Goal: Task Accomplishment & Management: Complete application form

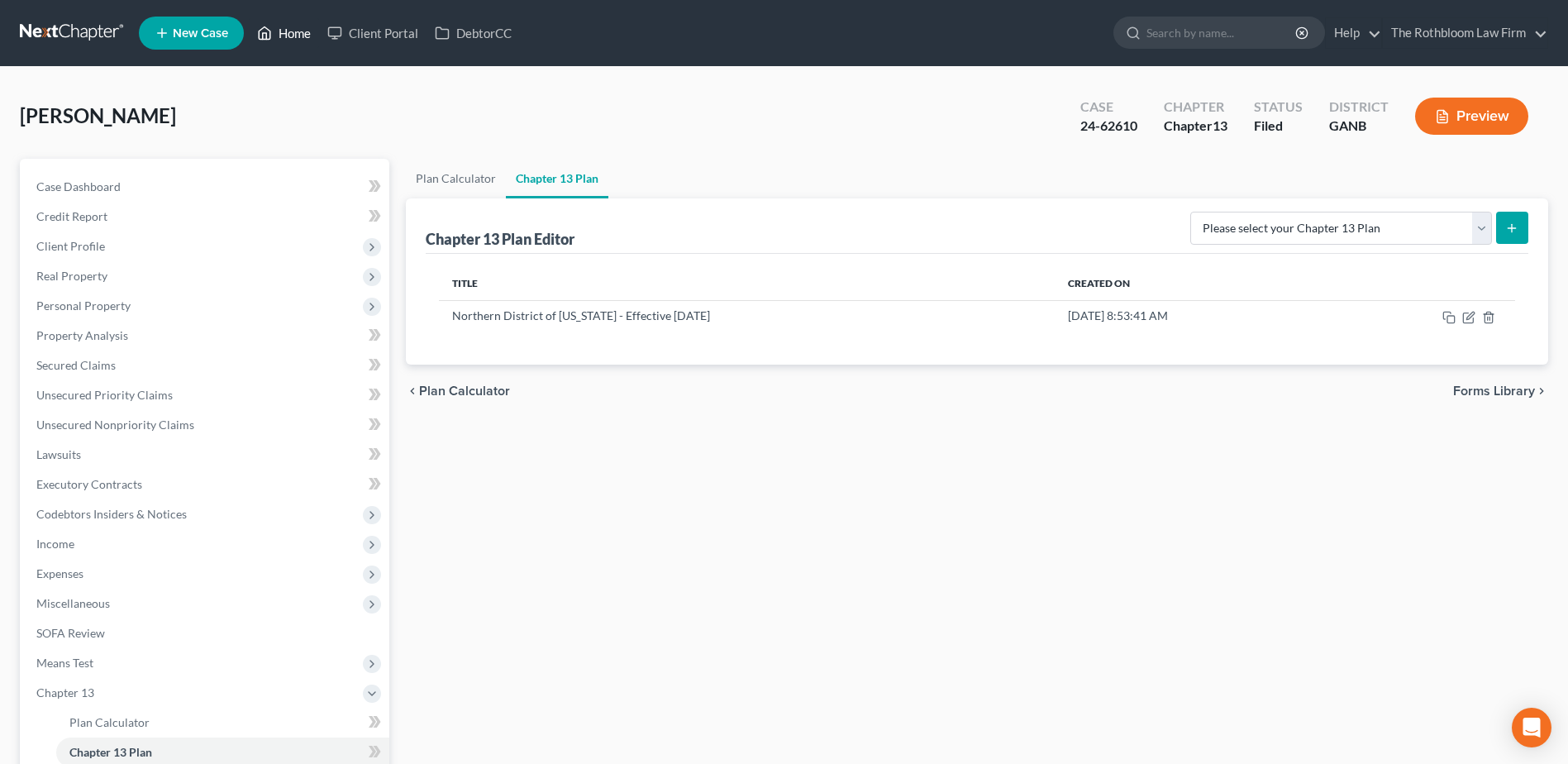
click at [279, 34] on link "Home" at bounding box center [284, 33] width 71 height 29
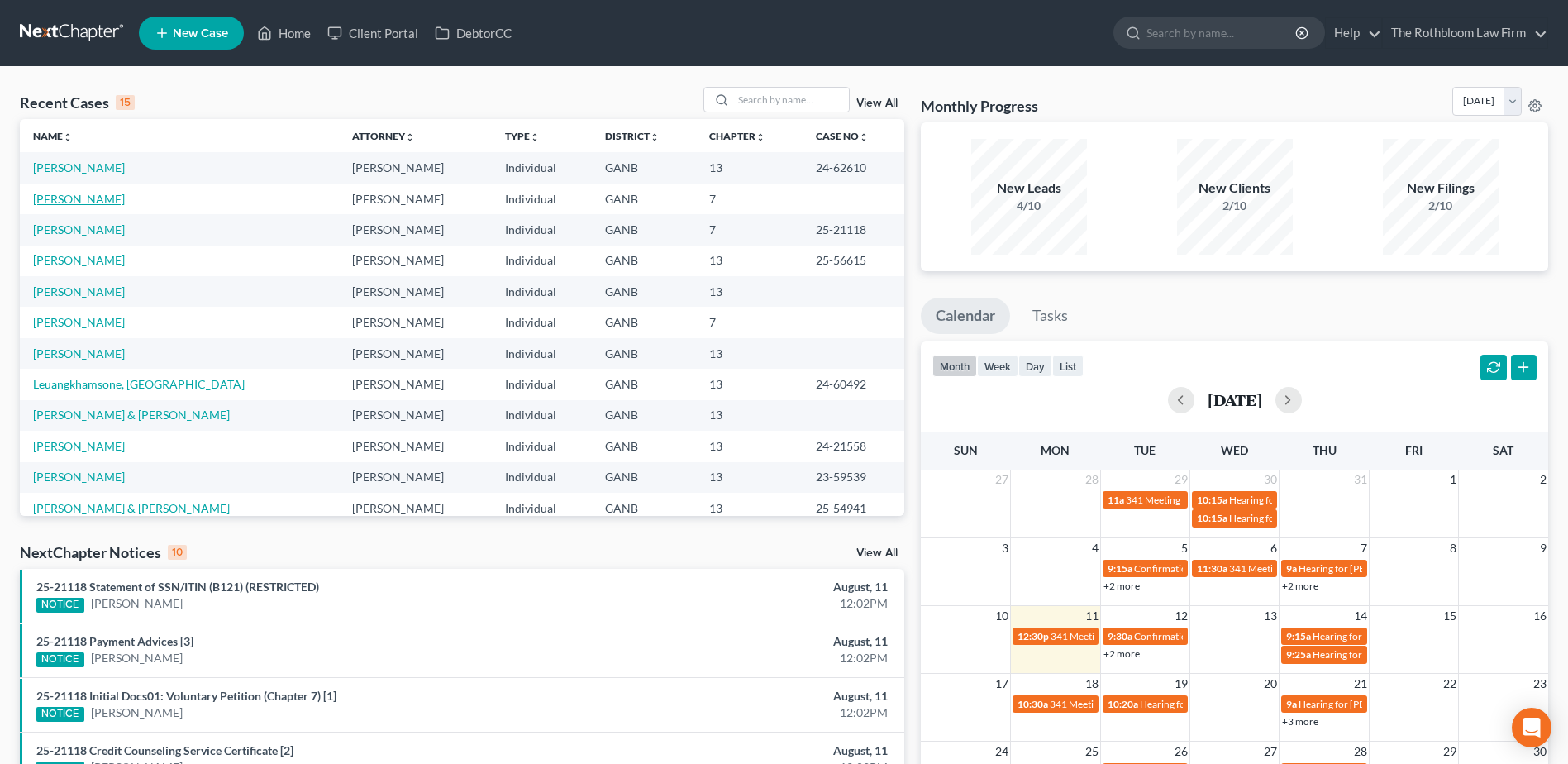
click at [74, 200] on link "[PERSON_NAME]" at bounding box center [79, 198] width 92 height 14
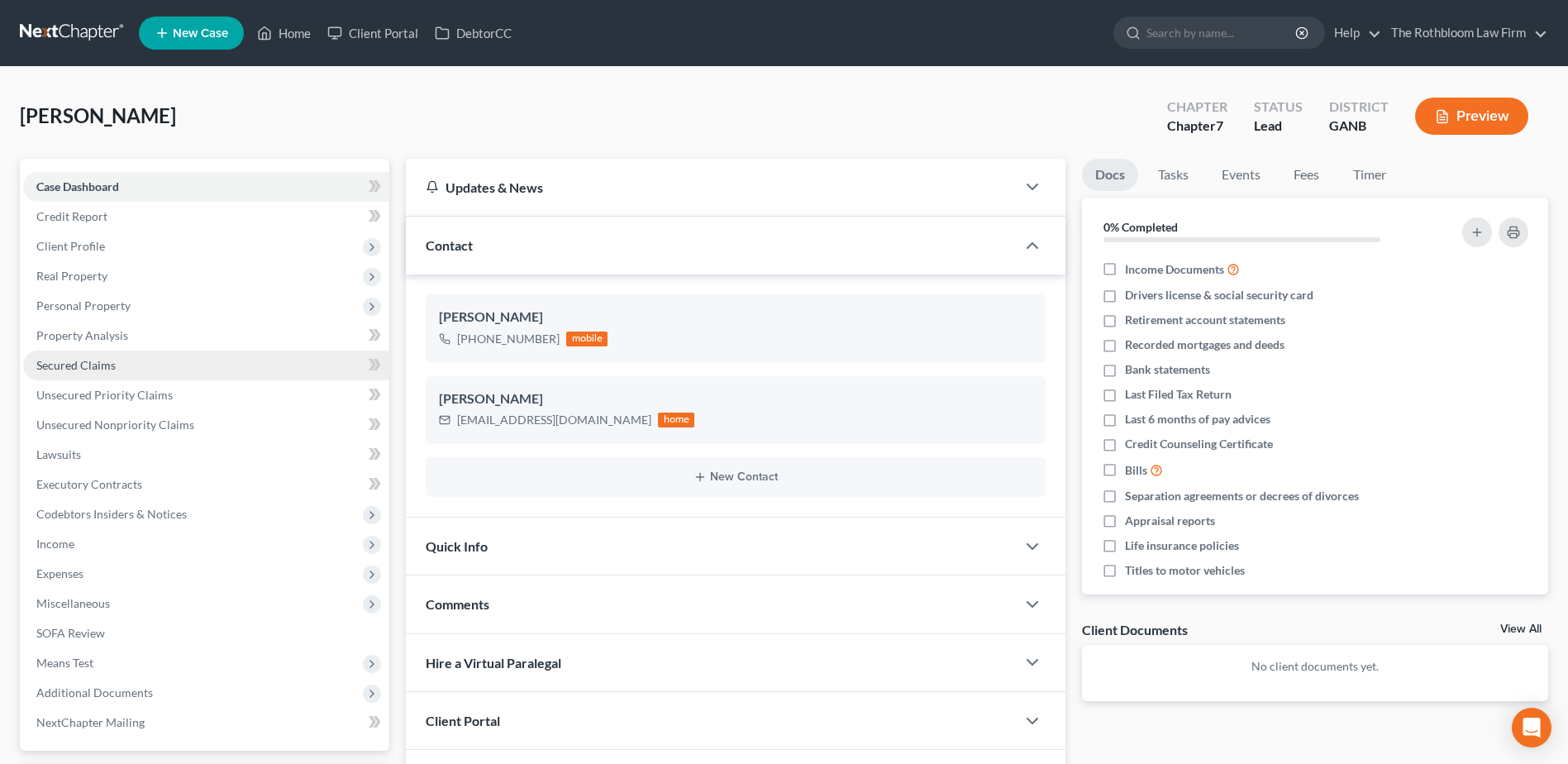
click at [65, 355] on link "Secured Claims" at bounding box center [206, 365] width 366 height 29
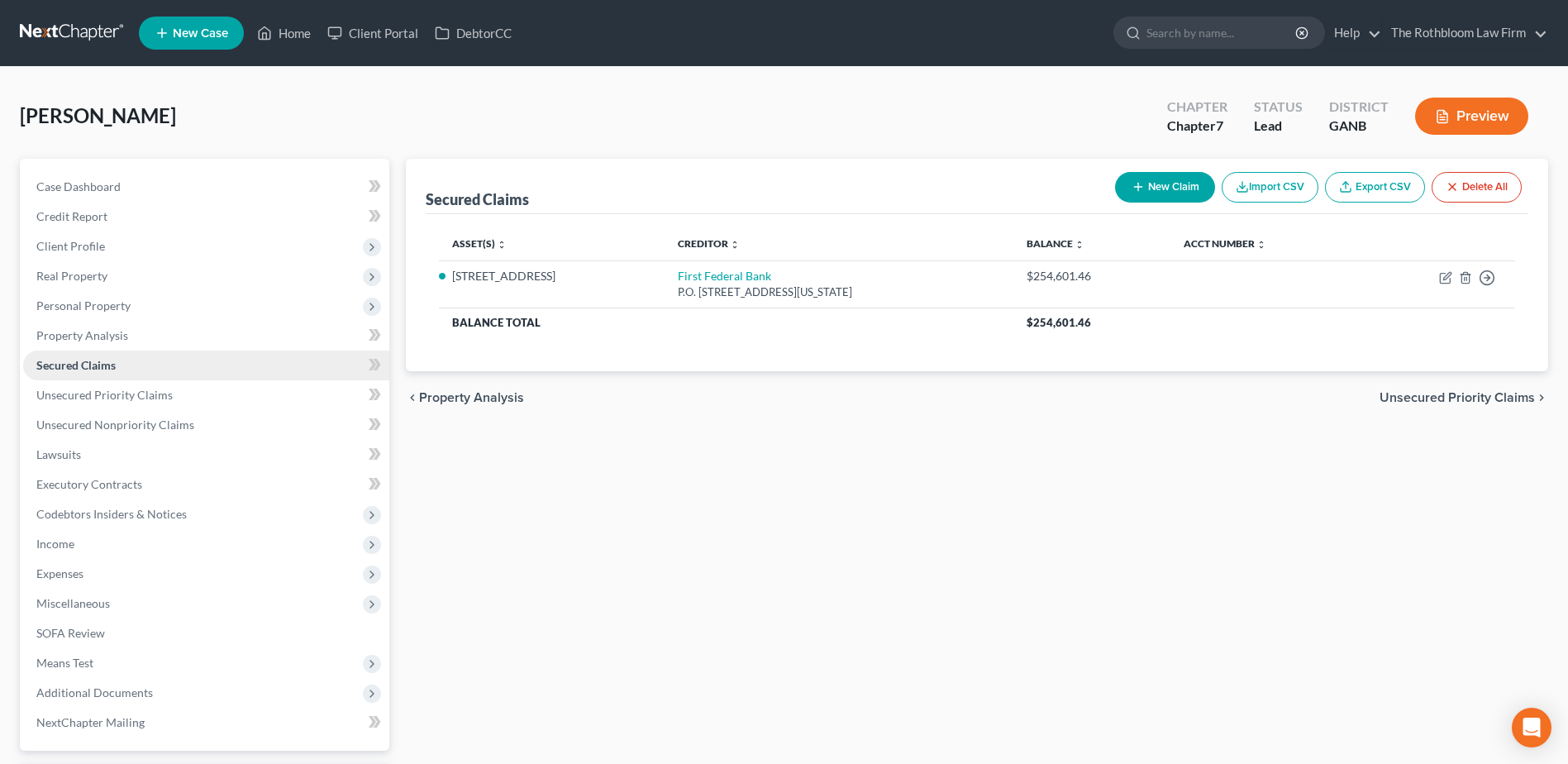
click at [87, 370] on span "Secured Claims" at bounding box center [76, 365] width 79 height 14
click at [1156, 186] on button "New Claim" at bounding box center [1164, 186] width 100 height 30
select select "0"
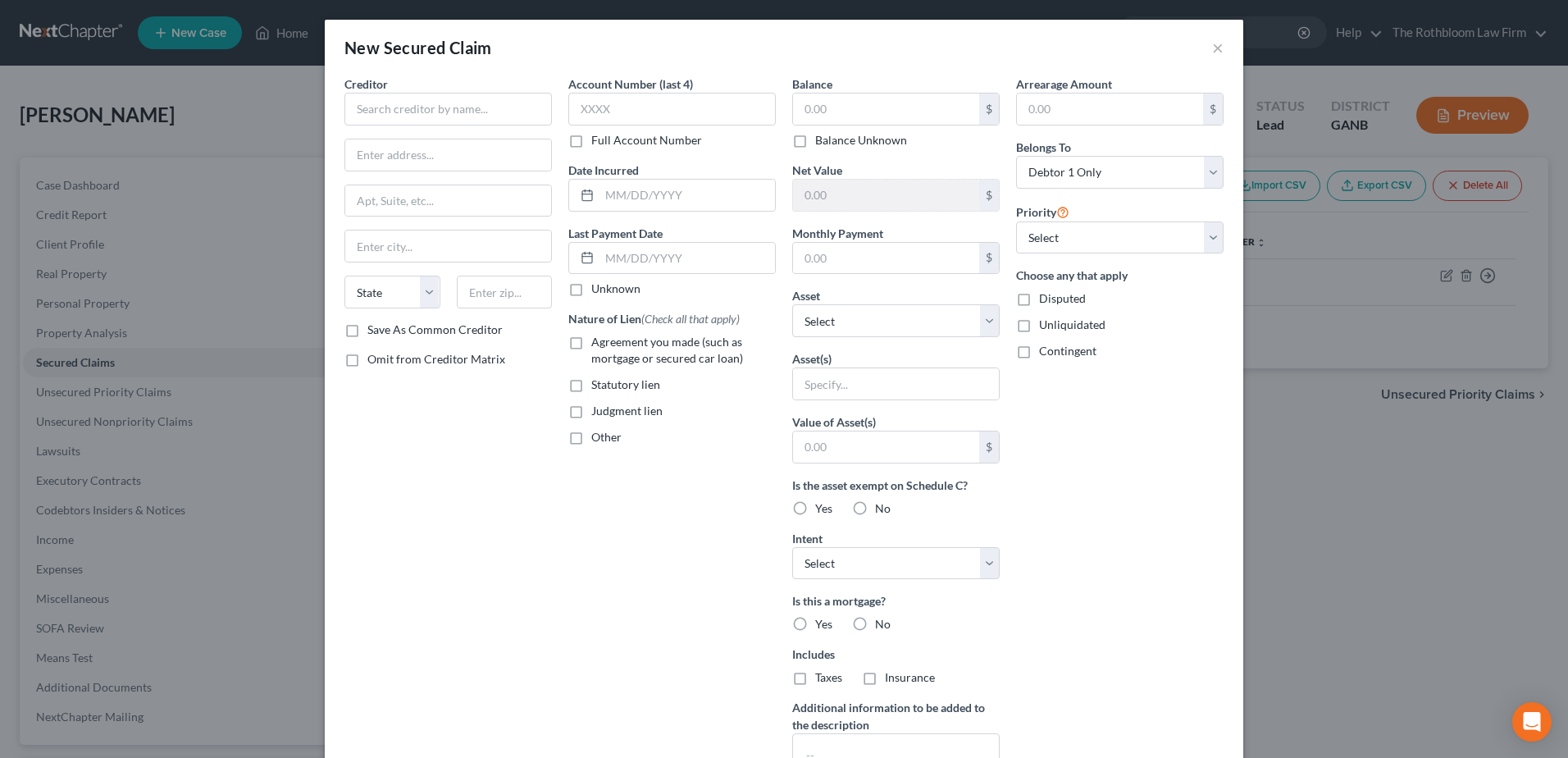
click at [336, 117] on div "Creditor * State [US_STATE] AK AR AZ CA CO [GEOGRAPHIC_DATA] DE DC [GEOGRAPHIC_…" at bounding box center [448, 441] width 224 height 732
click at [385, 112] on input "text" at bounding box center [448, 109] width 208 height 33
type input "One Main Financial"
type input "601 N.W. [GEOGRAPHIC_DATA]"
type input "487708"
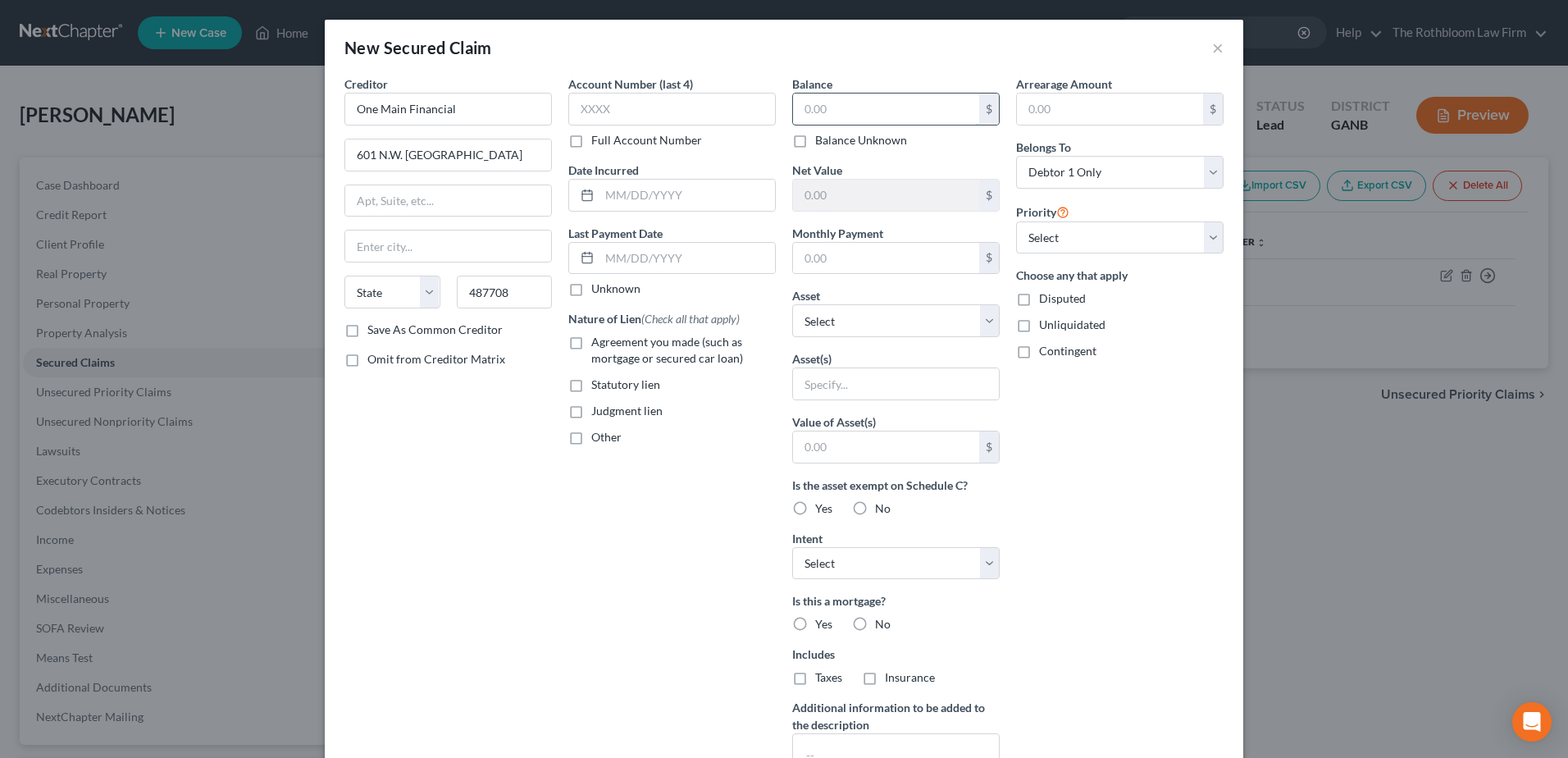
click at [832, 118] on input "text" at bounding box center [886, 109] width 186 height 31
type input "1,2000"
click at [591, 340] on label "Agreement you made (such as mortgage or secured car loan)" at bounding box center [683, 350] width 185 height 33
click at [598, 340] on input "Agreement you made (such as mortgage or secured car loan)" at bounding box center [603, 339] width 11 height 11
checkbox input "true"
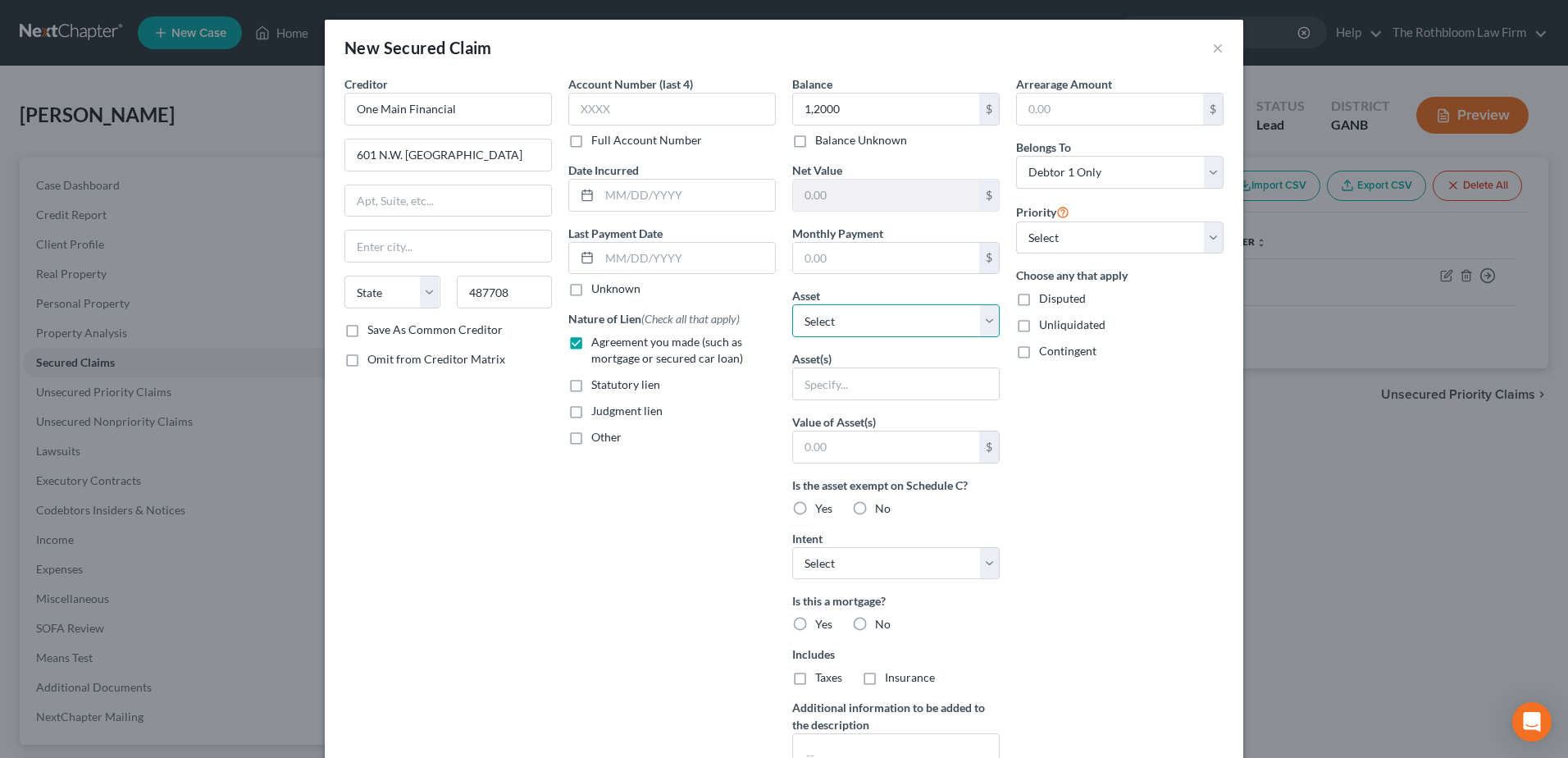
click at [977, 330] on select "Select Other Multiple Assets [STREET_ADDRESS] - $310000.0 2018 Tesla Model 3 - …" at bounding box center [897, 321] width 208 height 33
select select "3"
click at [793, 304] on select "Select Other Multiple Assets [STREET_ADDRESS] - $310000.0 2018 Tesla Model 3 - …" at bounding box center [897, 321] width 208 height 33
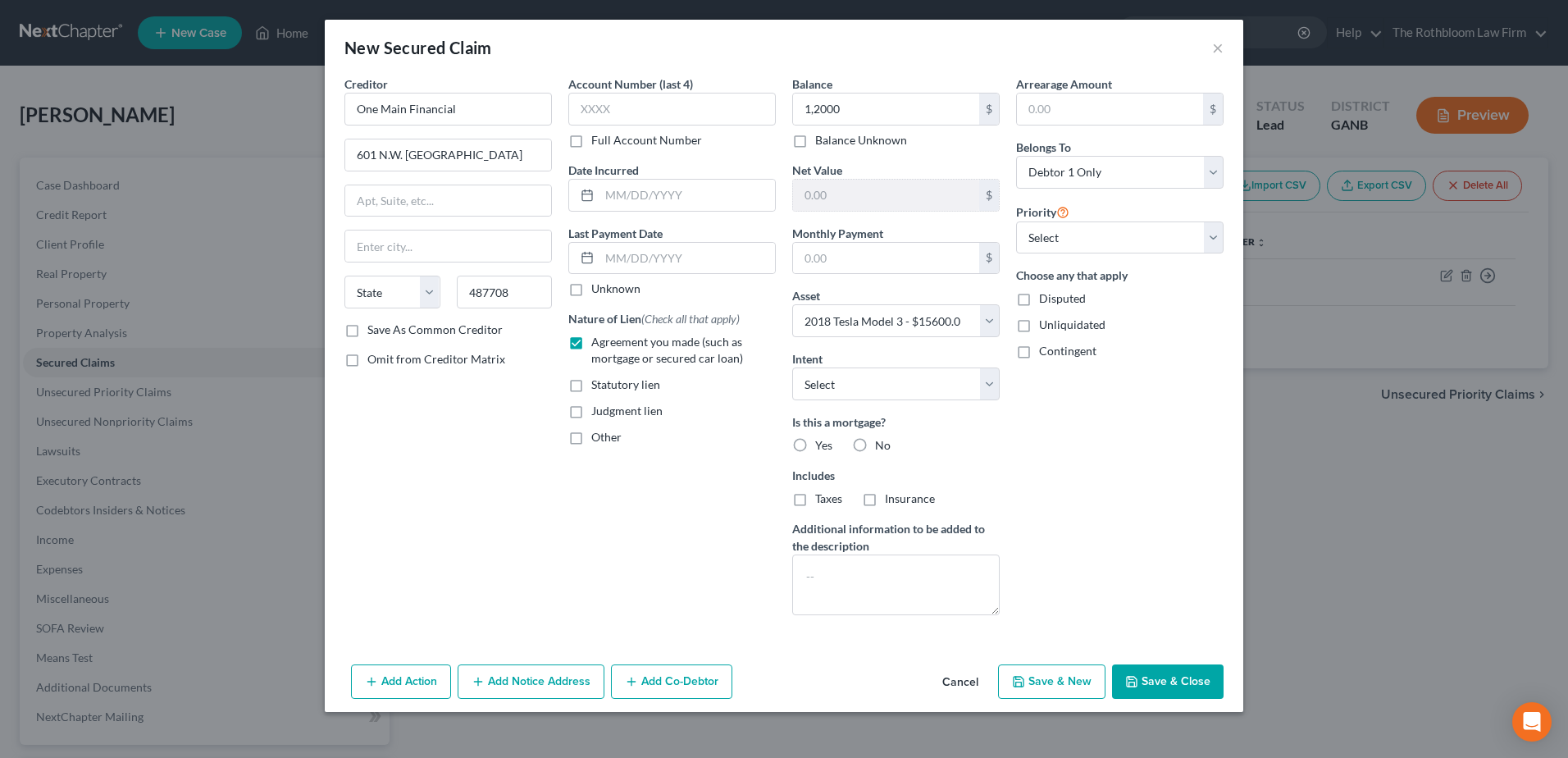
click at [876, 440] on label "No" at bounding box center [883, 446] width 15 height 16
click at [882, 440] on input "No" at bounding box center [887, 443] width 11 height 11
radio input "true"
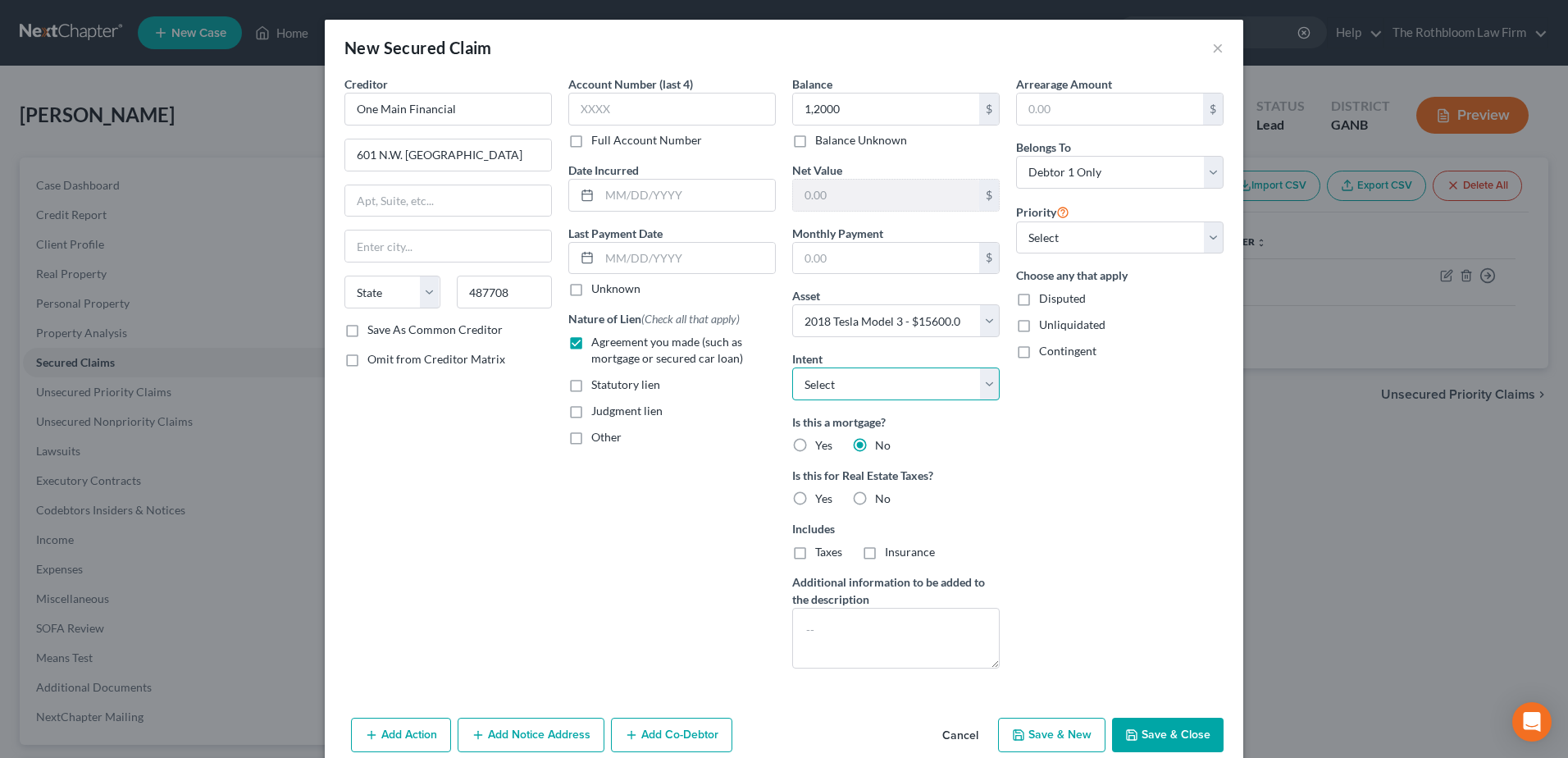
drag, startPoint x: 874, startPoint y: 371, endPoint x: 876, endPoint y: 380, distance: 9.2
click at [874, 371] on select "Select Surrender Redeem Reaffirm Avoid Other" at bounding box center [897, 384] width 208 height 33
select select "2"
click at [793, 367] on select "Select Surrender Redeem Reaffirm Avoid Other" at bounding box center [897, 384] width 208 height 33
drag, startPoint x: 1150, startPoint y: 732, endPoint x: 1095, endPoint y: 688, distance: 70.4
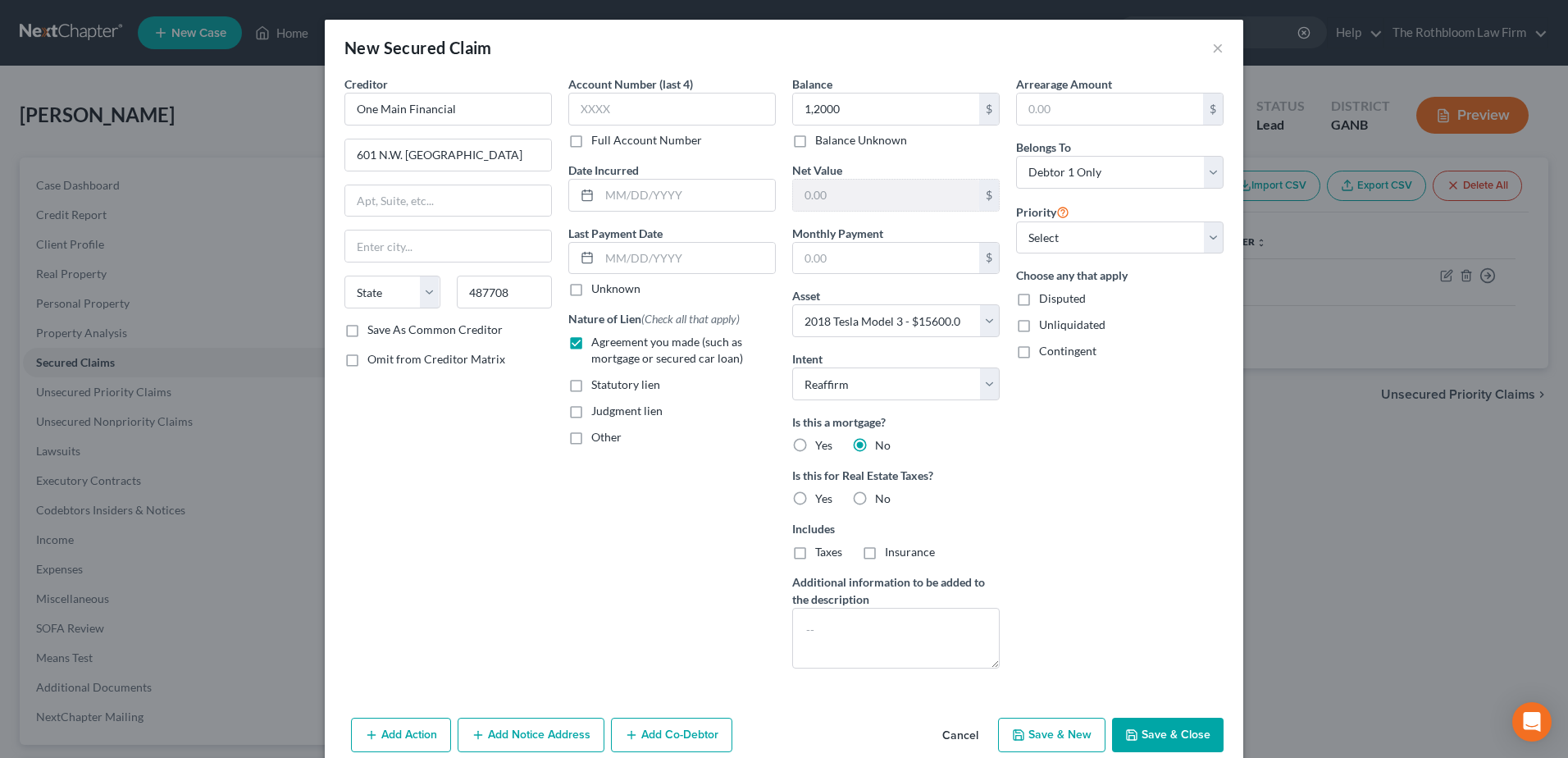
click at [1154, 732] on button "Save & Close" at bounding box center [1168, 735] width 111 height 35
select select
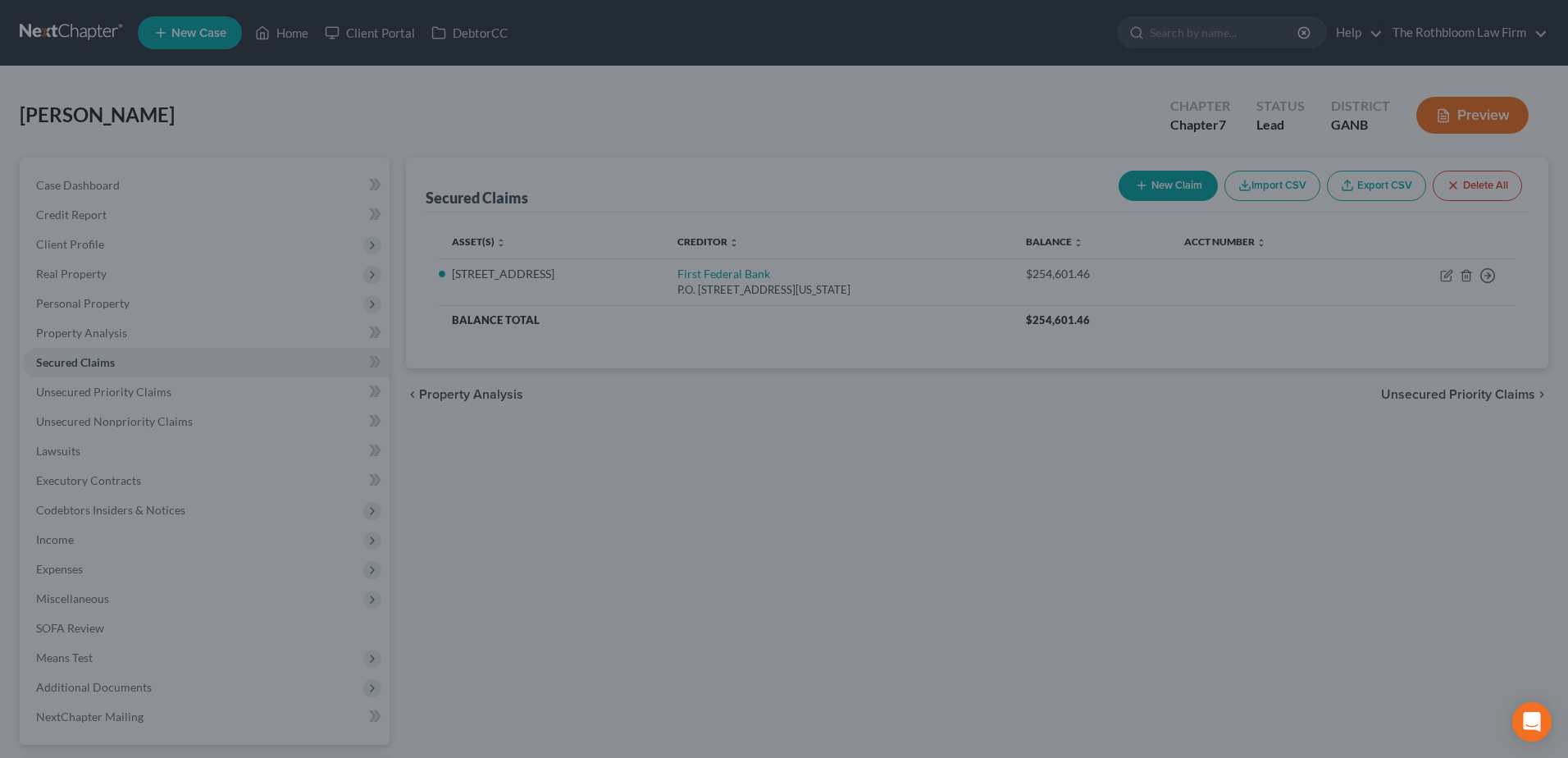
type input "12,000.00"
type input "3,600.00"
type input "0.00"
select select "3"
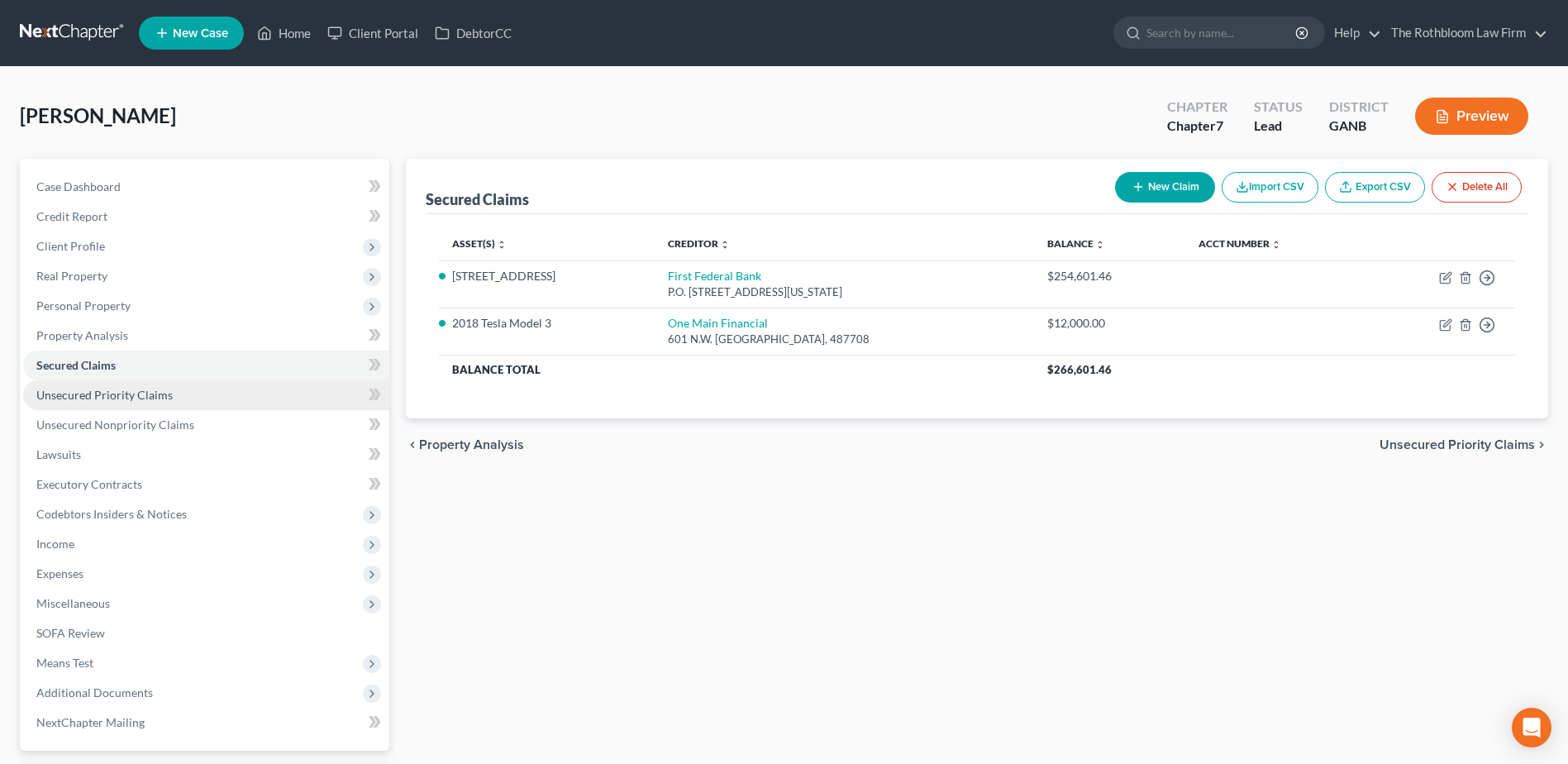
click at [169, 398] on span "Unsecured Priority Claims" at bounding box center [105, 394] width 137 height 14
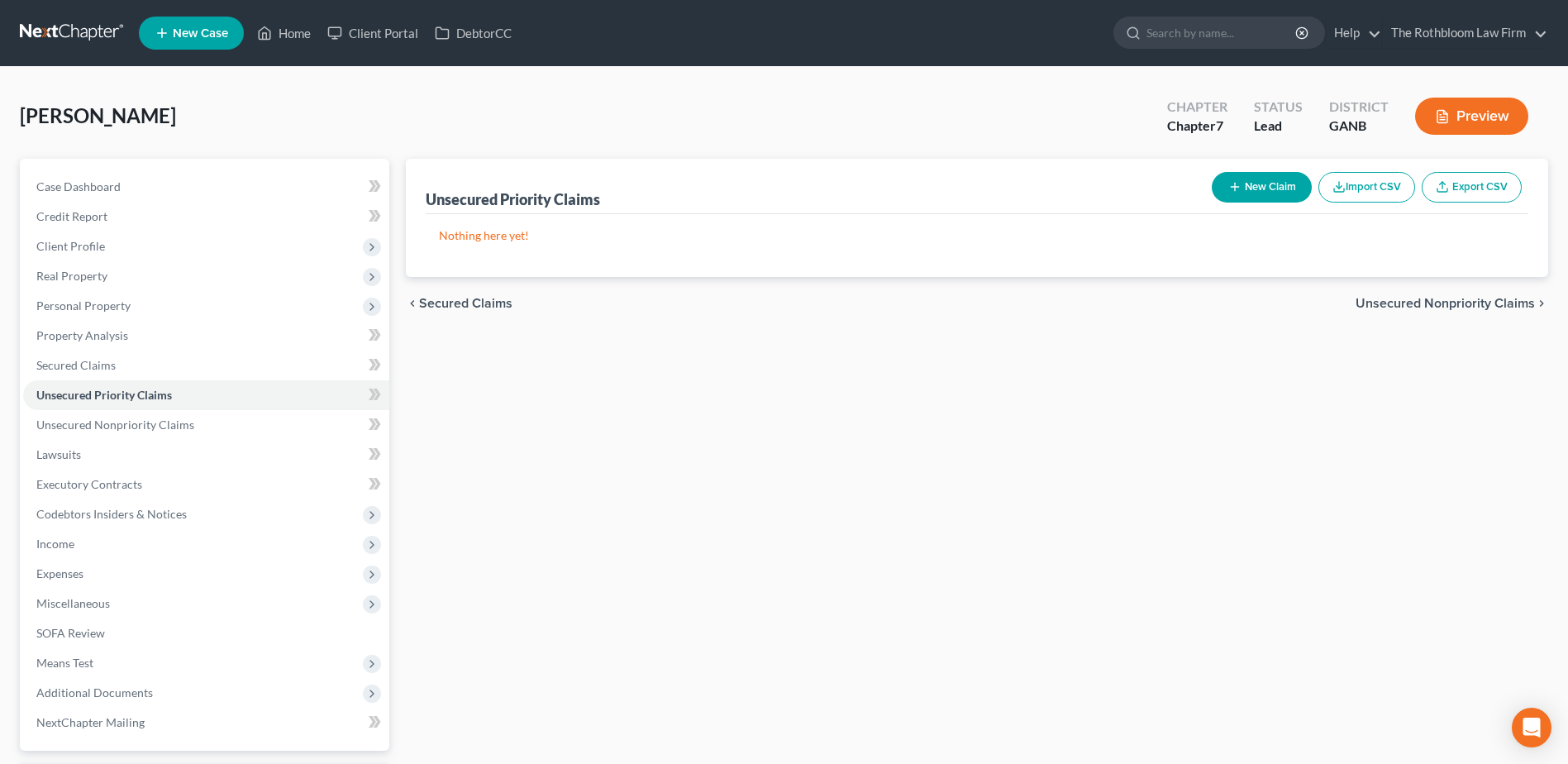
click at [1273, 185] on button "New Claim" at bounding box center [1261, 186] width 100 height 30
select select "0"
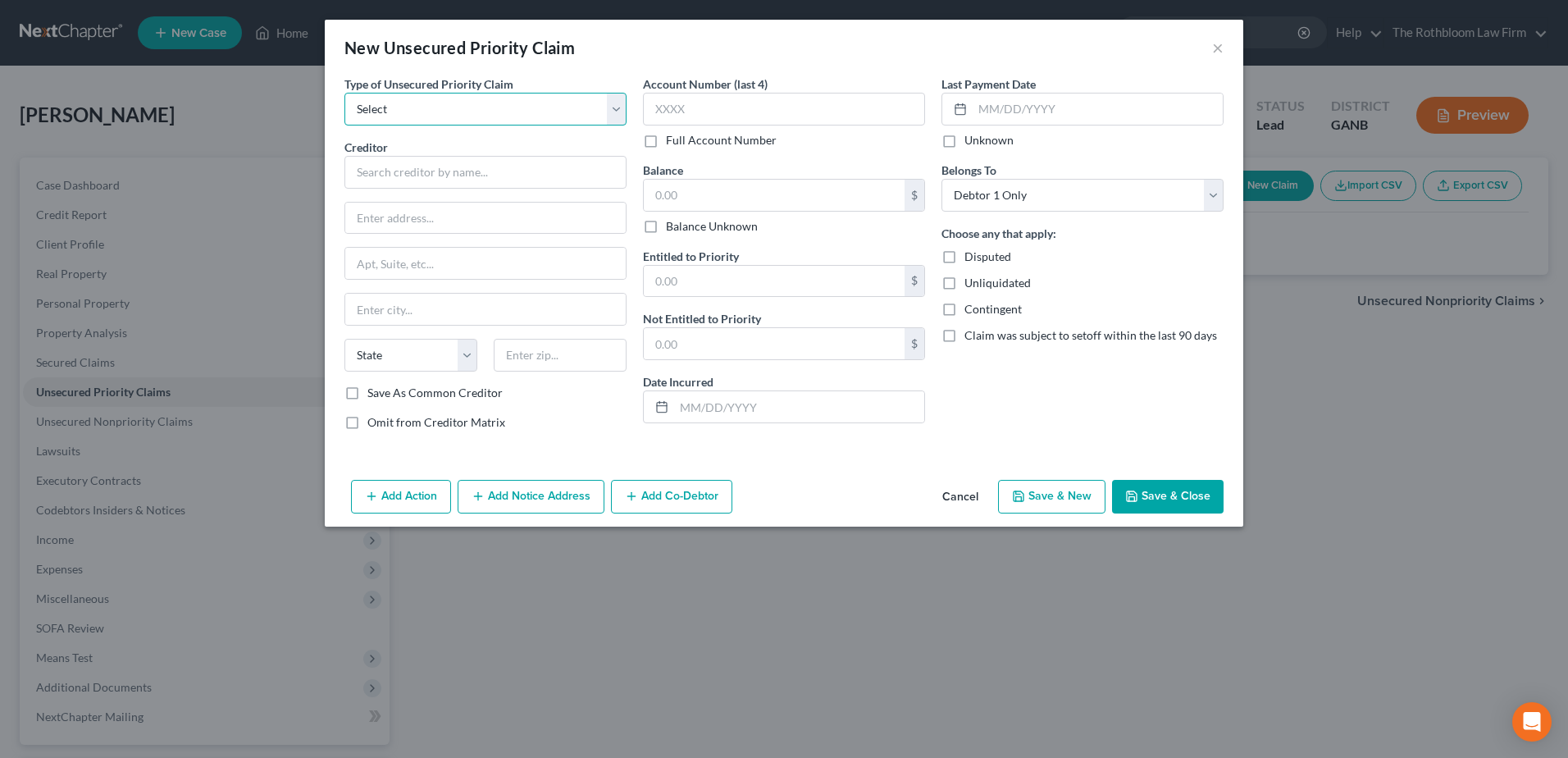
click at [401, 107] on select "Select Taxes & Other Government Units Domestic Support Obligations Extensions o…" at bounding box center [486, 109] width 282 height 33
select select "0"
click at [344, 93] on select "Select Taxes & Other Government Units Domestic Support Obligations Extensions o…" at bounding box center [486, 109] width 282 height 33
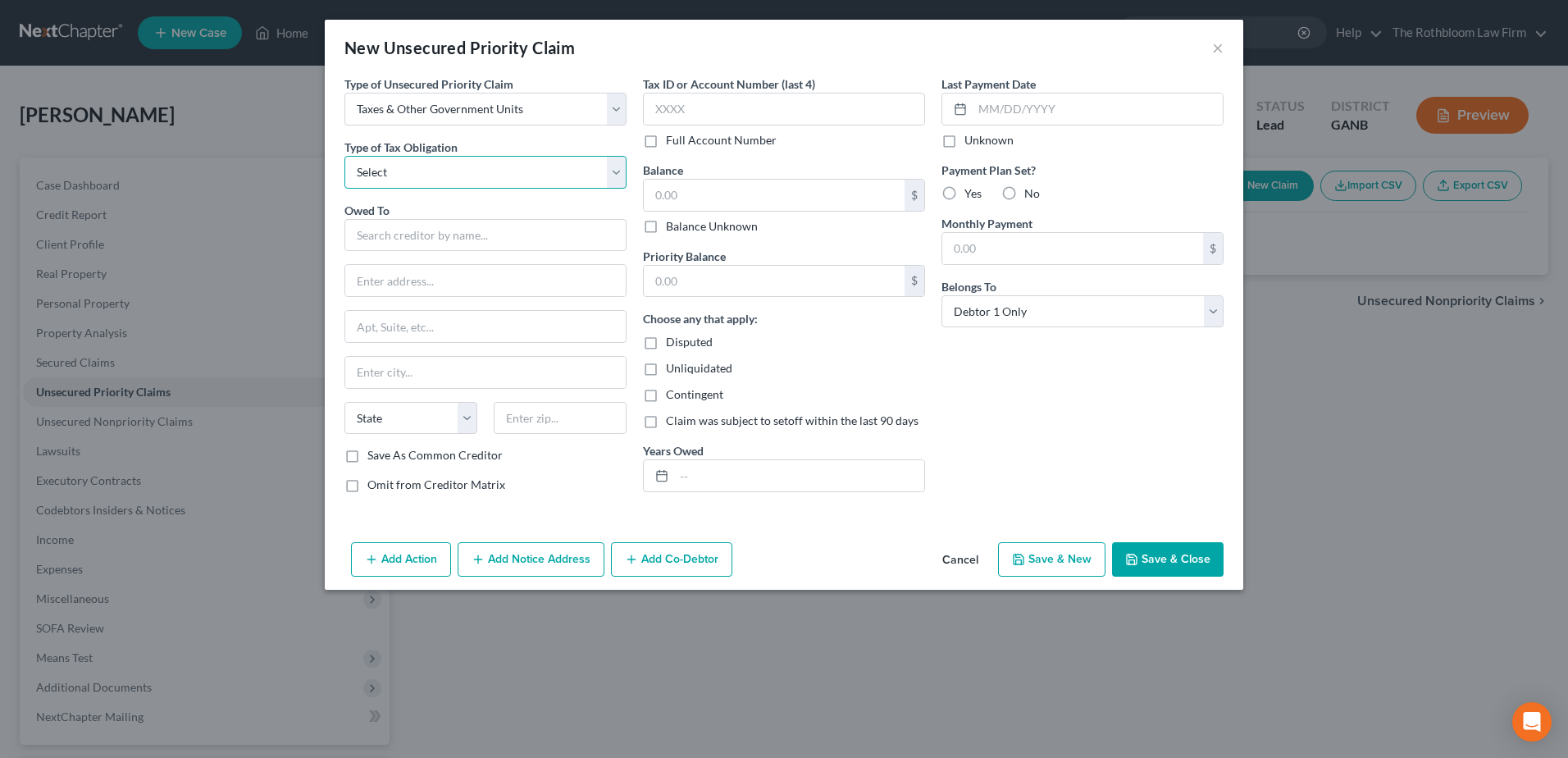
click at [394, 173] on select "Select Federal City State Franchise Tax Board Other" at bounding box center [486, 172] width 282 height 33
select select "0"
click at [344, 156] on select "Select Federal City State Franchise Tax Board Other" at bounding box center [486, 172] width 282 height 33
click at [378, 232] on input "text" at bounding box center [486, 235] width 282 height 33
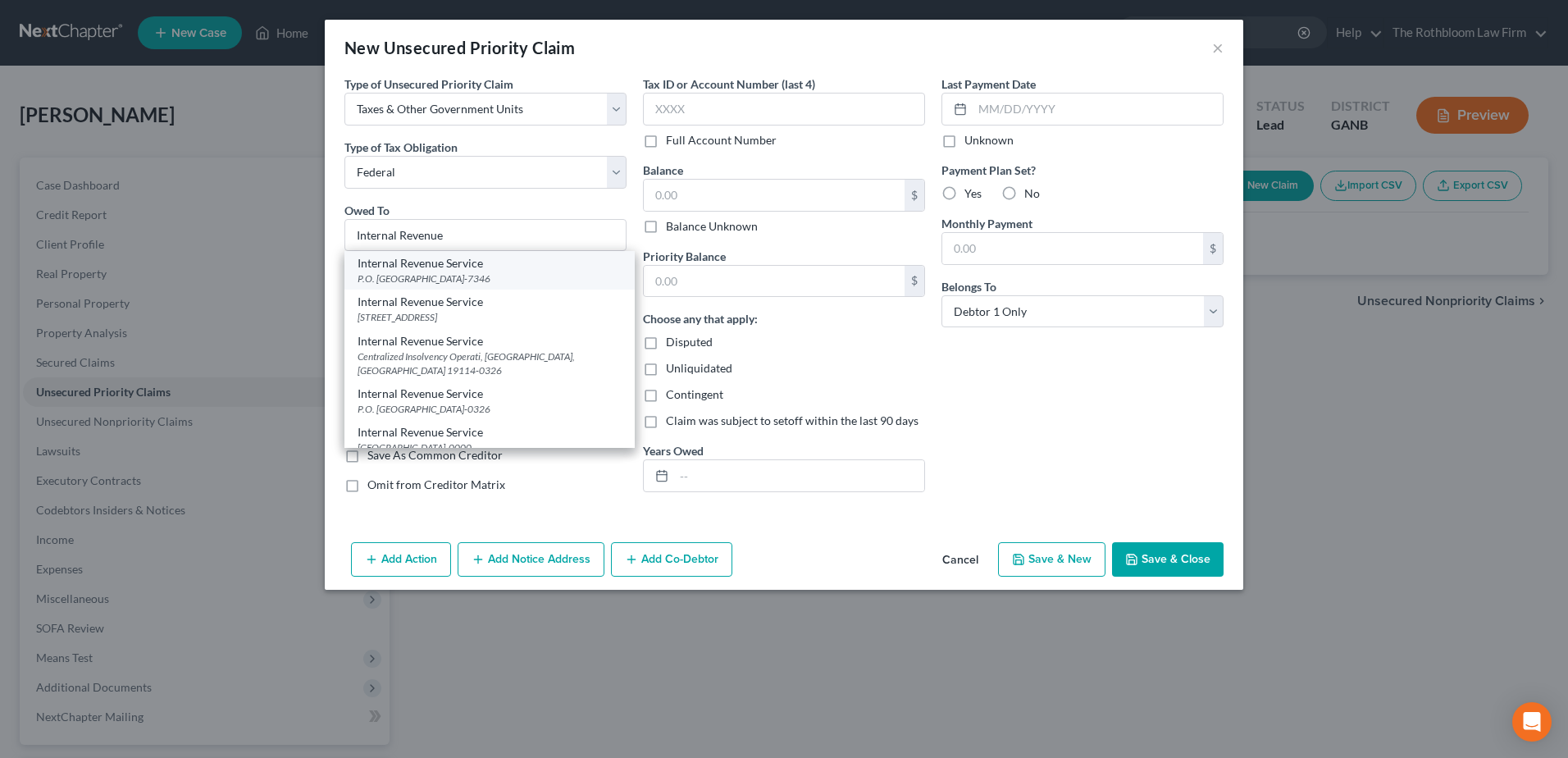
click at [433, 286] on div "Internal Revenue Service P.O. [GEOGRAPHIC_DATA]-7346" at bounding box center [489, 270] width 291 height 38
type input "Internal Revenue Service"
type input "P.O. Box 7346"
type input "[GEOGRAPHIC_DATA]"
select select "39"
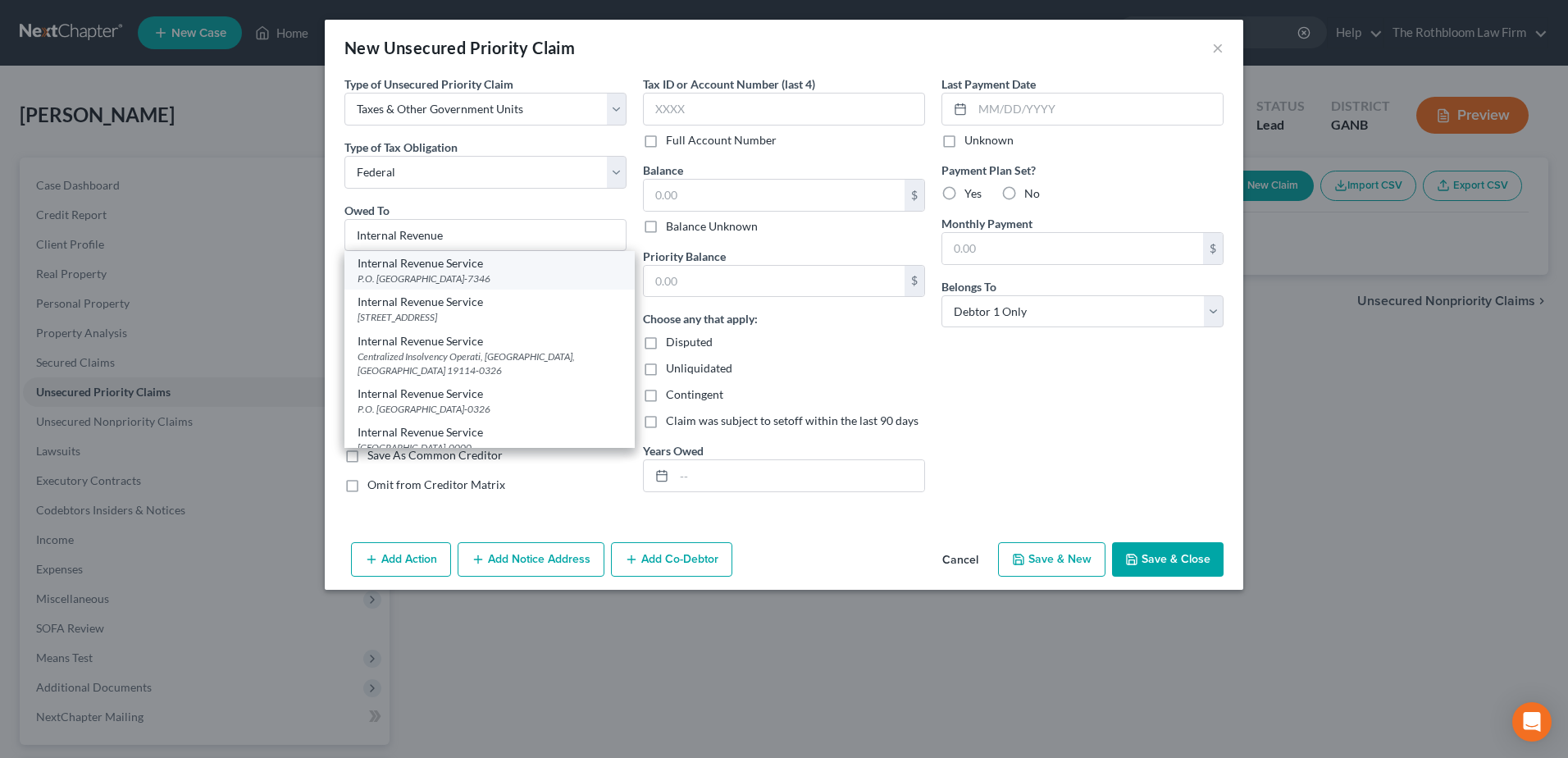
type input "19101-7346"
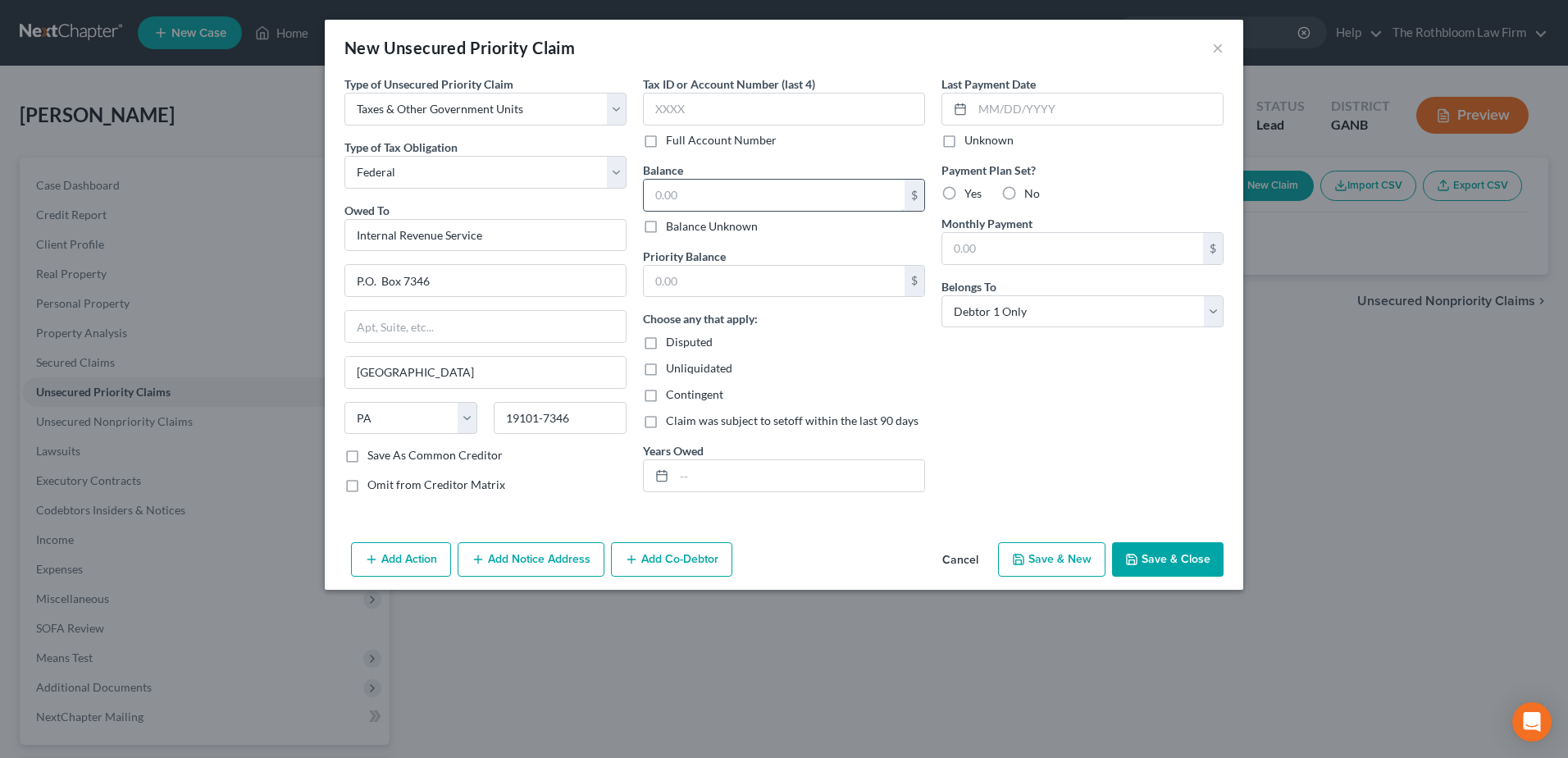
click at [675, 195] on input "text" at bounding box center [774, 195] width 261 height 31
type input "45,000"
click at [659, 288] on input "text" at bounding box center [774, 282] width 261 height 31
type input "45,000"
click at [729, 480] on input "text" at bounding box center [799, 476] width 251 height 31
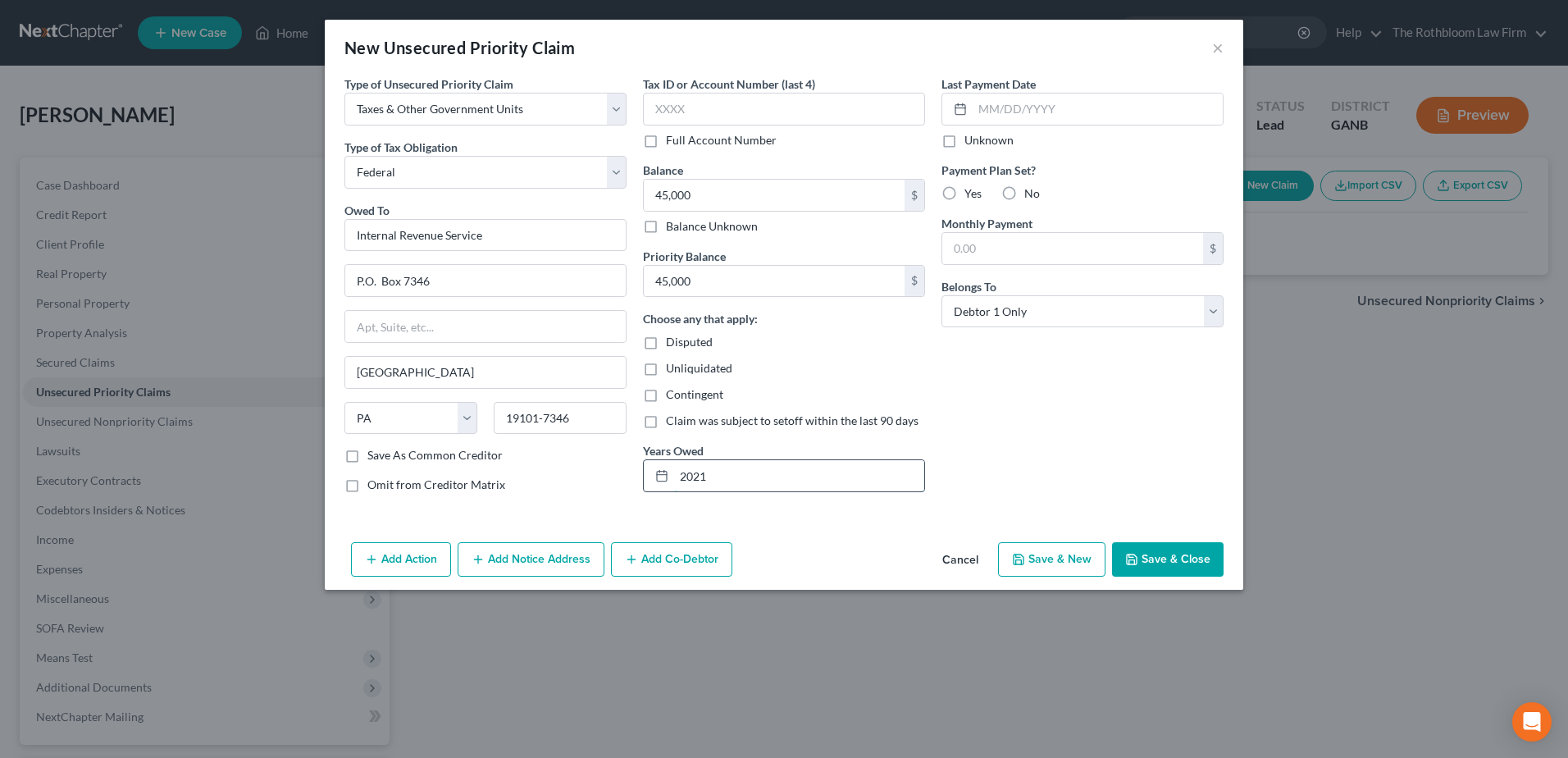
type input "2021"
click at [1163, 559] on button "Save & Close" at bounding box center [1168, 559] width 111 height 35
type input "45,000.00"
type input "0.00"
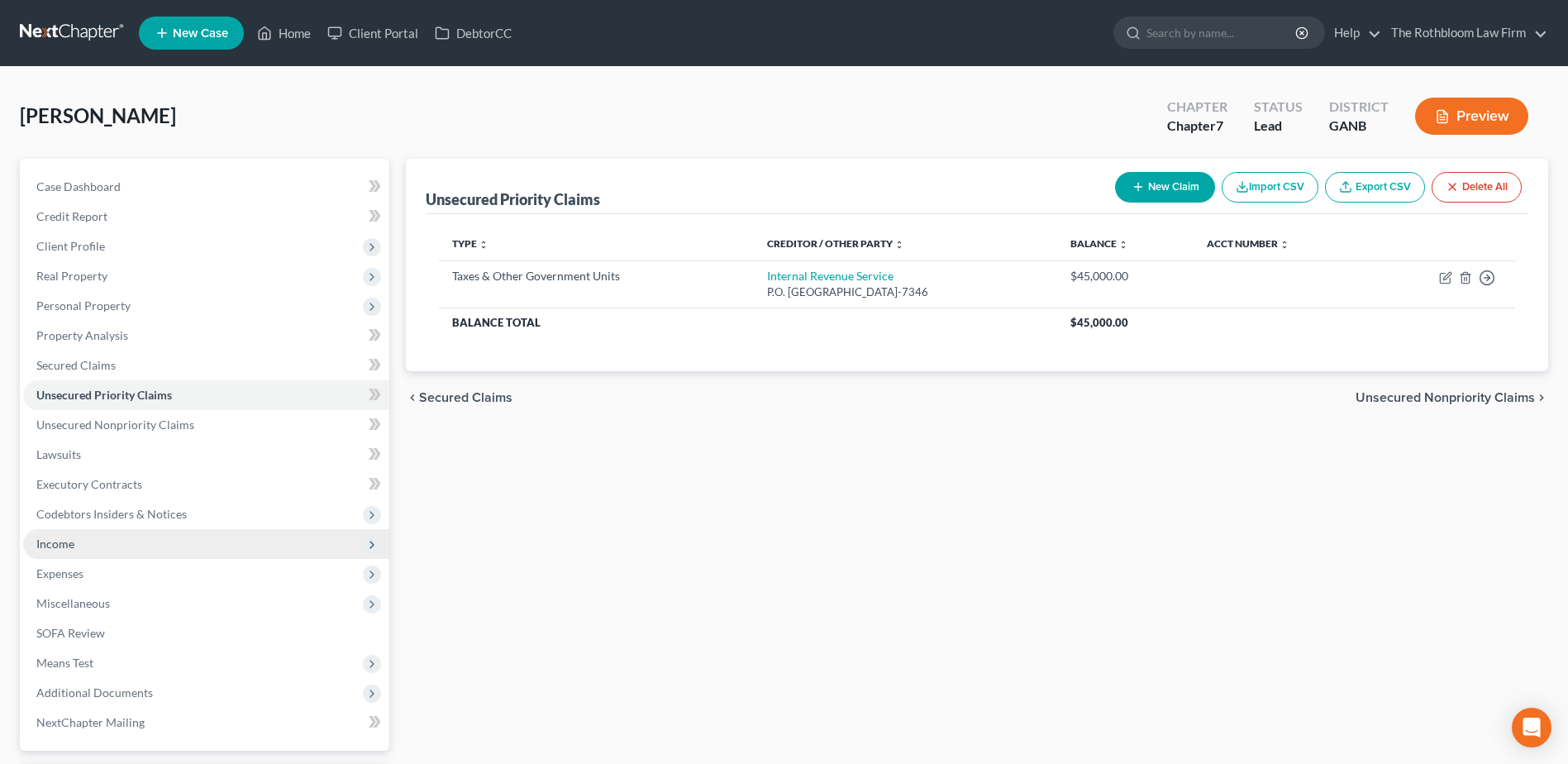
click at [43, 541] on span "Income" at bounding box center [55, 543] width 38 height 14
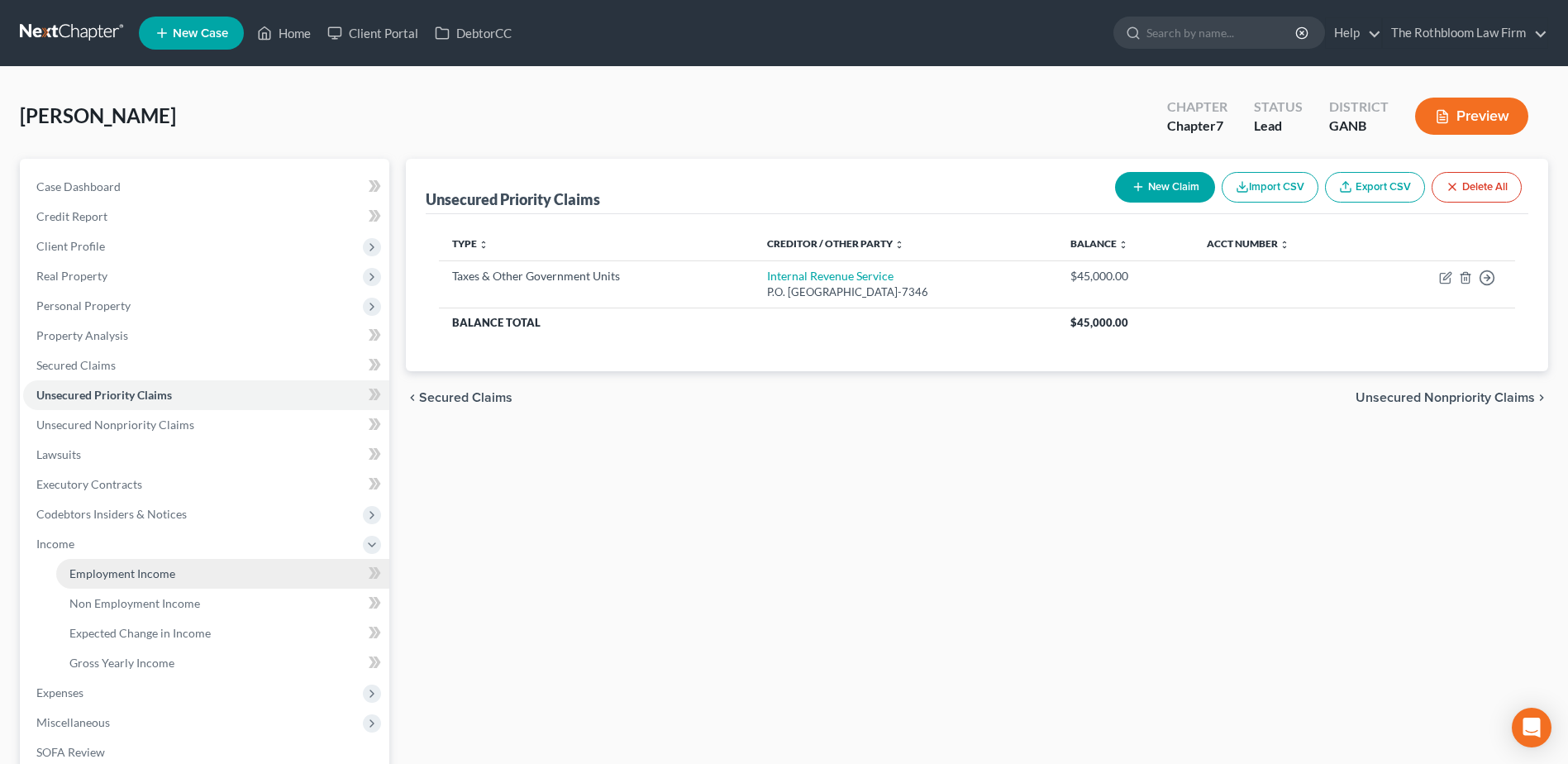
click at [143, 579] on span "Employment Income" at bounding box center [122, 573] width 106 height 14
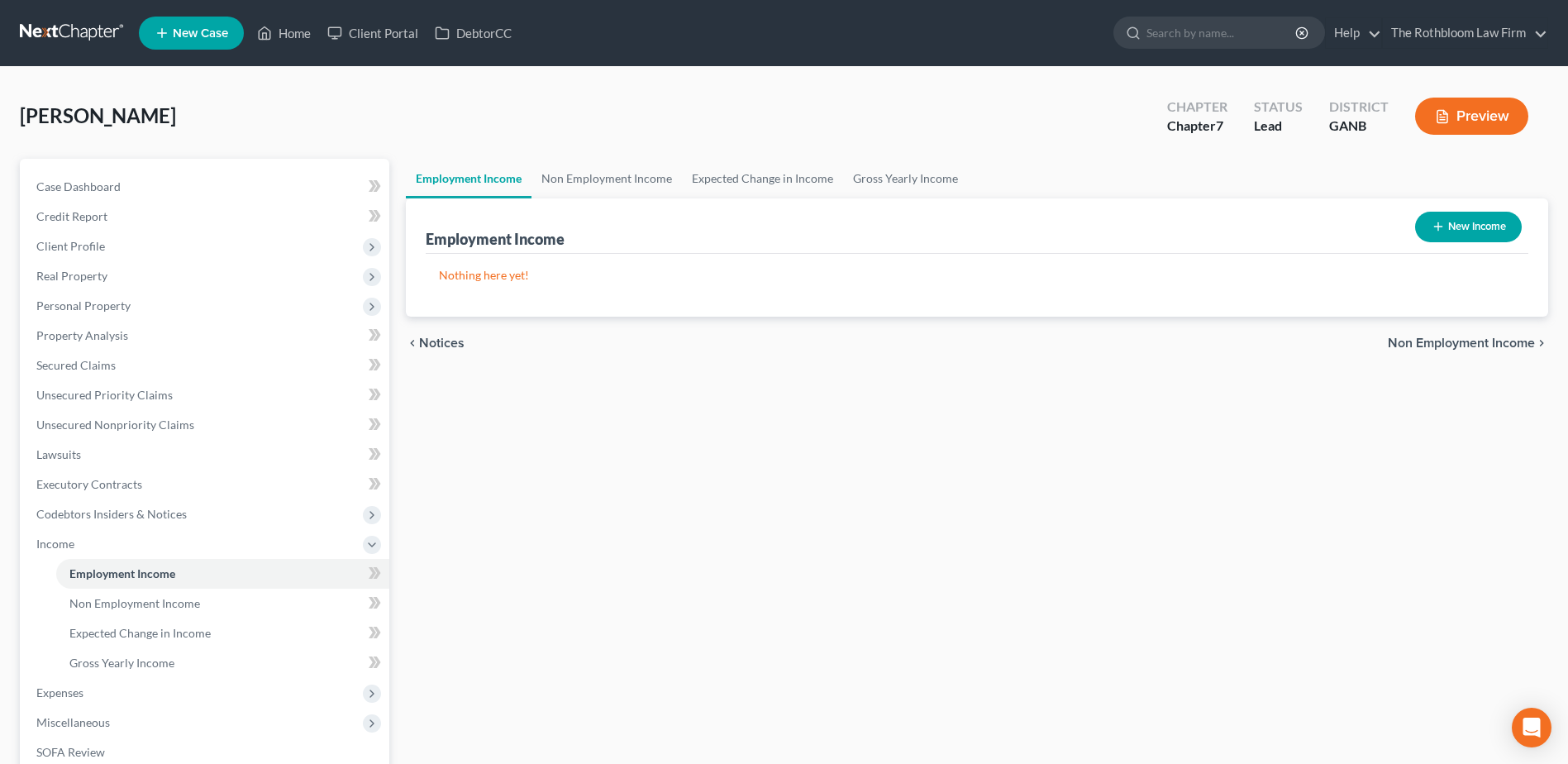
click at [1473, 222] on button "New Income" at bounding box center [1468, 226] width 106 height 30
select select "0"
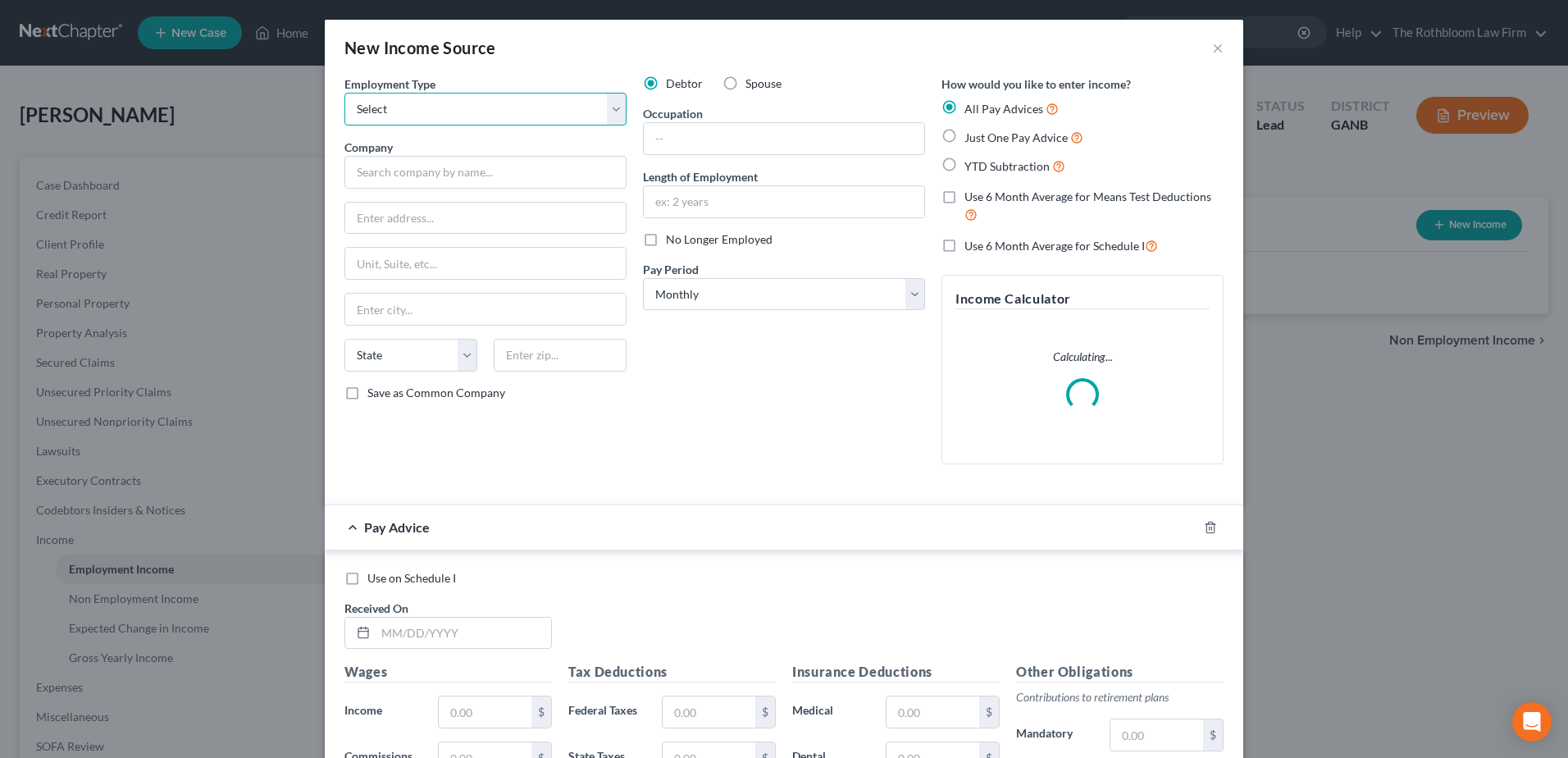
click at [384, 97] on select "Select Full or [DEMOGRAPHIC_DATA] Employment Self Employment" at bounding box center [486, 109] width 282 height 33
select select "1"
click at [344, 93] on select "Select Full or [DEMOGRAPHIC_DATA] Employment Self Employment" at bounding box center [486, 109] width 282 height 33
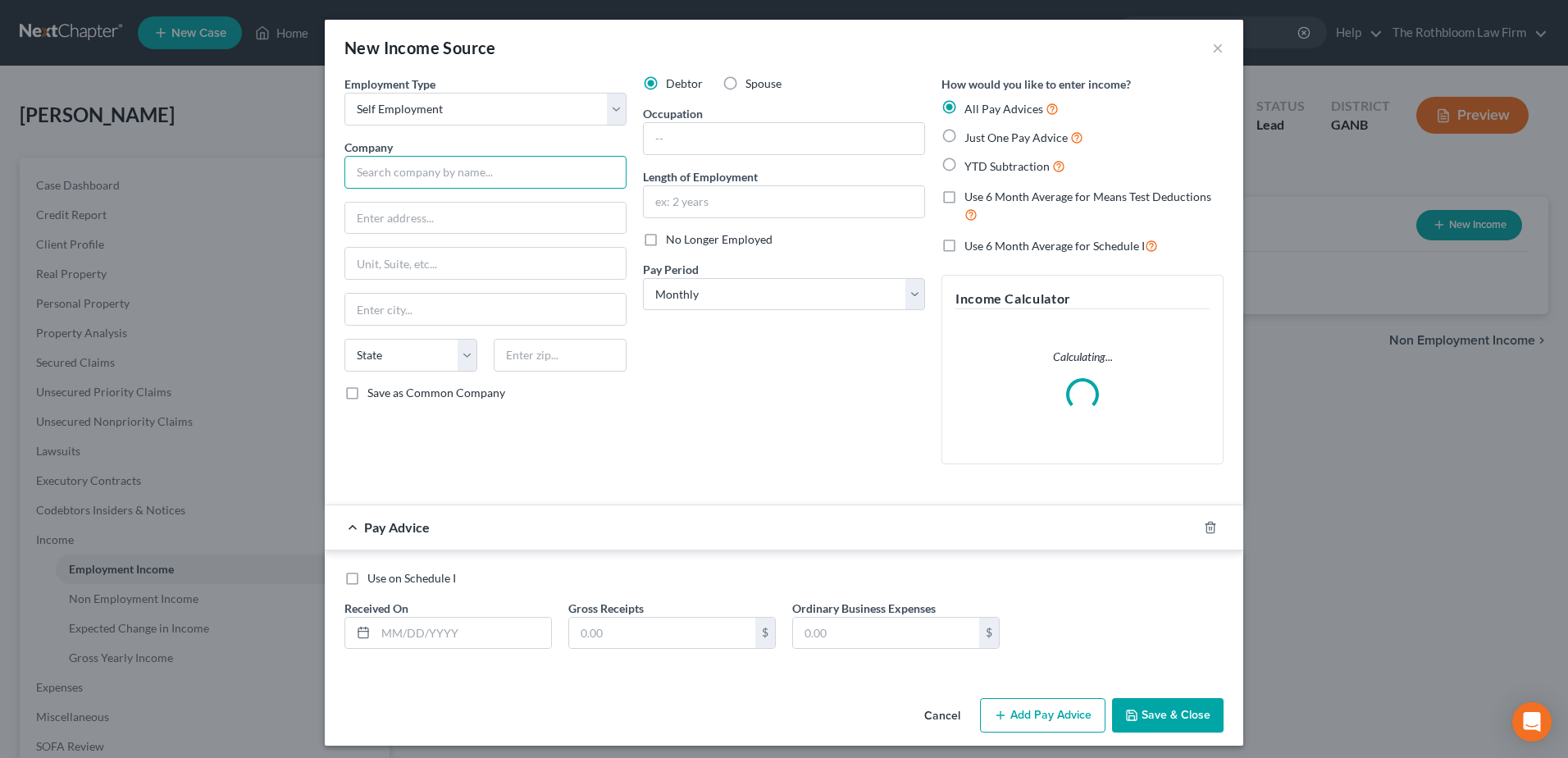
click at [384, 169] on input "text" at bounding box center [486, 172] width 282 height 33
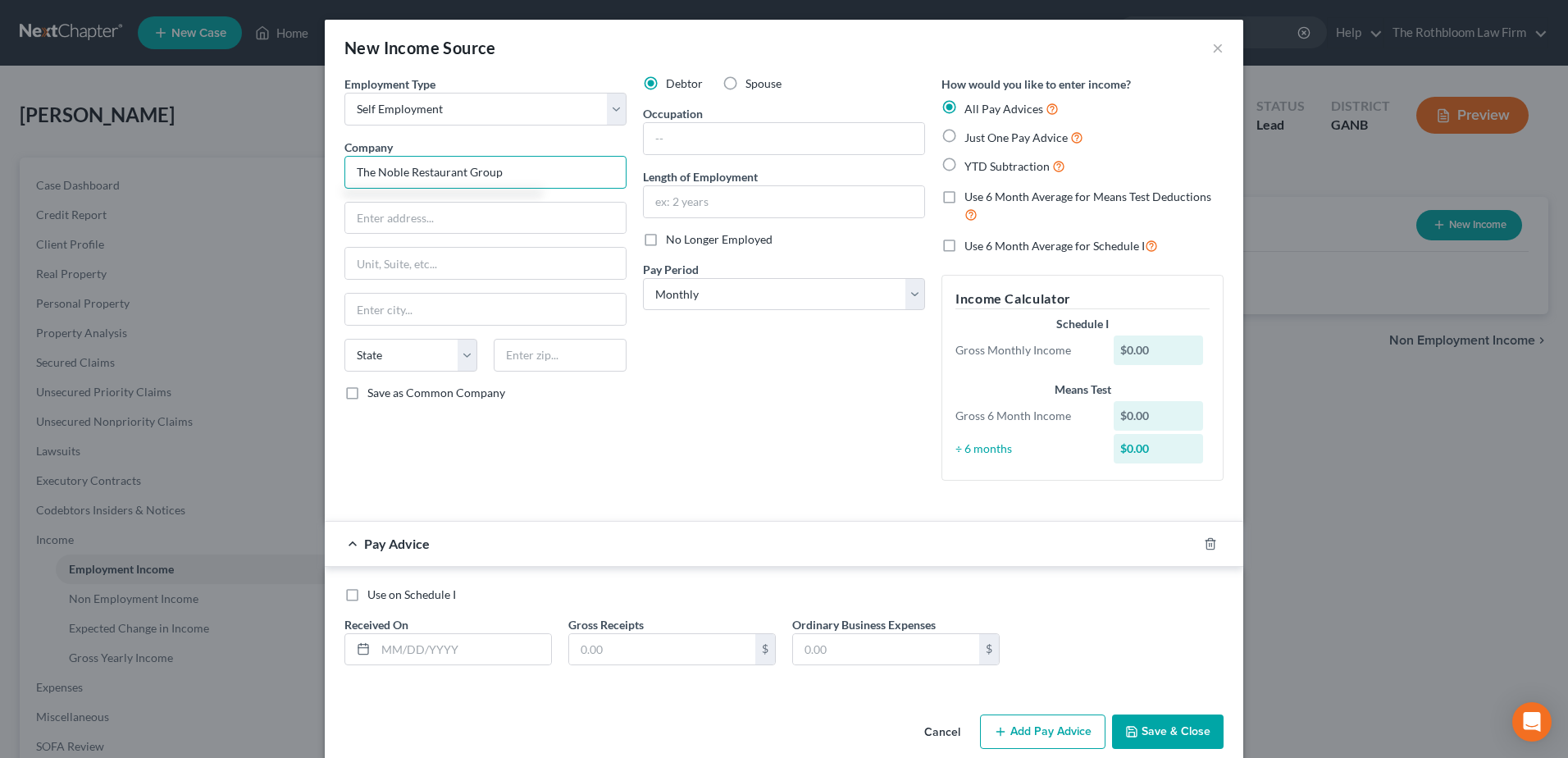
type input "The Noble Restaurant Group"
type input "[STREET_ADDRESS]"
type input "30310"
type input "[GEOGRAPHIC_DATA]"
select select "10"
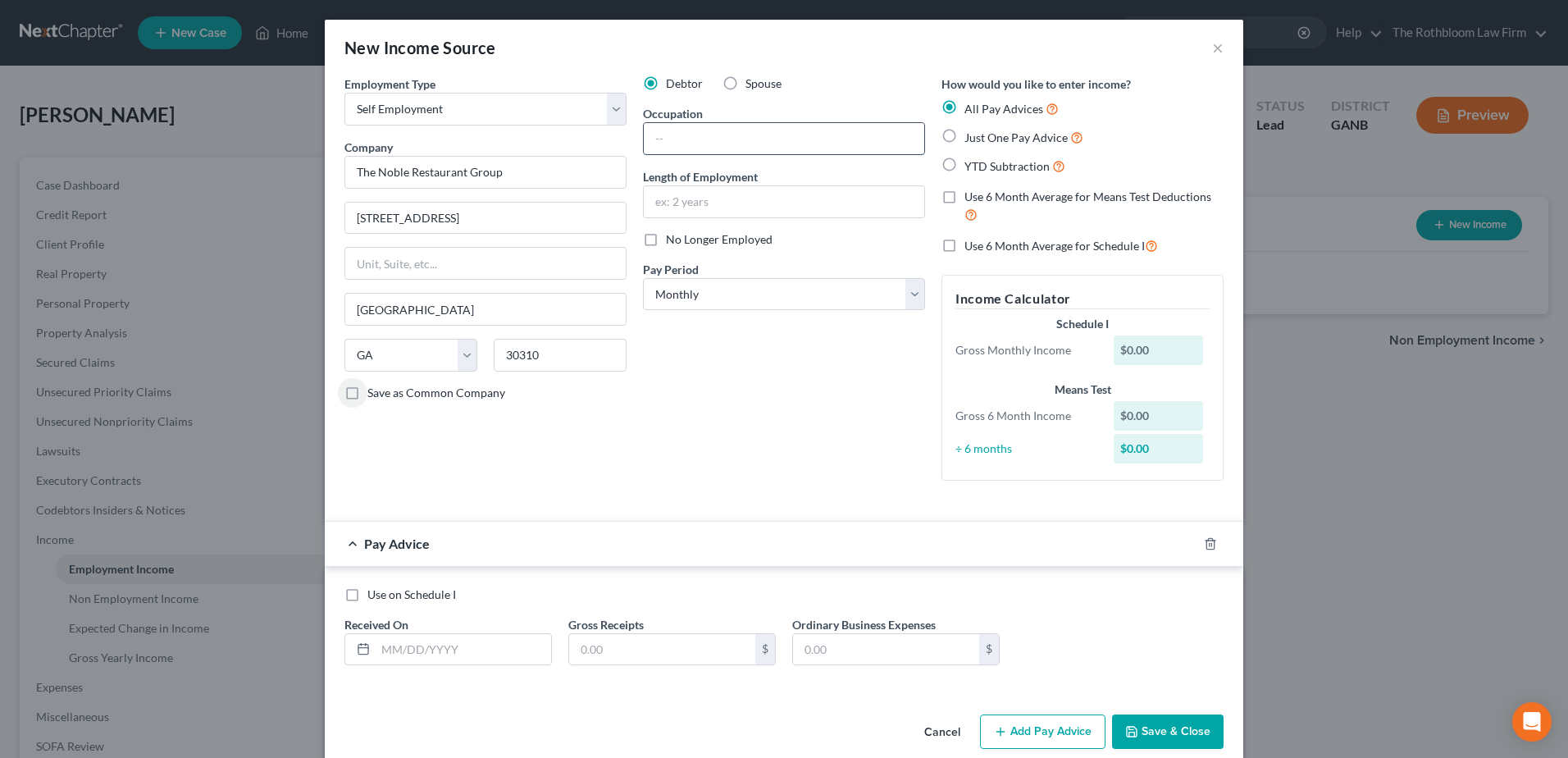
click at [730, 139] on input "text" at bounding box center [784, 138] width 281 height 31
type input "Self-employed"
type input "2 years"
click at [424, 640] on input "text" at bounding box center [463, 650] width 176 height 31
type input "[DATE]"
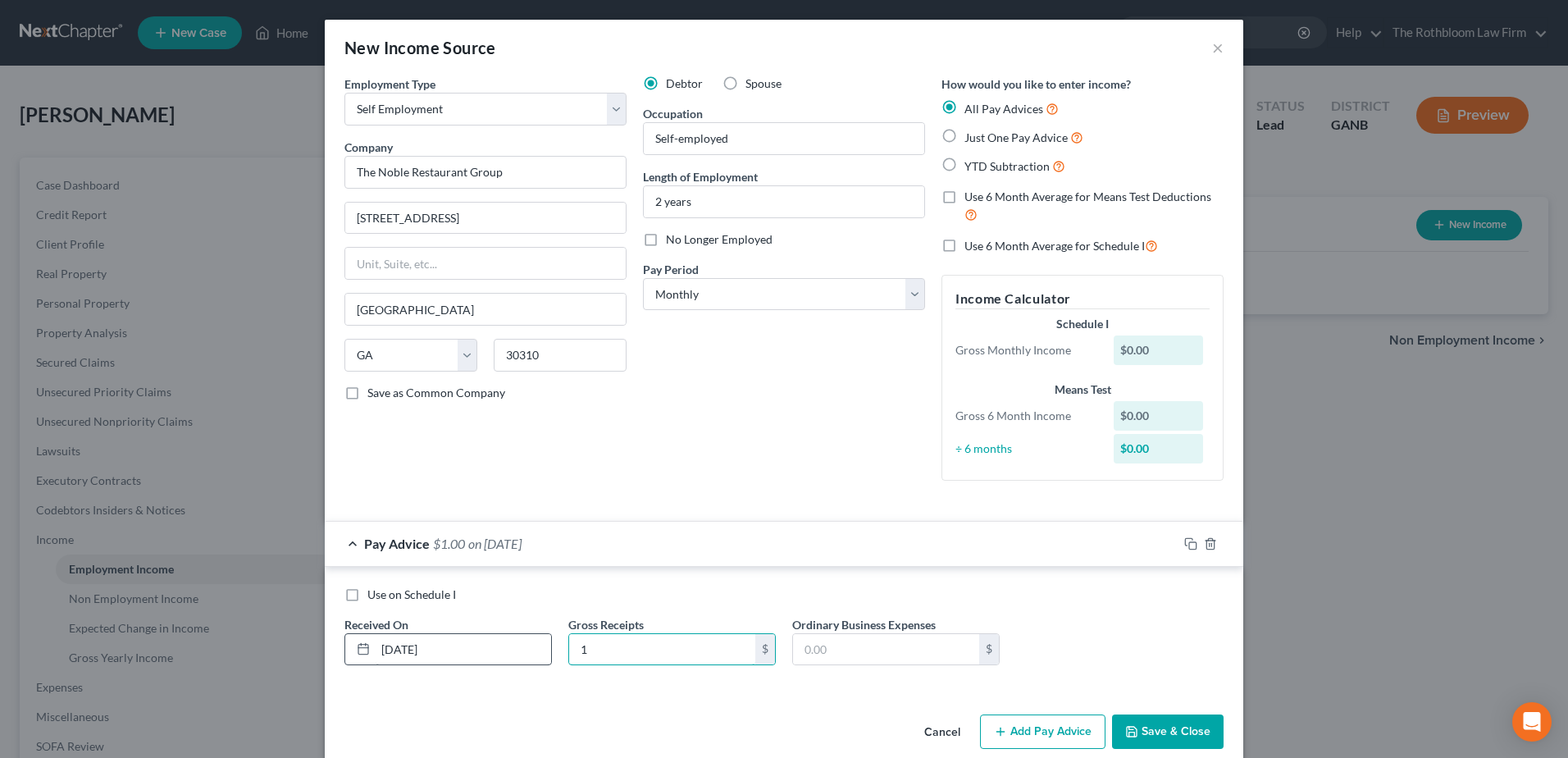
type input "1"
click at [1172, 731] on button "Save & Close" at bounding box center [1168, 732] width 111 height 35
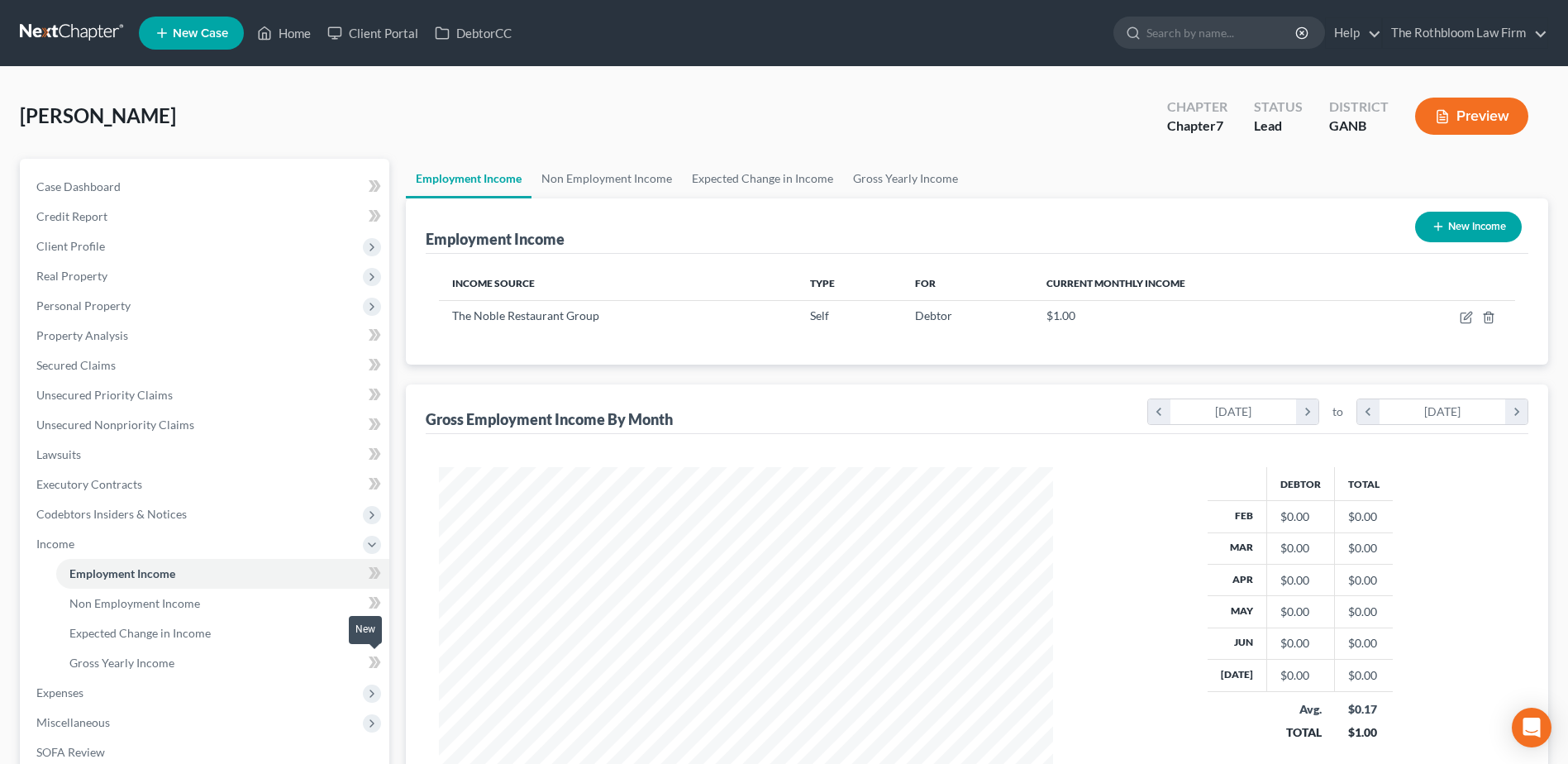
scroll to position [248, 0]
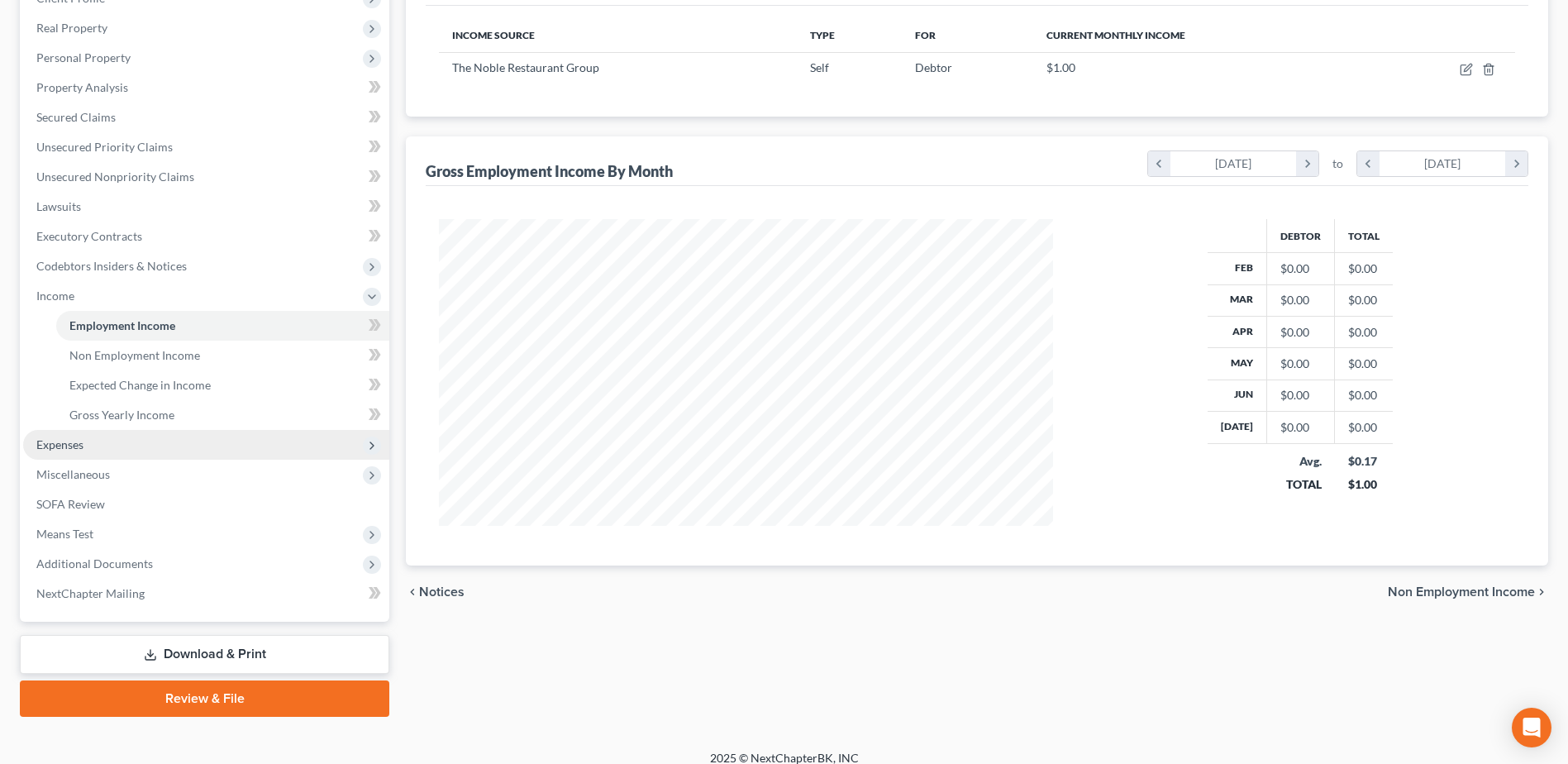
click at [87, 444] on span "Expenses" at bounding box center [206, 444] width 366 height 29
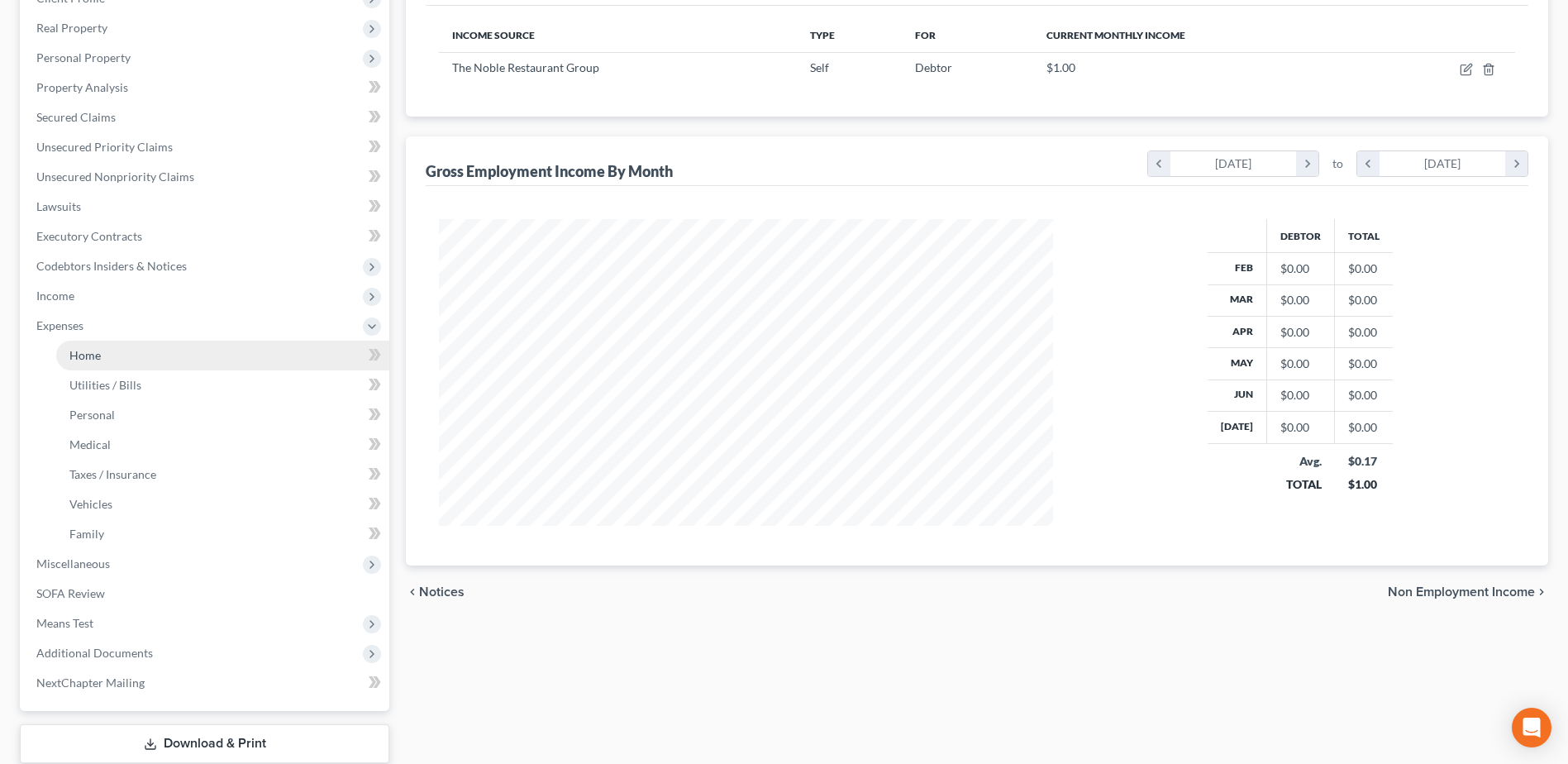
click at [95, 358] on span "Home" at bounding box center [85, 354] width 31 height 14
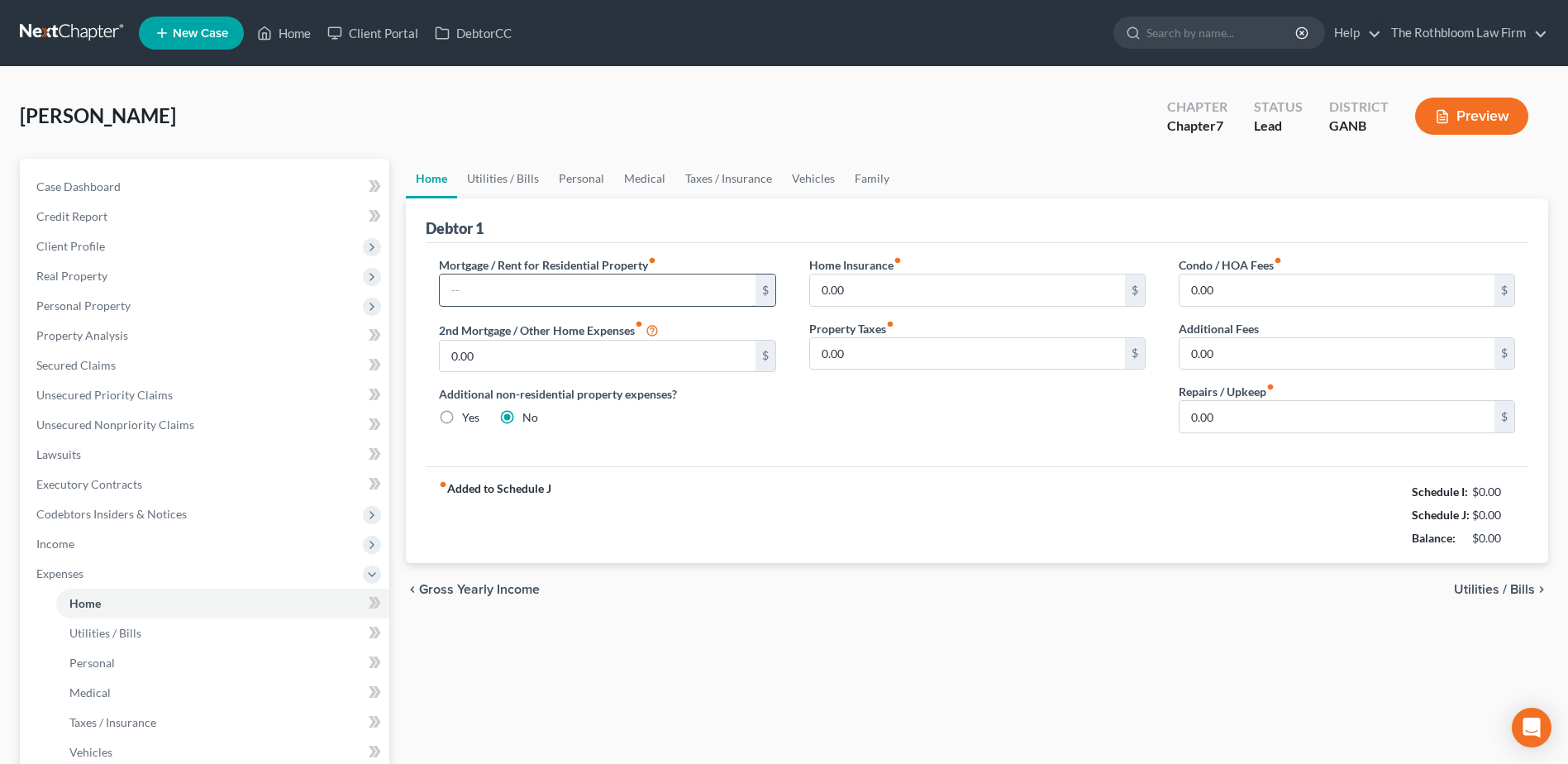
click at [526, 289] on input "text" at bounding box center [597, 290] width 315 height 31
type input "1,648"
click at [499, 177] on link "Utilities / Bills" at bounding box center [503, 178] width 92 height 39
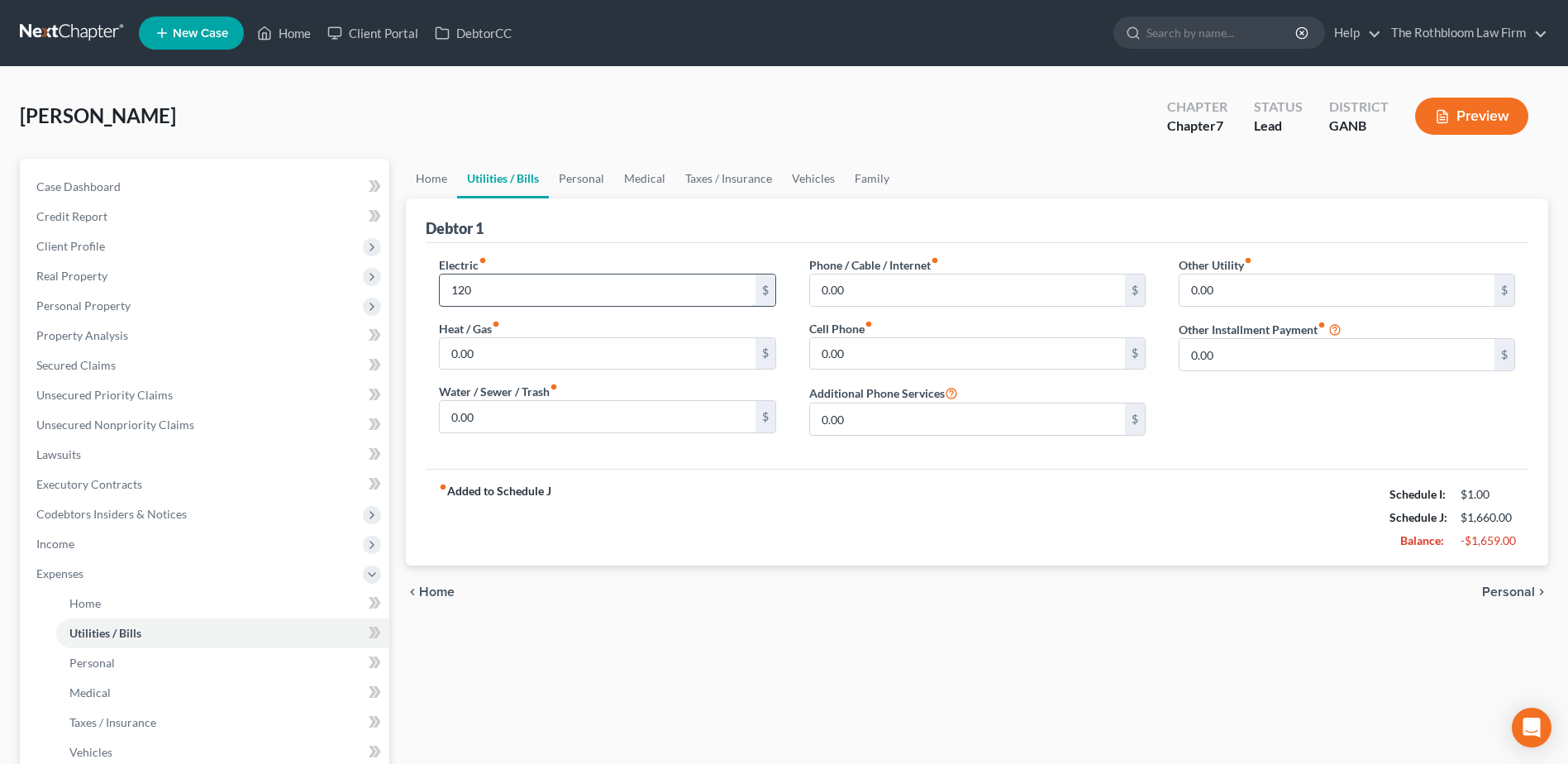
type input "120"
click at [491, 414] on input "0.00" at bounding box center [597, 417] width 315 height 31
type input "100"
click at [492, 356] on input "0.00" at bounding box center [597, 354] width 315 height 31
type input "100"
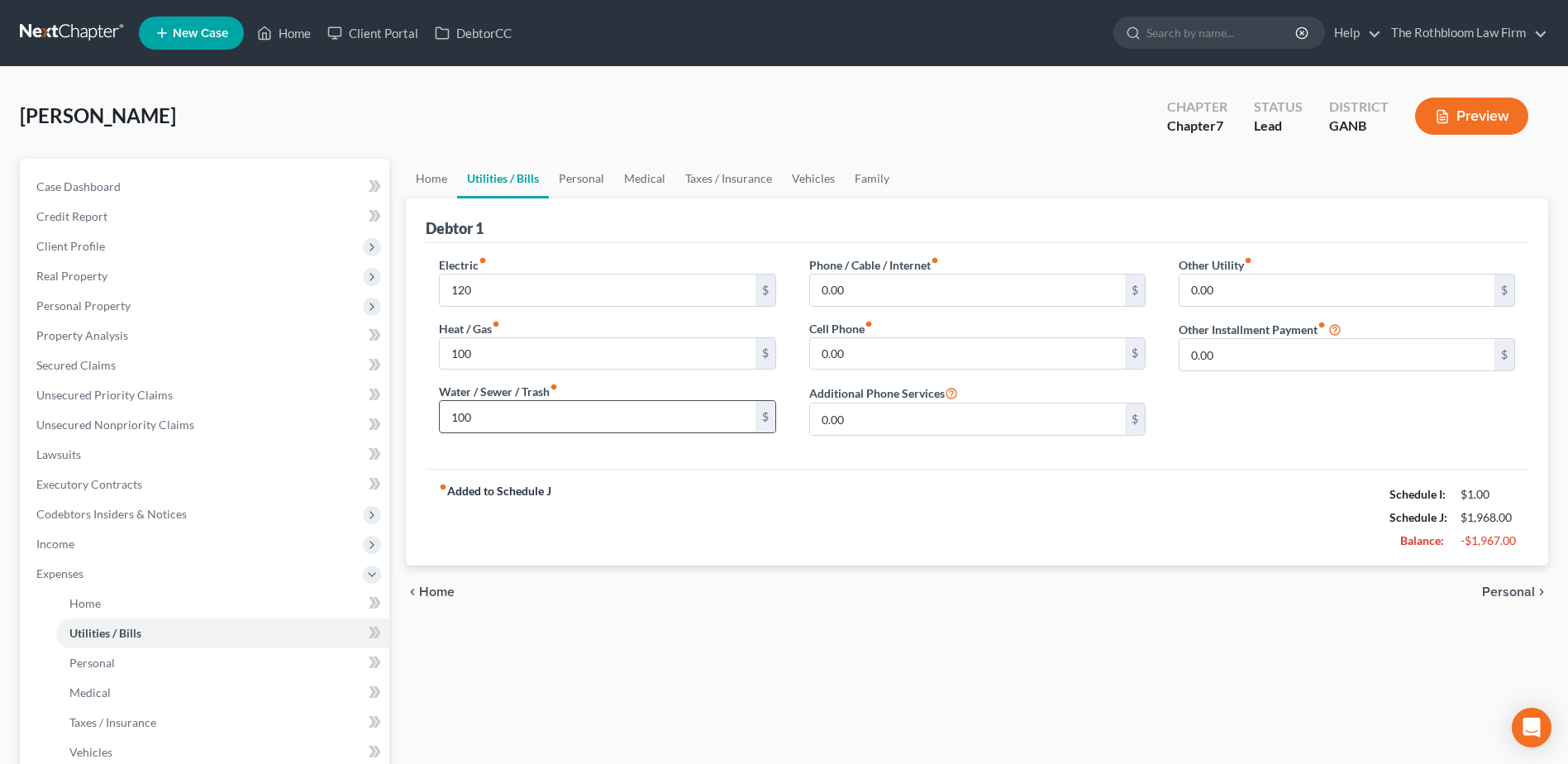
click at [499, 421] on input "100" at bounding box center [597, 417] width 315 height 31
type input "127"
click at [708, 171] on link "Taxes / Insurance" at bounding box center [728, 178] width 106 height 39
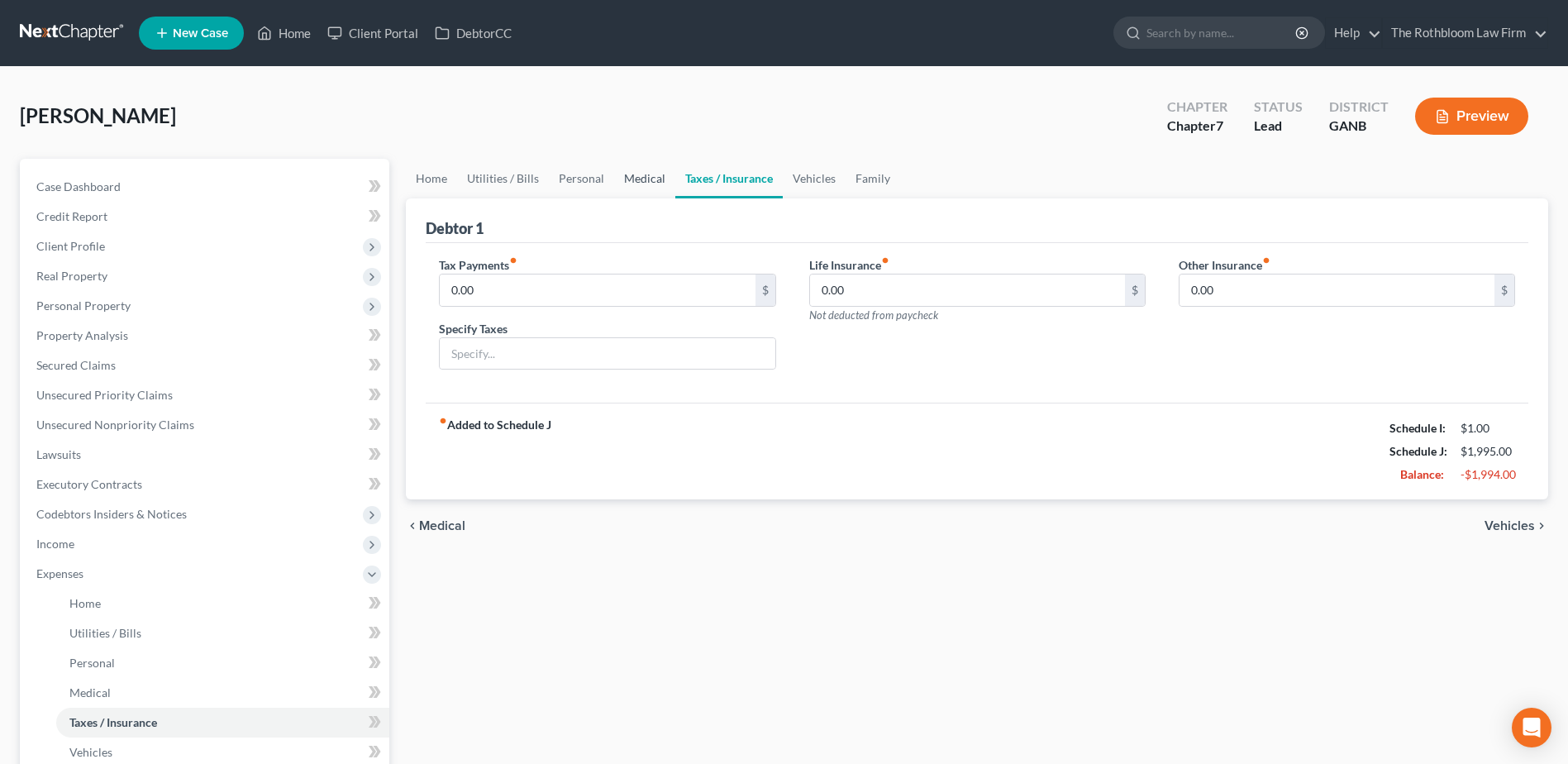
click at [639, 176] on link "Medical" at bounding box center [644, 178] width 62 height 39
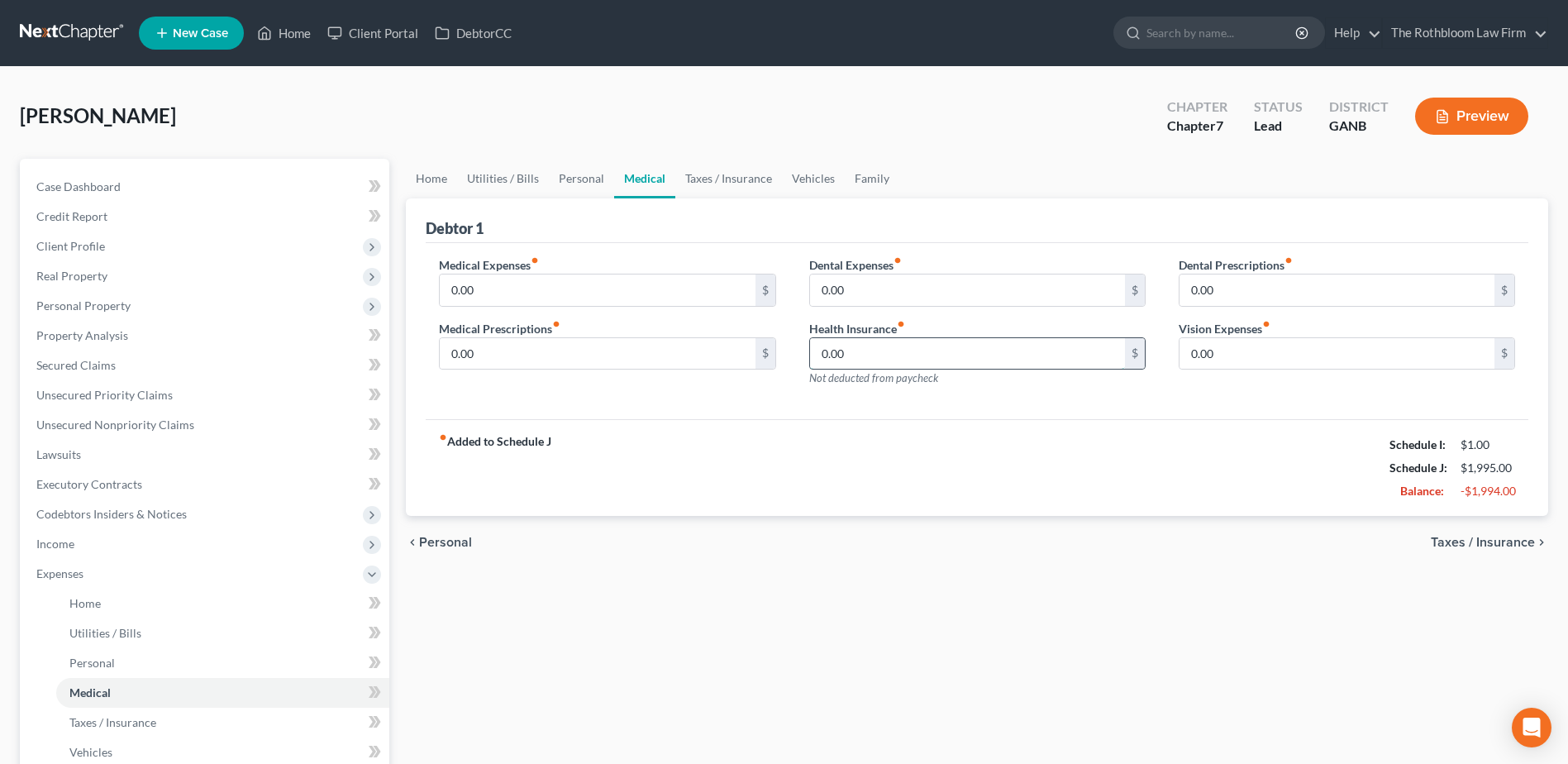
click at [861, 343] on input "0.00" at bounding box center [967, 354] width 315 height 31
type input "12"
drag, startPoint x: 874, startPoint y: 174, endPoint x: 949, endPoint y: 200, distance: 79.4
click at [874, 173] on link "Family" at bounding box center [871, 178] width 54 height 39
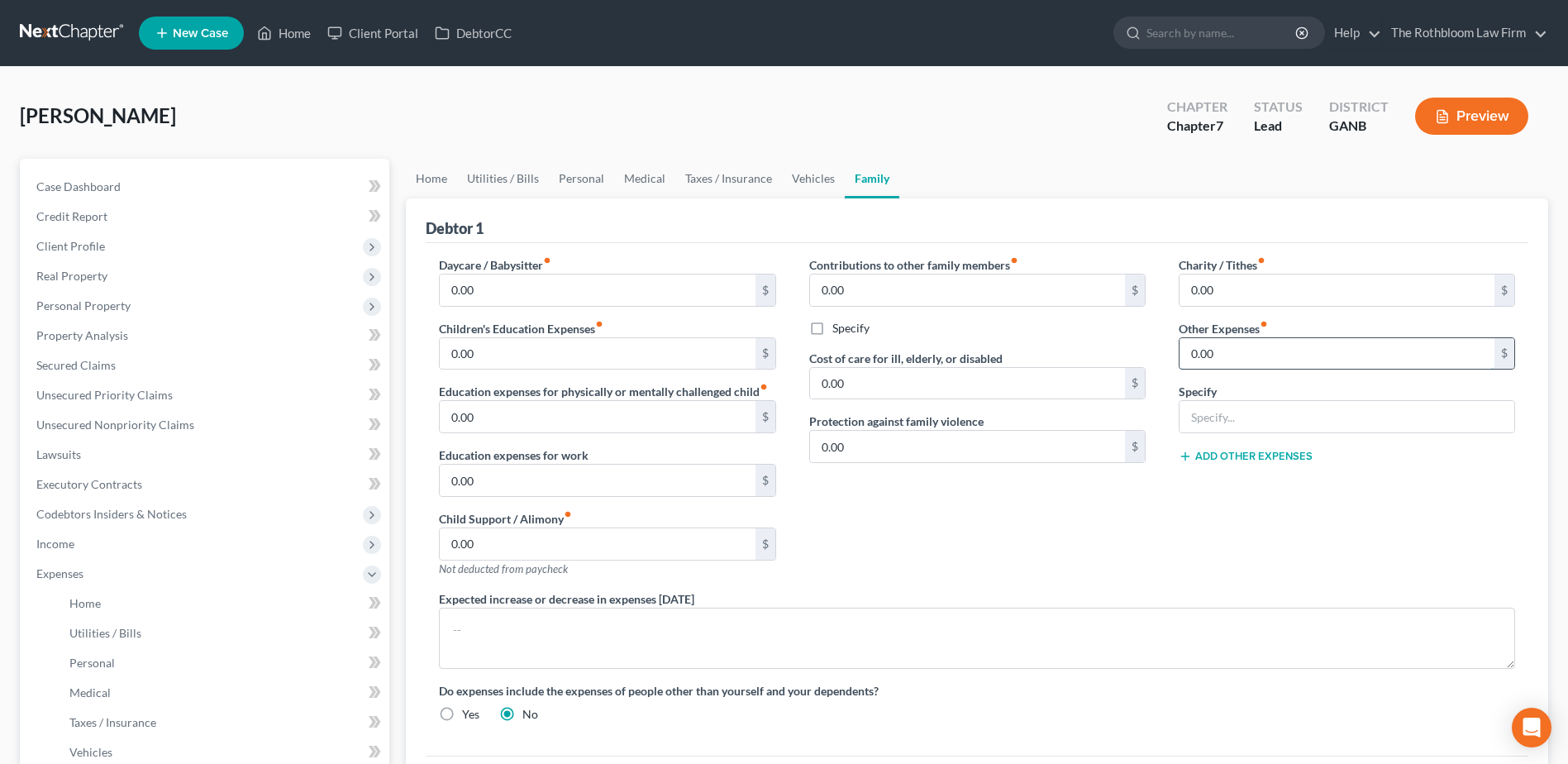
click at [1237, 353] on input "0.00" at bounding box center [1337, 354] width 315 height 31
type input "20"
type input "Pet Care"
click at [62, 541] on span "Income" at bounding box center [55, 543] width 38 height 14
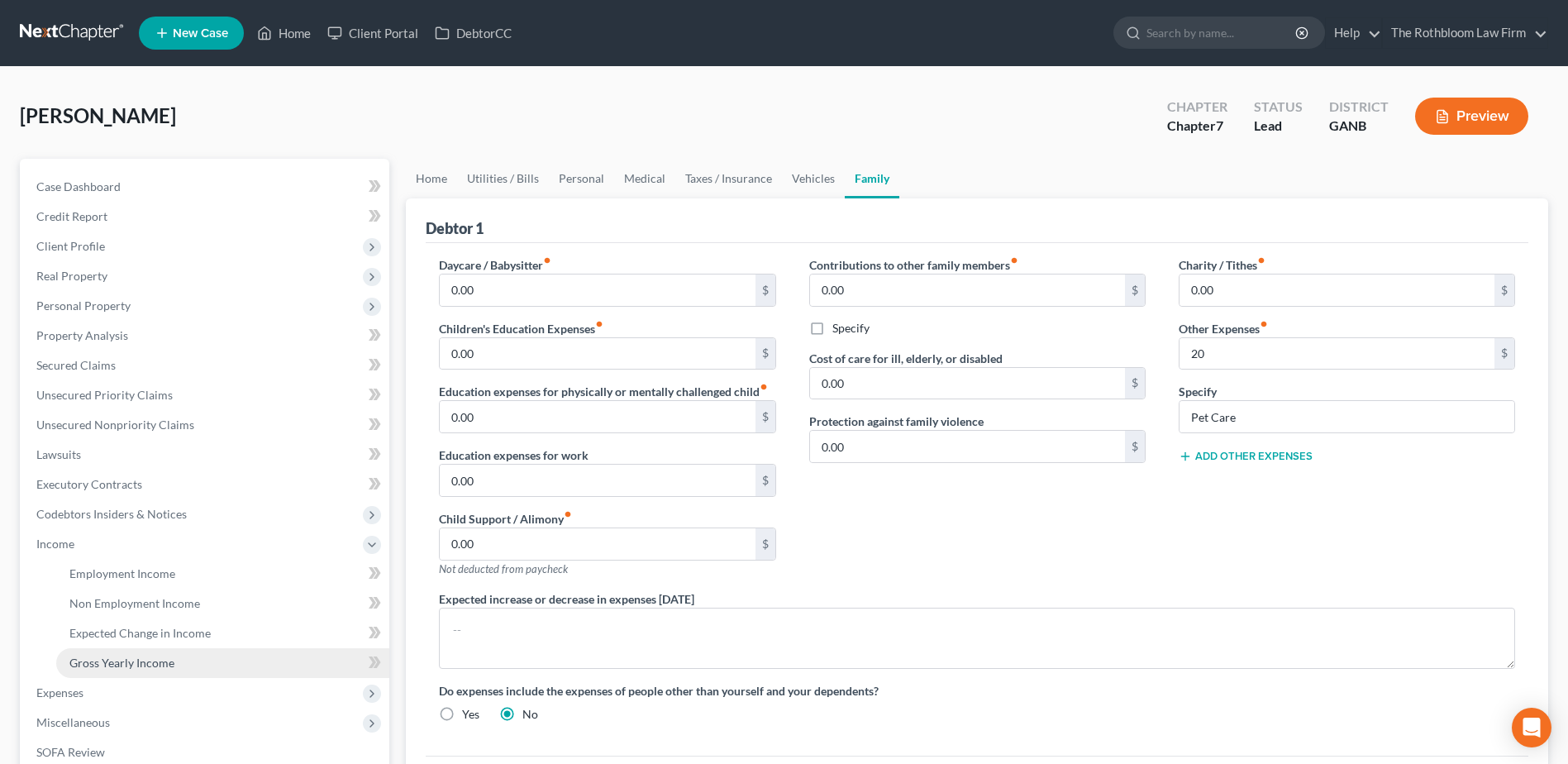
click at [111, 663] on span "Gross Yearly Income" at bounding box center [122, 662] width 105 height 14
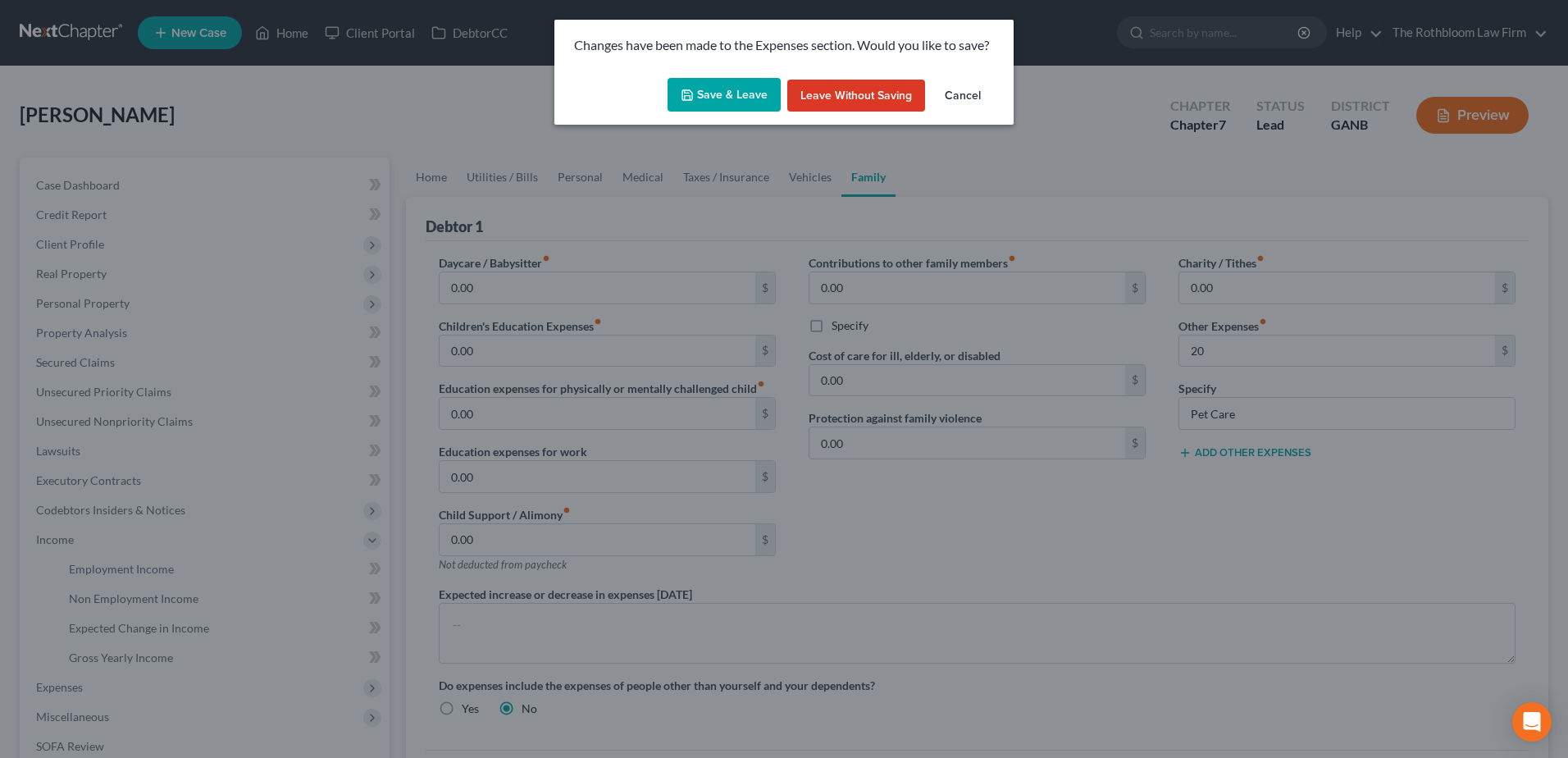
click at [716, 84] on button "Save & Leave" at bounding box center [724, 96] width 113 height 35
type input "20.00"
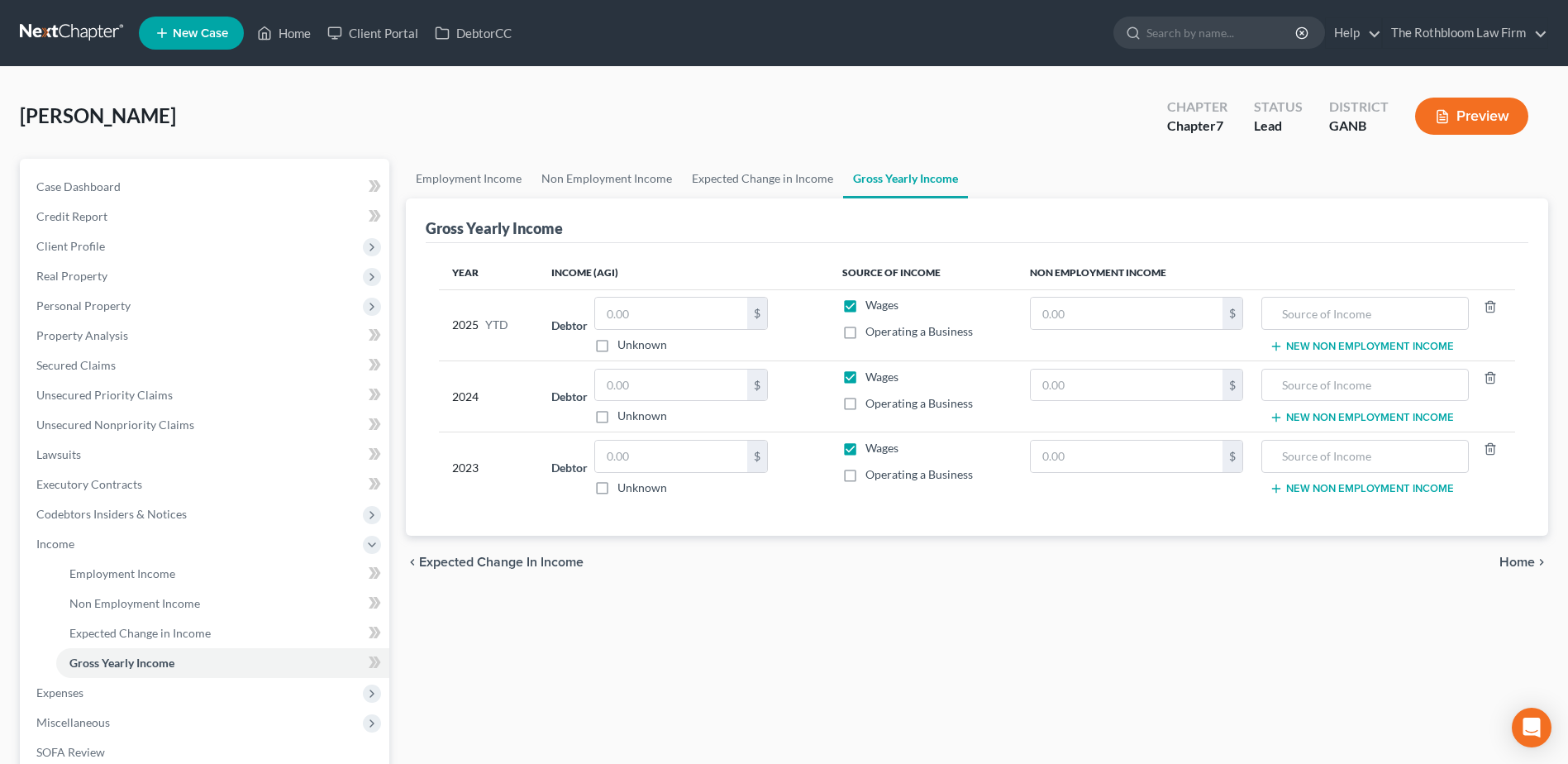
click at [866, 335] on label "Operating a Business" at bounding box center [919, 331] width 107 height 17
click at [872, 334] on input "Operating a Business" at bounding box center [878, 329] width 11 height 11
checkbox input "true"
click at [866, 297] on label "Wages" at bounding box center [882, 305] width 33 height 17
click at [872, 297] on input "Wages" at bounding box center [878, 302] width 11 height 11
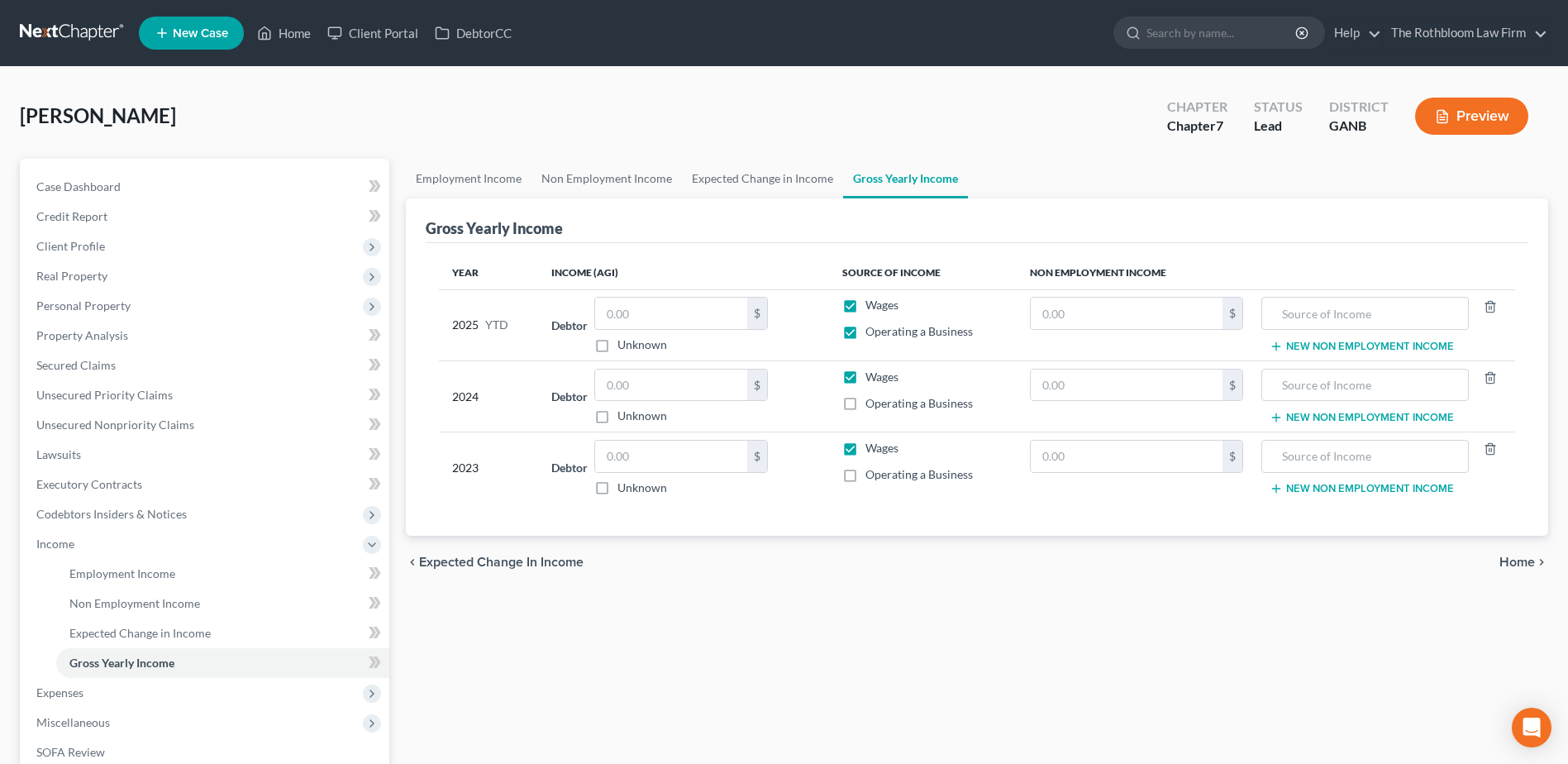
checkbox input "false"
click at [666, 310] on input "text" at bounding box center [671, 313] width 152 height 31
type input "0"
click at [625, 399] on input "text" at bounding box center [671, 385] width 152 height 31
type input "600"
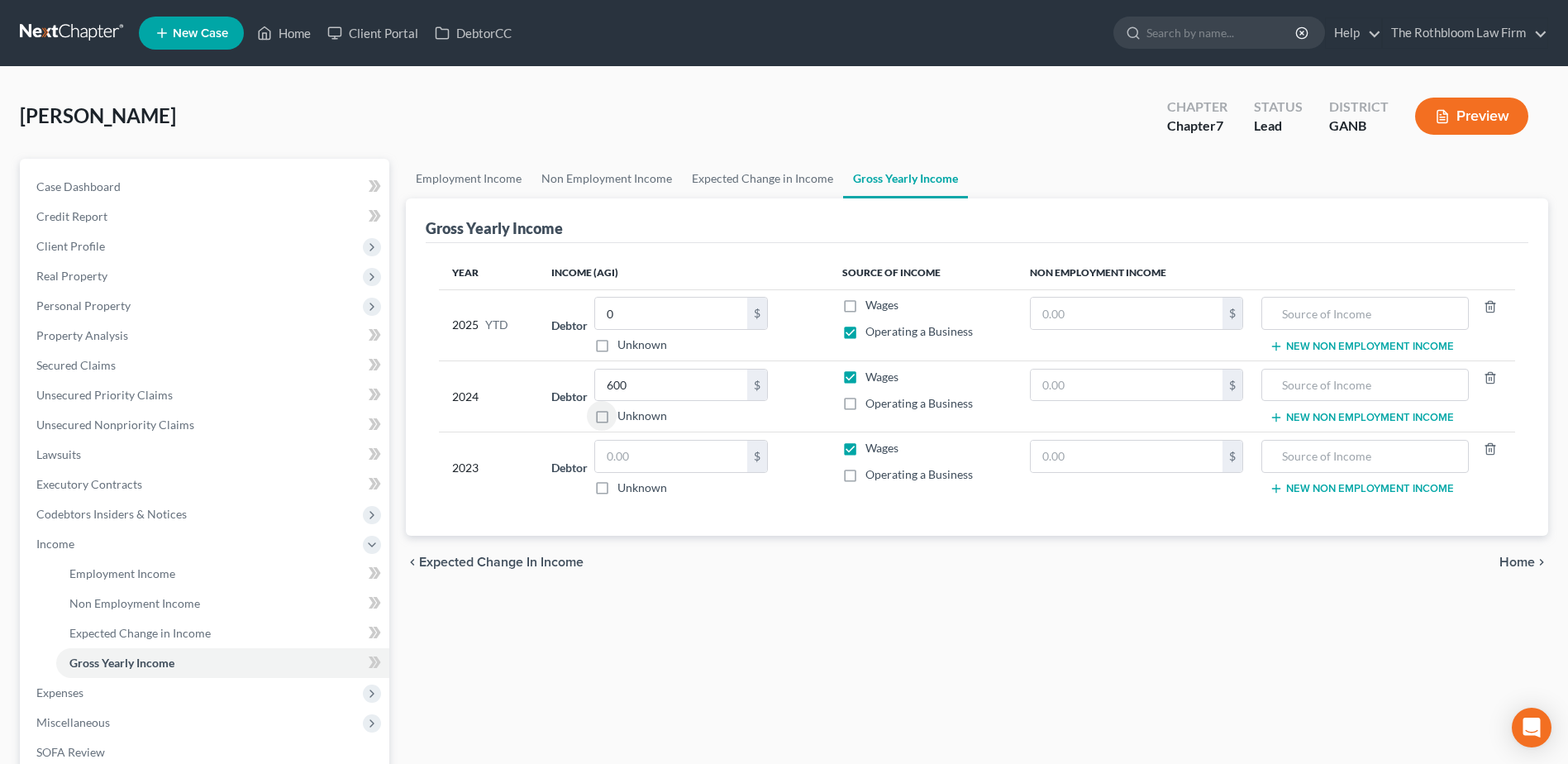
click at [866, 409] on label "Operating a Business" at bounding box center [919, 403] width 107 height 17
click at [872, 406] on input "Operating a Business" at bounding box center [878, 400] width 11 height 11
checkbox input "true"
click at [866, 383] on label "Wages" at bounding box center [882, 376] width 33 height 17
click at [872, 379] on input "Wages" at bounding box center [878, 374] width 11 height 11
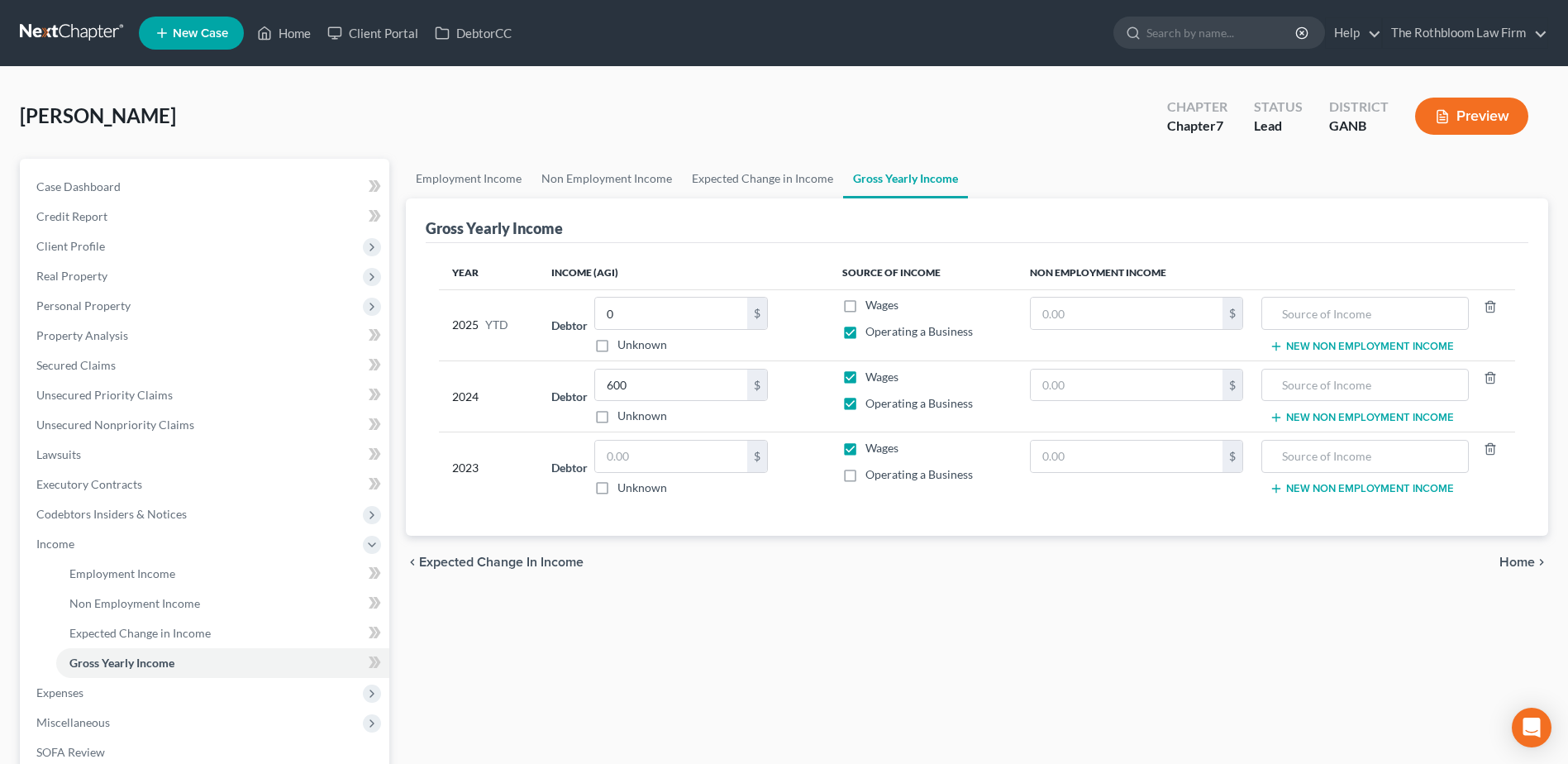
checkbox input "false"
click at [861, 459] on td "Wages Operating a Business" at bounding box center [923, 467] width 187 height 71
click at [866, 444] on label "Wages" at bounding box center [882, 448] width 33 height 17
click at [872, 444] on input "Wages" at bounding box center [878, 445] width 11 height 11
checkbox input "false"
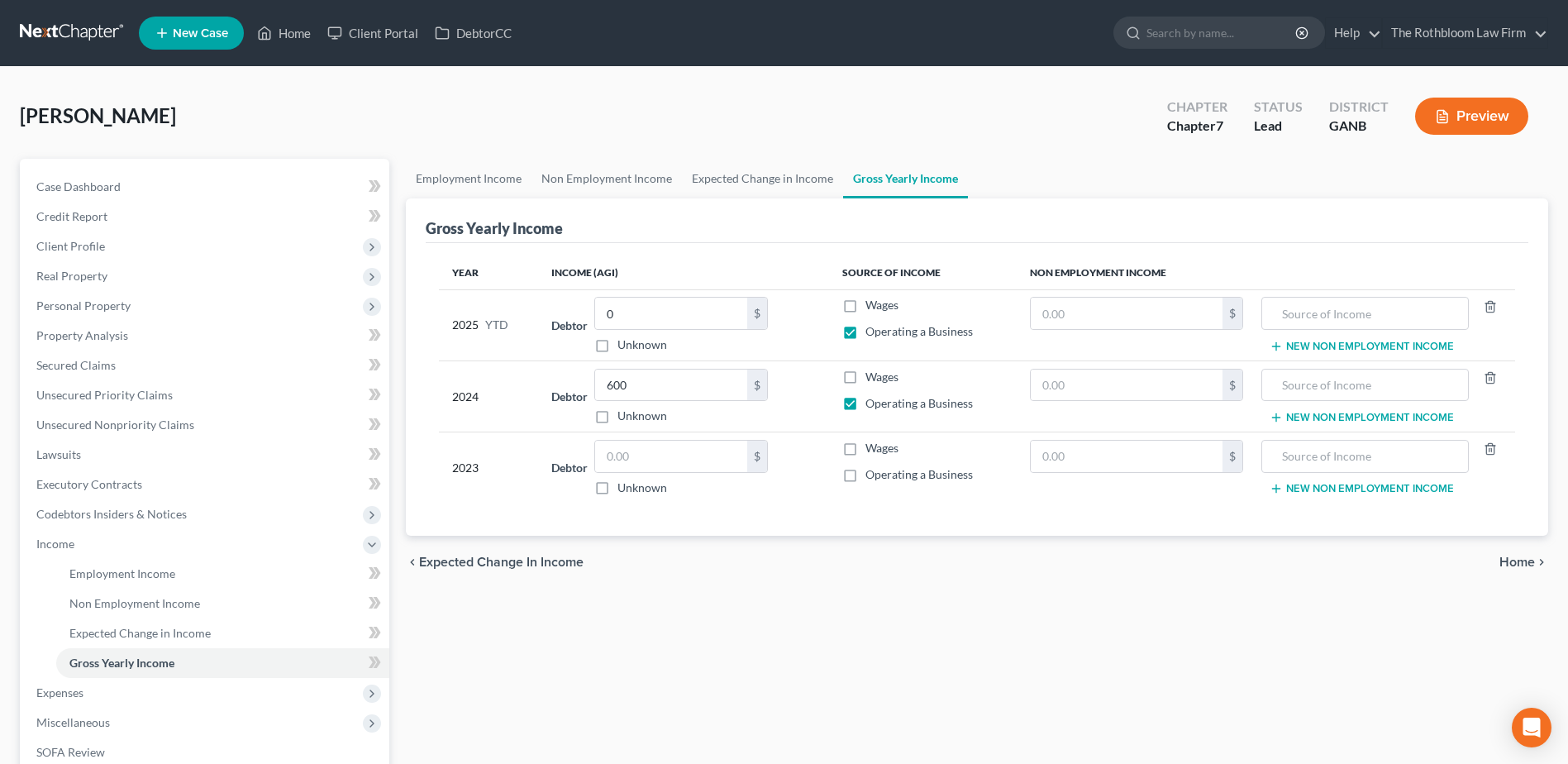
click at [866, 475] on label "Operating a Business" at bounding box center [919, 475] width 107 height 17
click at [872, 475] on input "Operating a Business" at bounding box center [878, 472] width 11 height 11
checkbox input "true"
click at [631, 461] on input "text" at bounding box center [671, 456] width 152 height 31
type input "0.00"
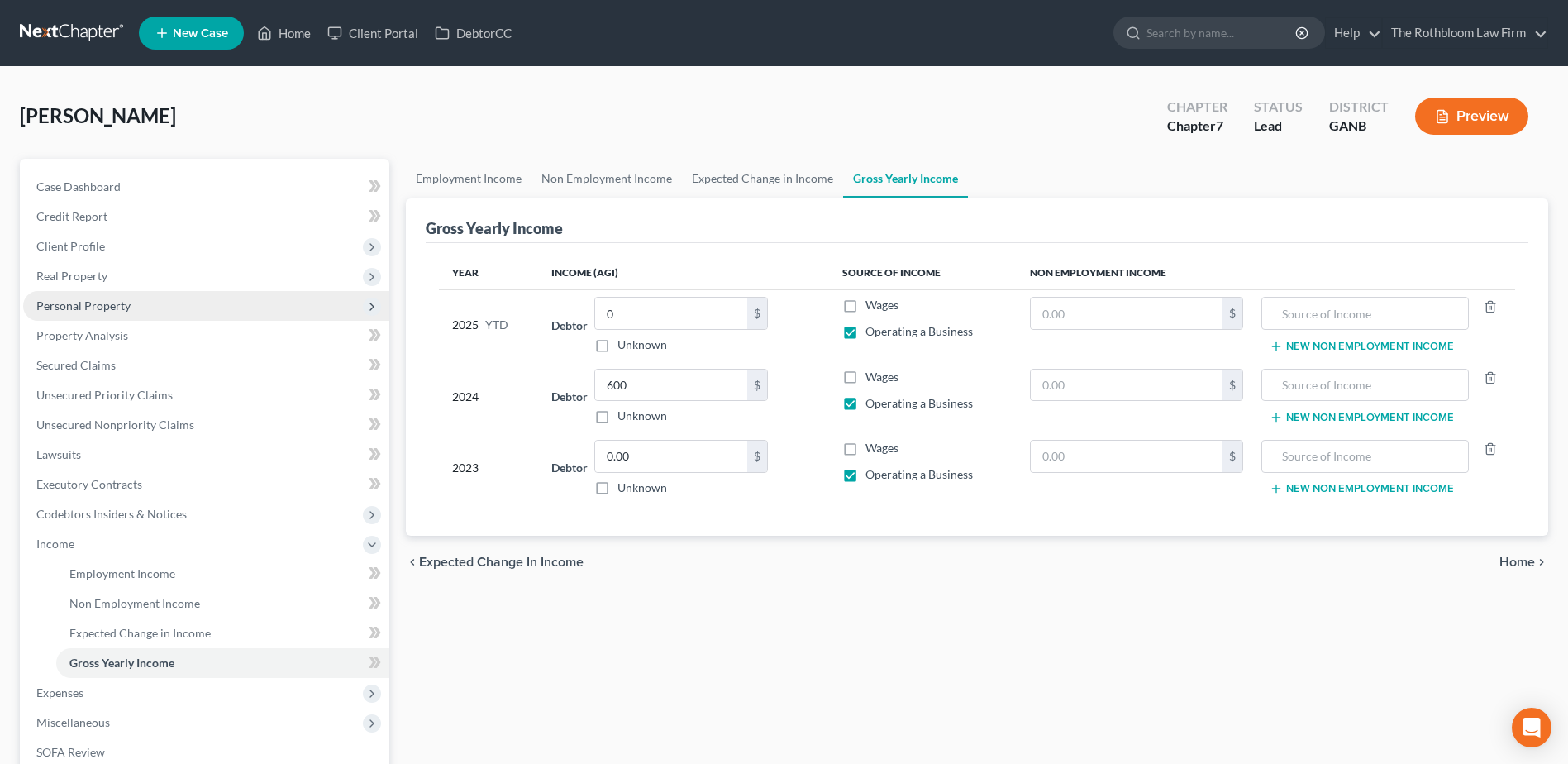
click at [73, 310] on span "Personal Property" at bounding box center [84, 305] width 95 height 14
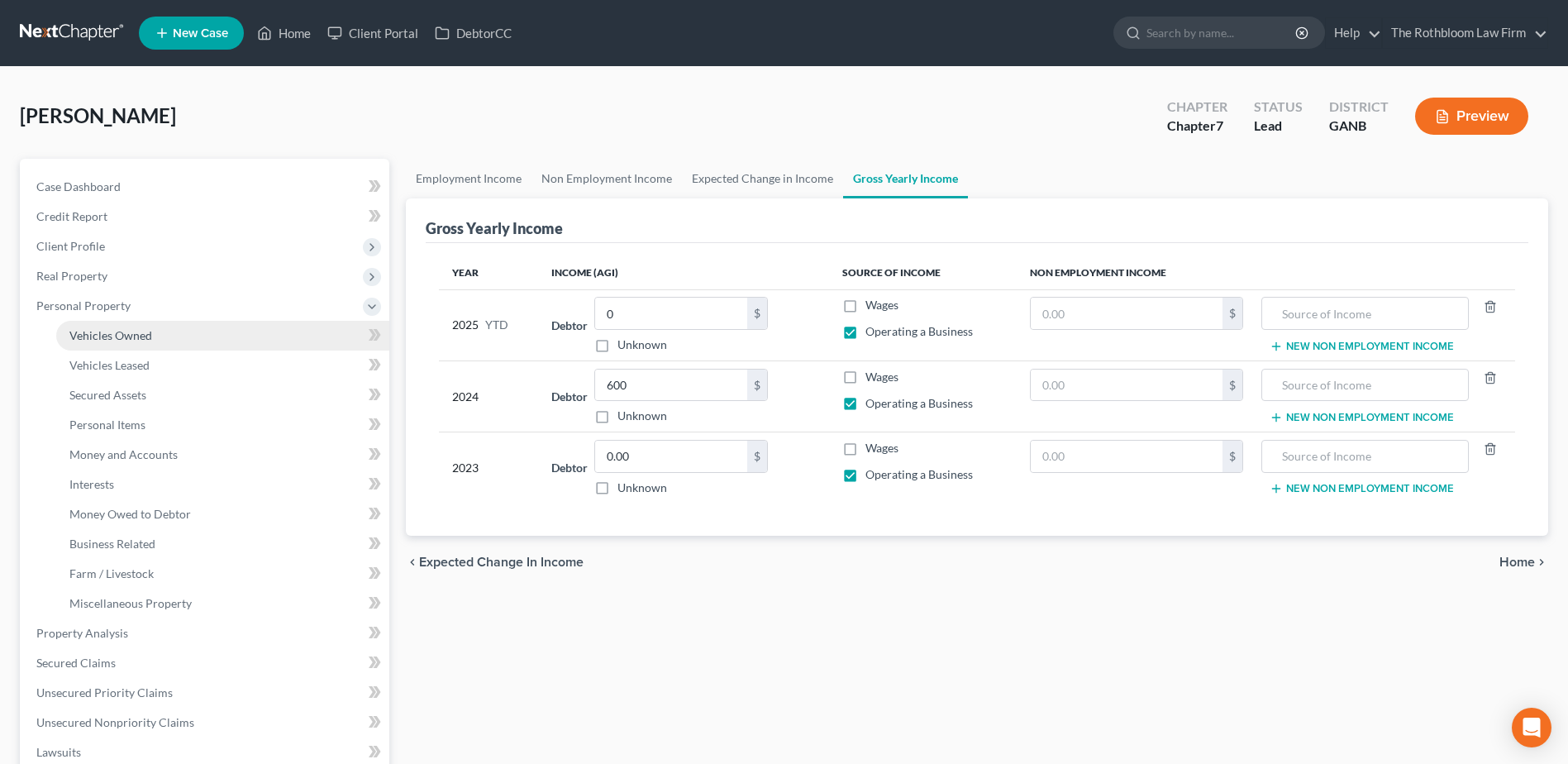
click at [85, 329] on span "Vehicles Owned" at bounding box center [111, 334] width 83 height 14
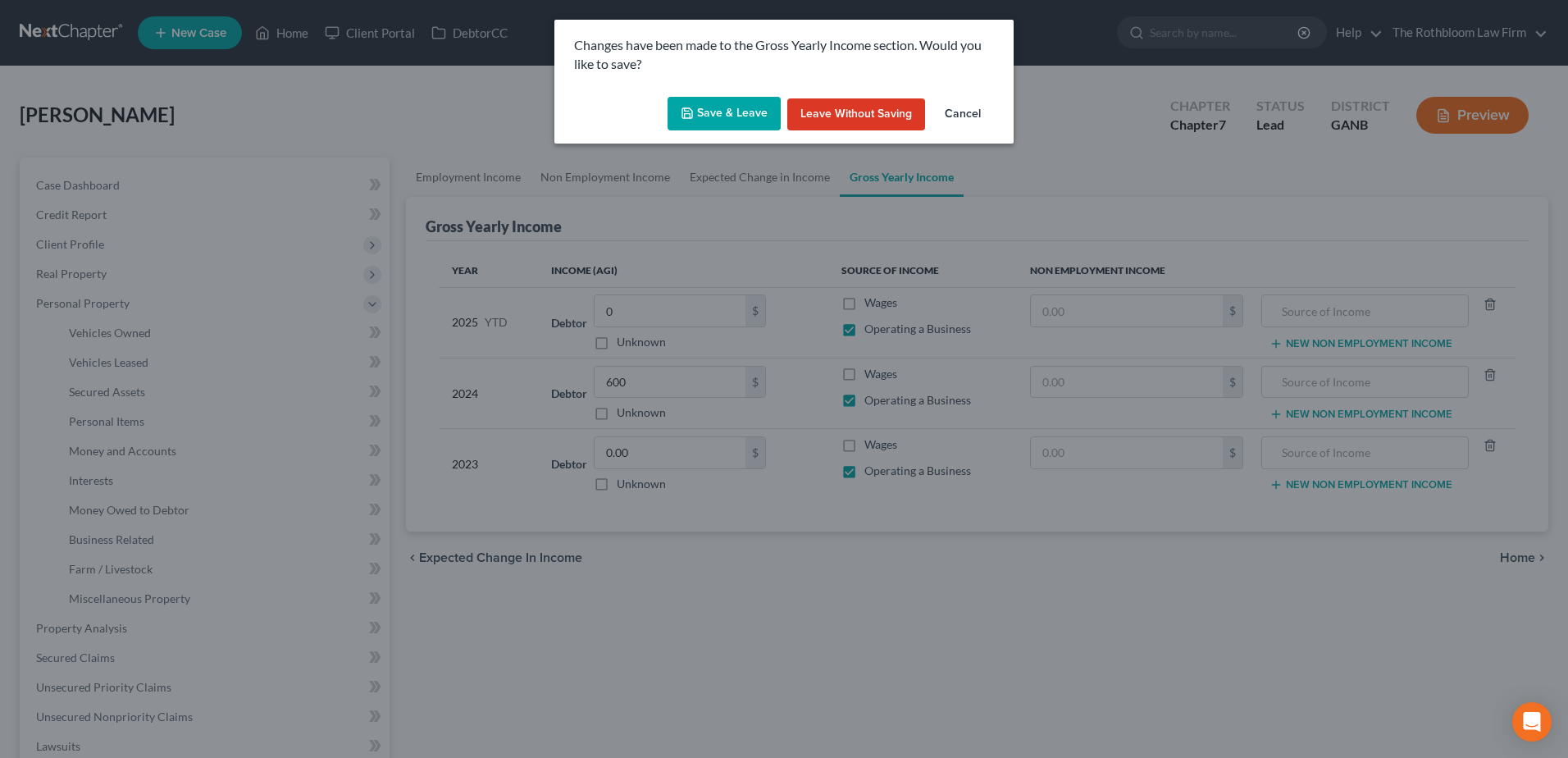
click at [688, 111] on icon "button" at bounding box center [687, 113] width 13 height 13
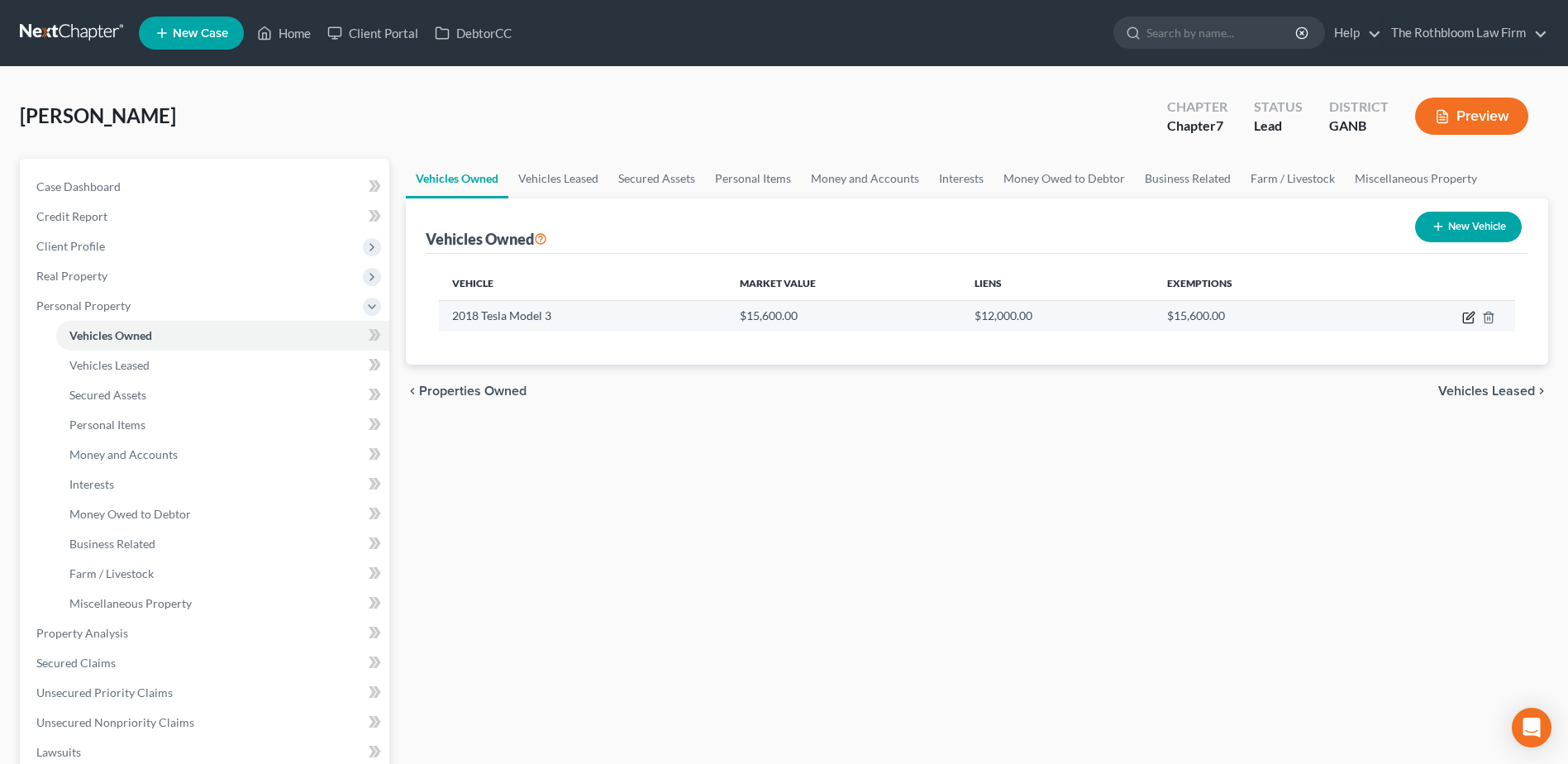
click at [1469, 316] on icon "button" at bounding box center [1470, 315] width 7 height 7
select select "0"
select select "8"
select select "2"
select select "0"
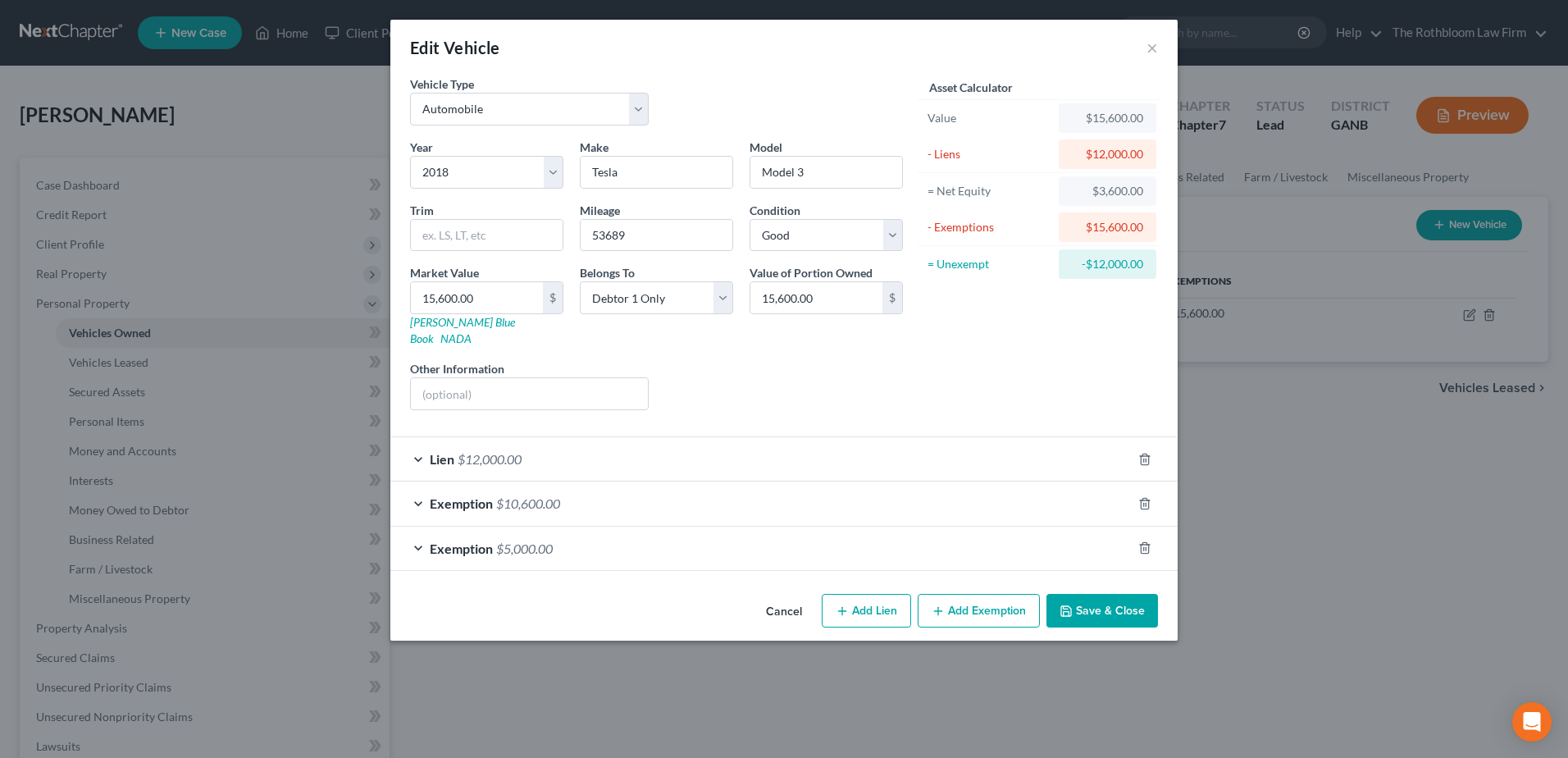
click at [489, 451] on span "$12,000.00" at bounding box center [489, 458] width 64 height 15
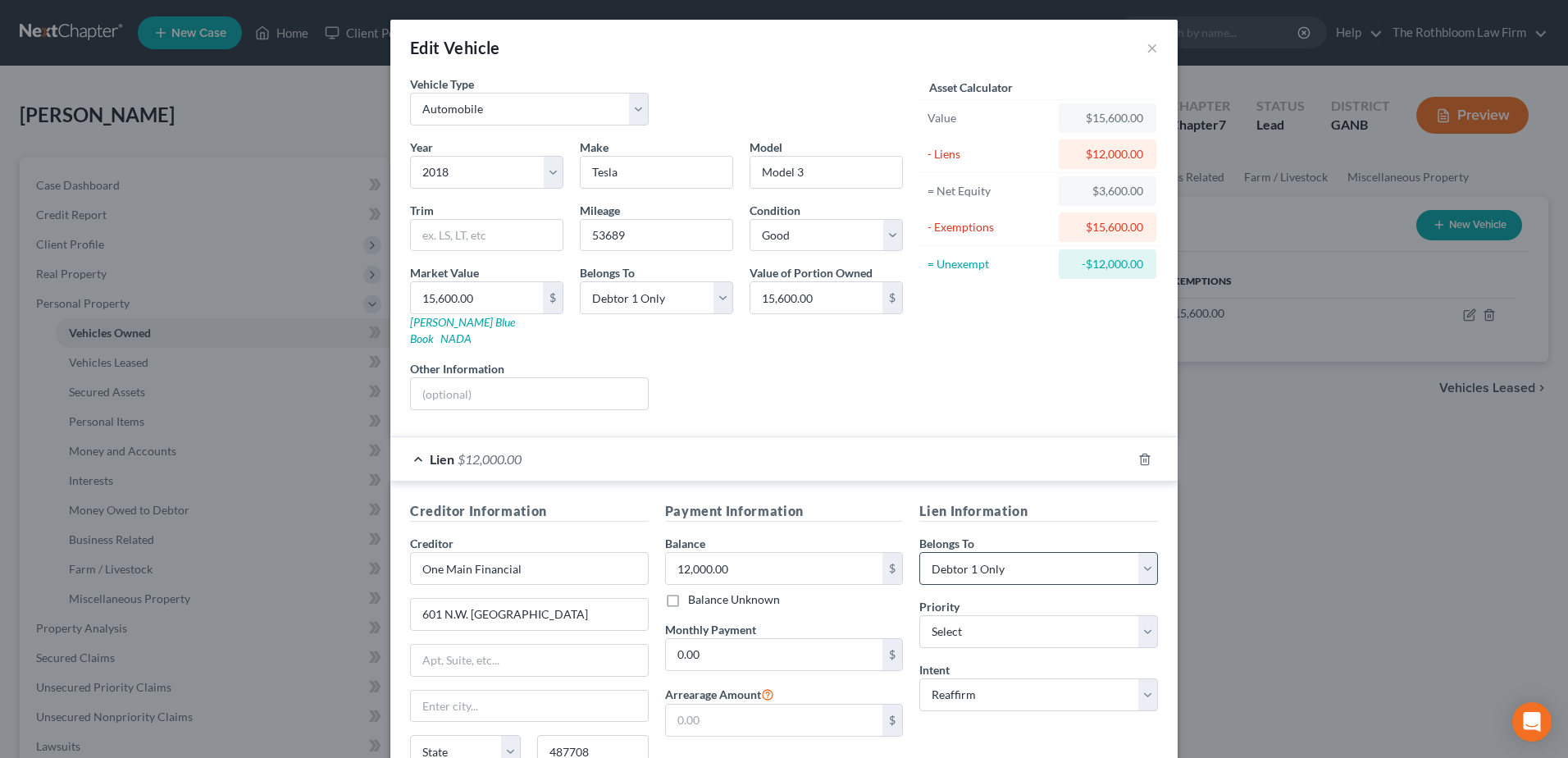
scroll to position [229, 0]
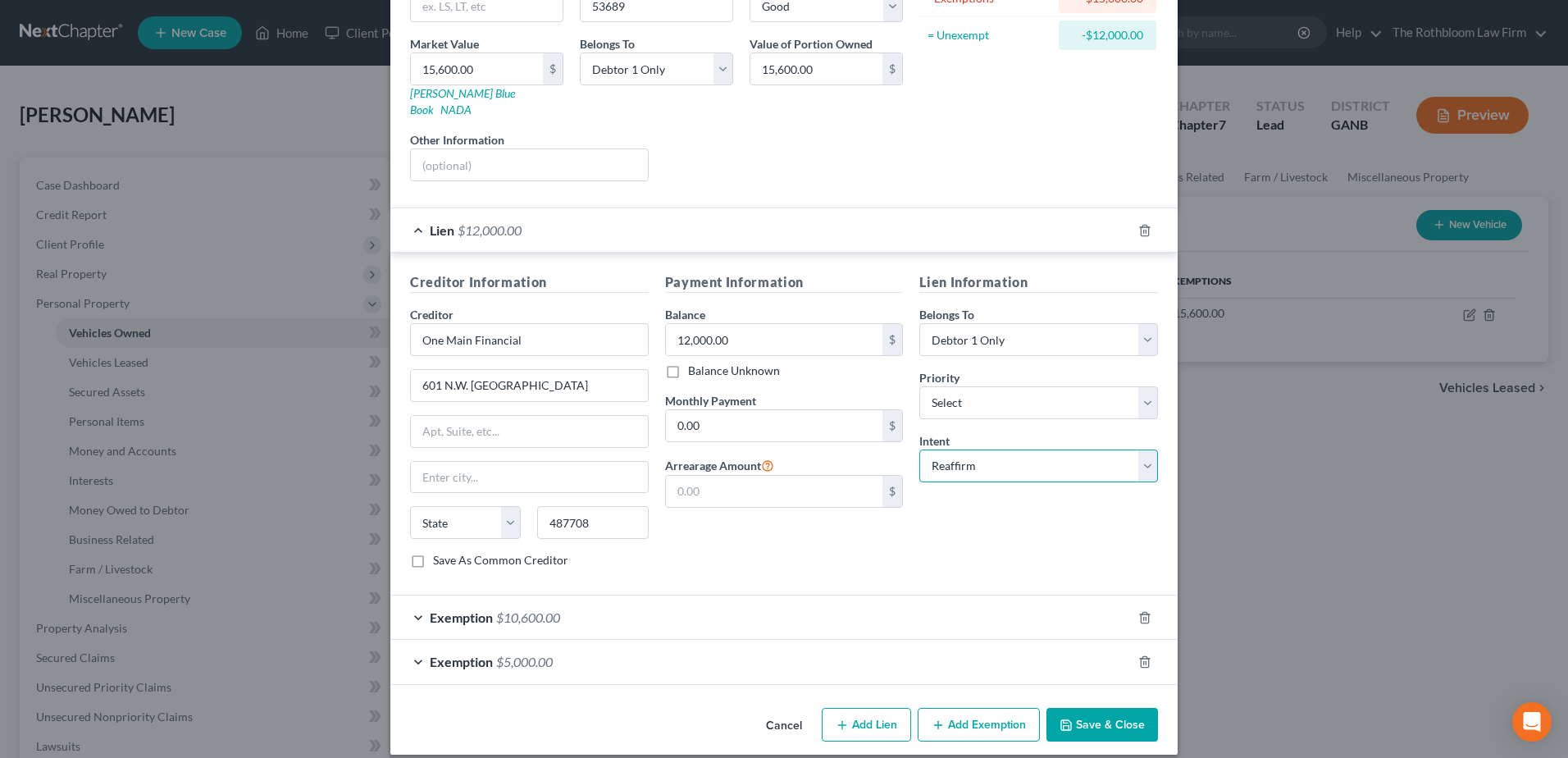
click at [1029, 449] on select "Select Surrender Redeem Reaffirm Avoid Other" at bounding box center [1039, 466] width 239 height 33
select select "0"
click at [919, 449] on select "Select Surrender Redeem Reaffirm Avoid Other" at bounding box center [1039, 466] width 239 height 33
click at [1117, 717] on button "Save & Close" at bounding box center [1102, 725] width 111 height 35
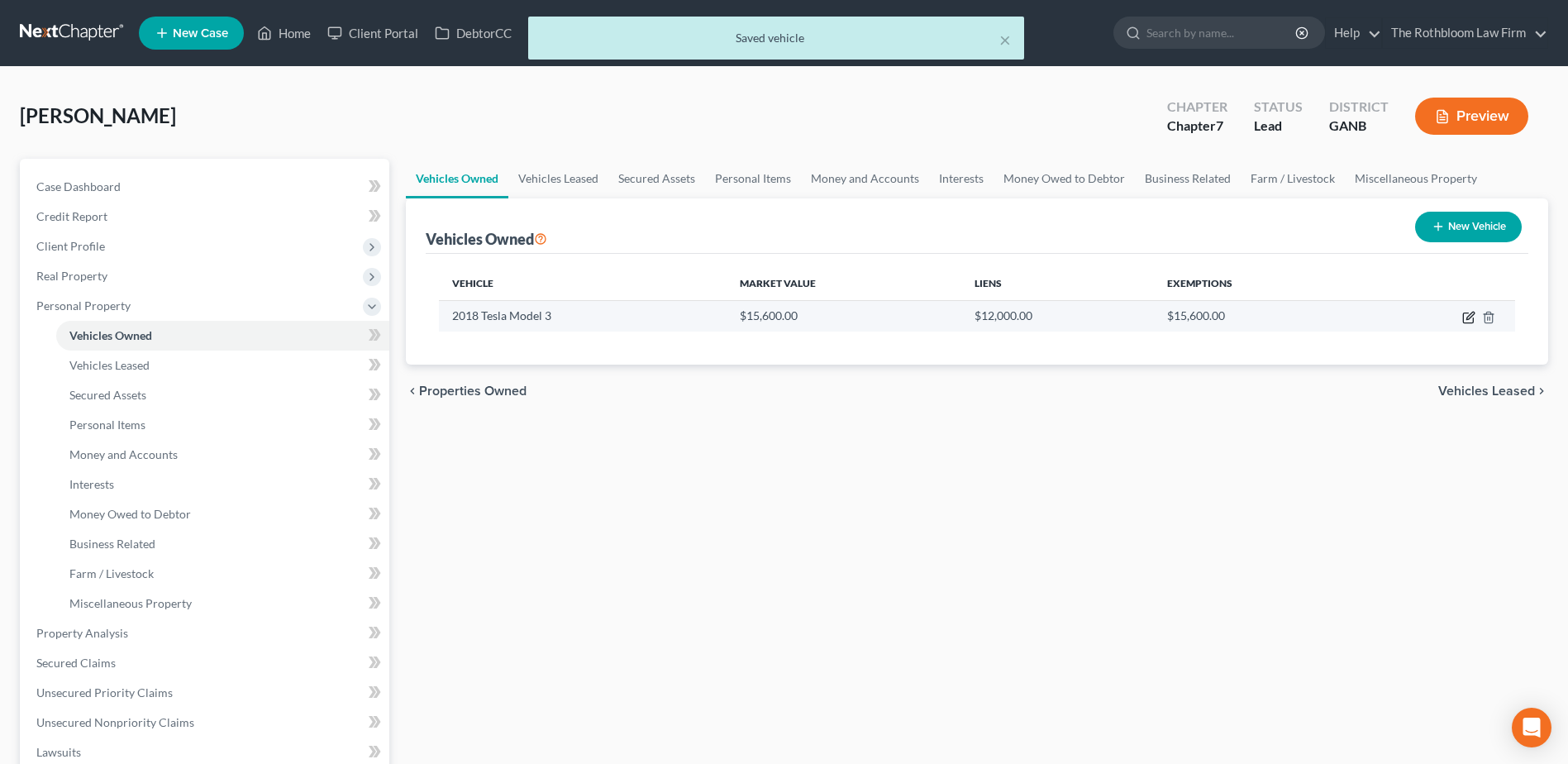
click at [1462, 319] on icon "button" at bounding box center [1467, 318] width 10 height 10
select select "0"
select select "8"
select select "2"
select select "0"
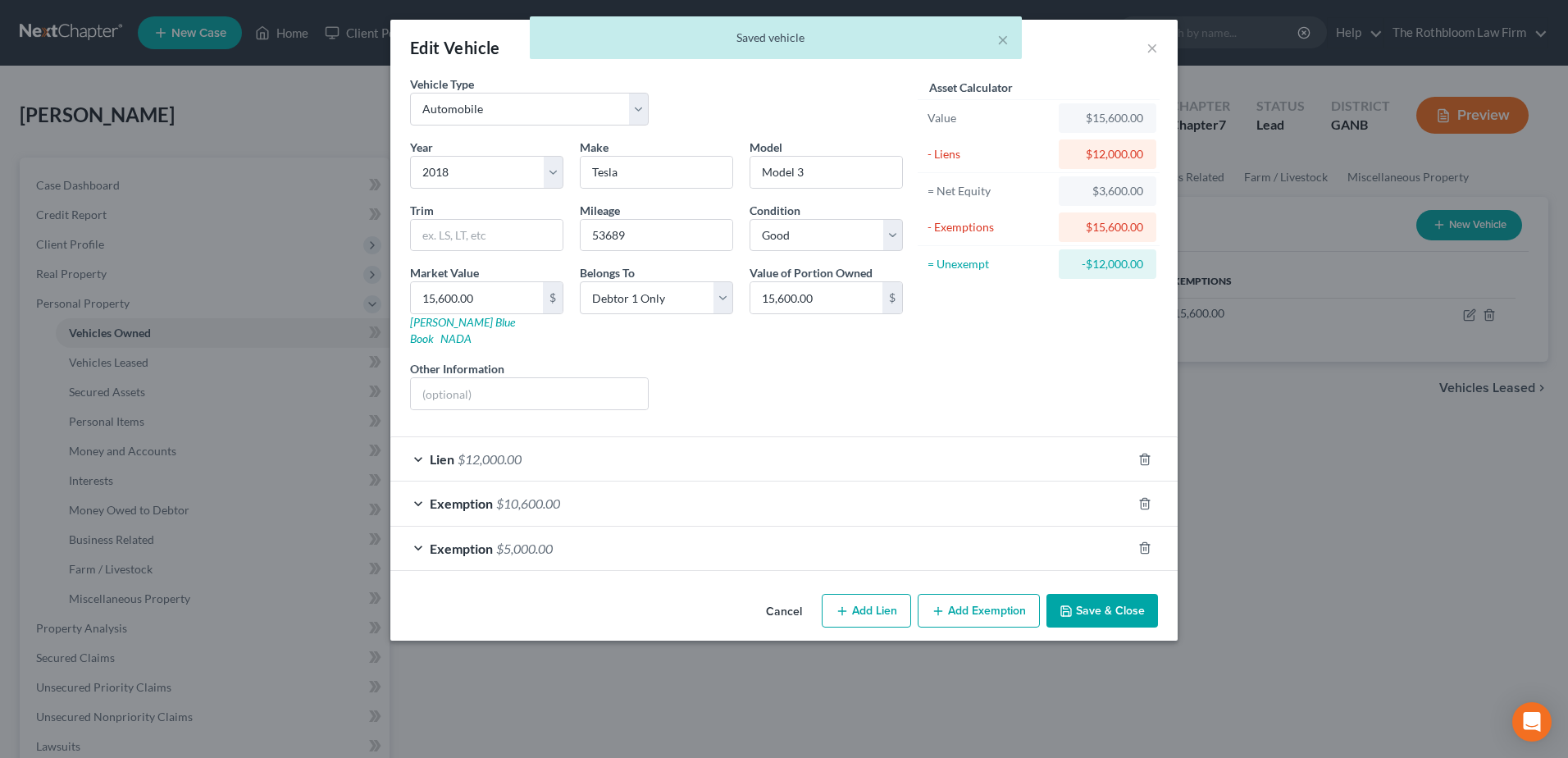
click at [447, 451] on span "Lien" at bounding box center [442, 458] width 25 height 15
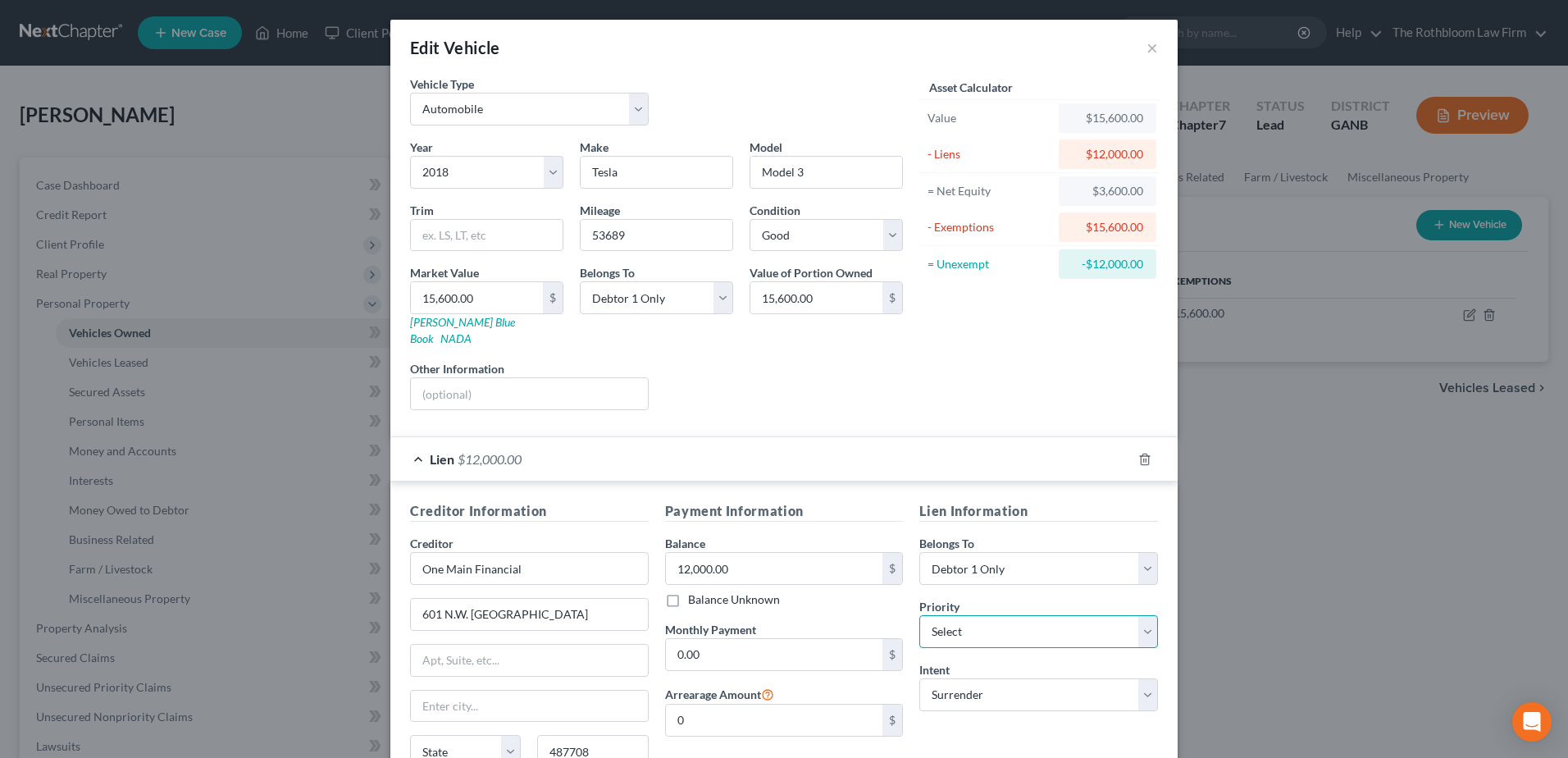
click at [947, 615] on select "Select 1st 2nd 3rd 4th 5th 6th 7th 8th 9th 10th 11th 12th 13th 14th 15th 16th 1…" at bounding box center [1039, 631] width 239 height 33
select select "1"
click at [919, 615] on select "Select 1st 2nd 3rd 4th 5th 6th 7th 8th 9th 10th 11th 12th 13th 14th 15th 16th 1…" at bounding box center [1039, 631] width 239 height 33
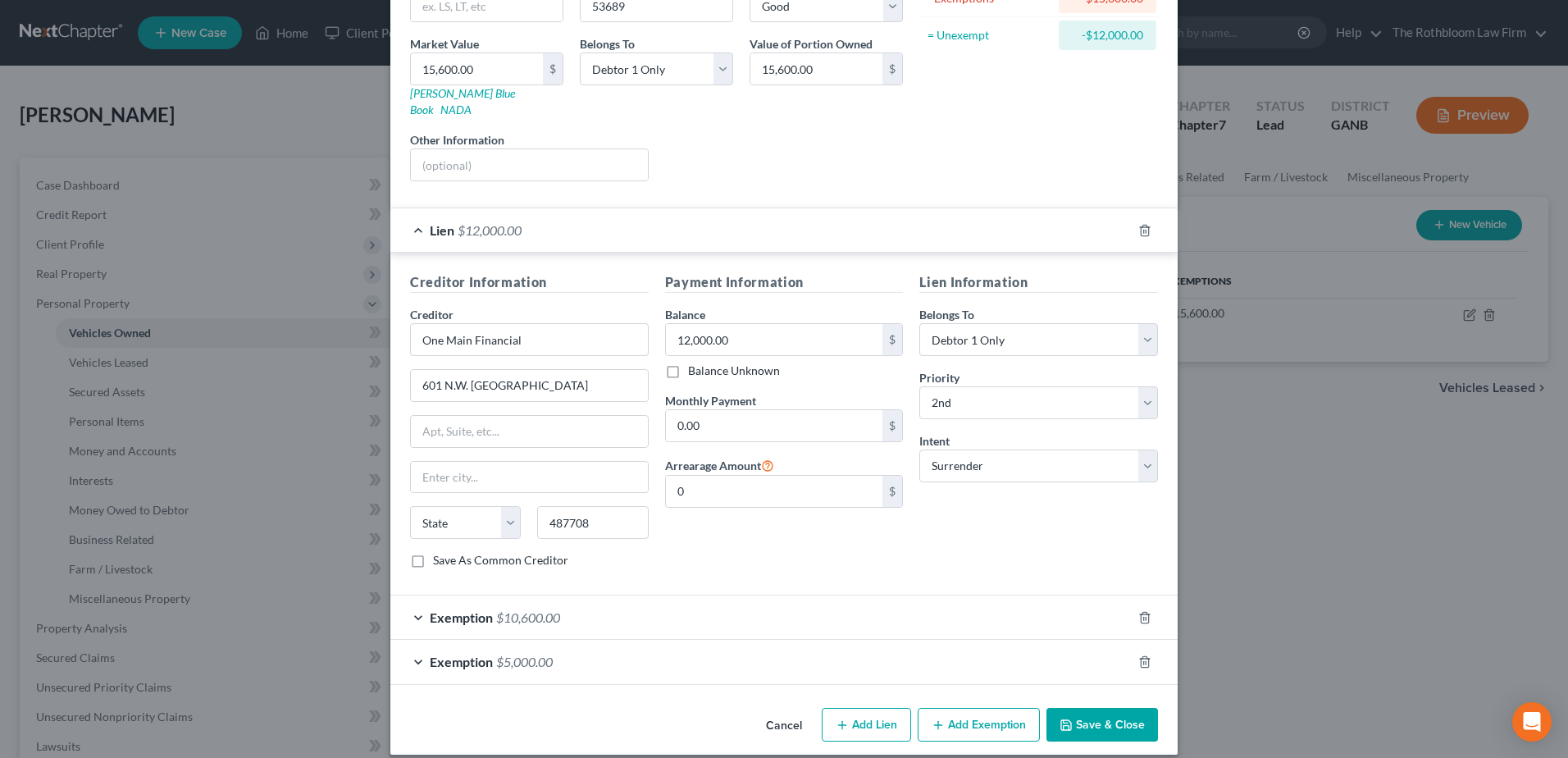
click at [1098, 708] on button "Save & Close" at bounding box center [1102, 725] width 111 height 35
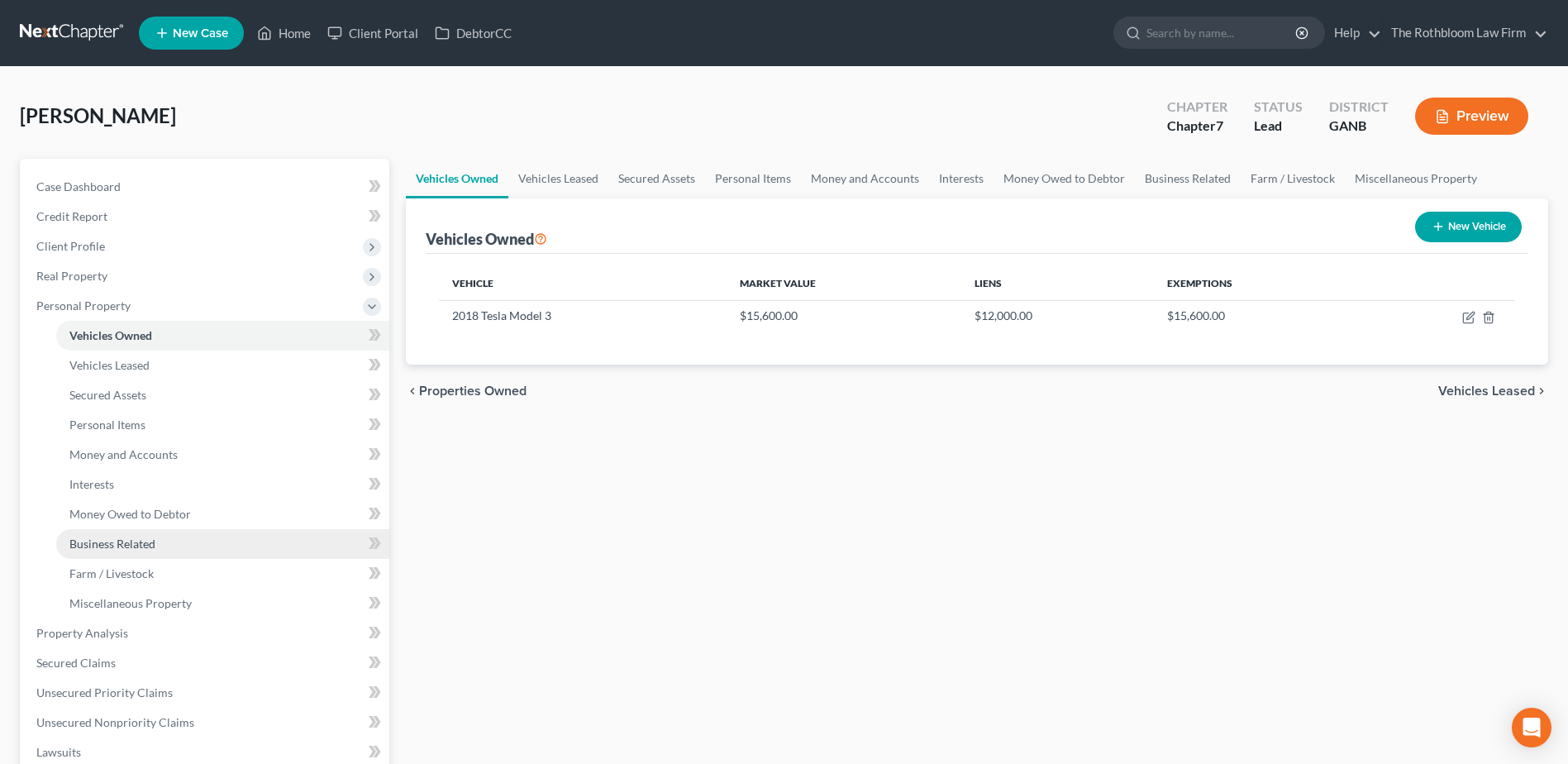
scroll to position [248, 0]
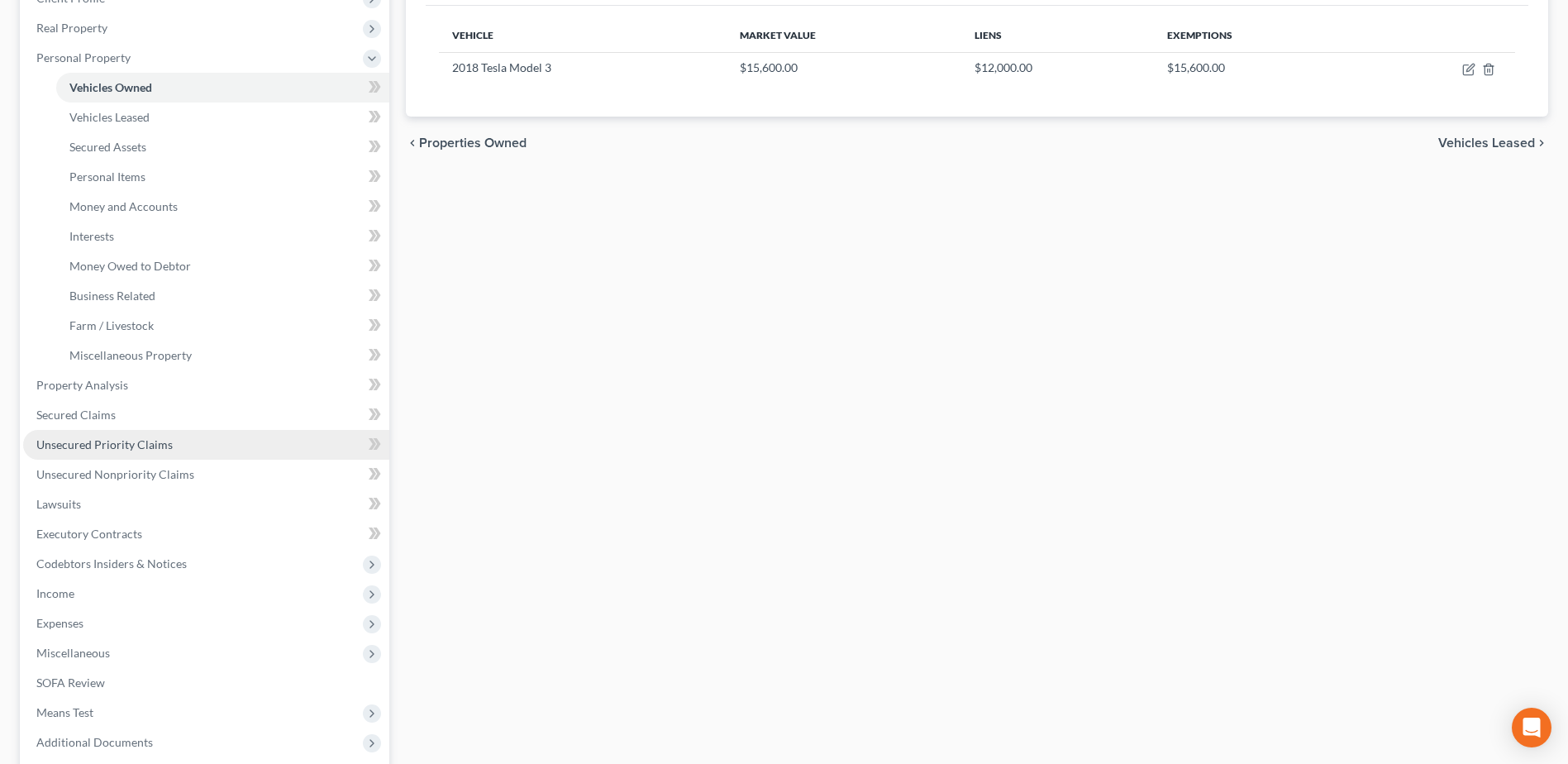
click at [106, 445] on span "Unsecured Priority Claims" at bounding box center [105, 444] width 137 height 14
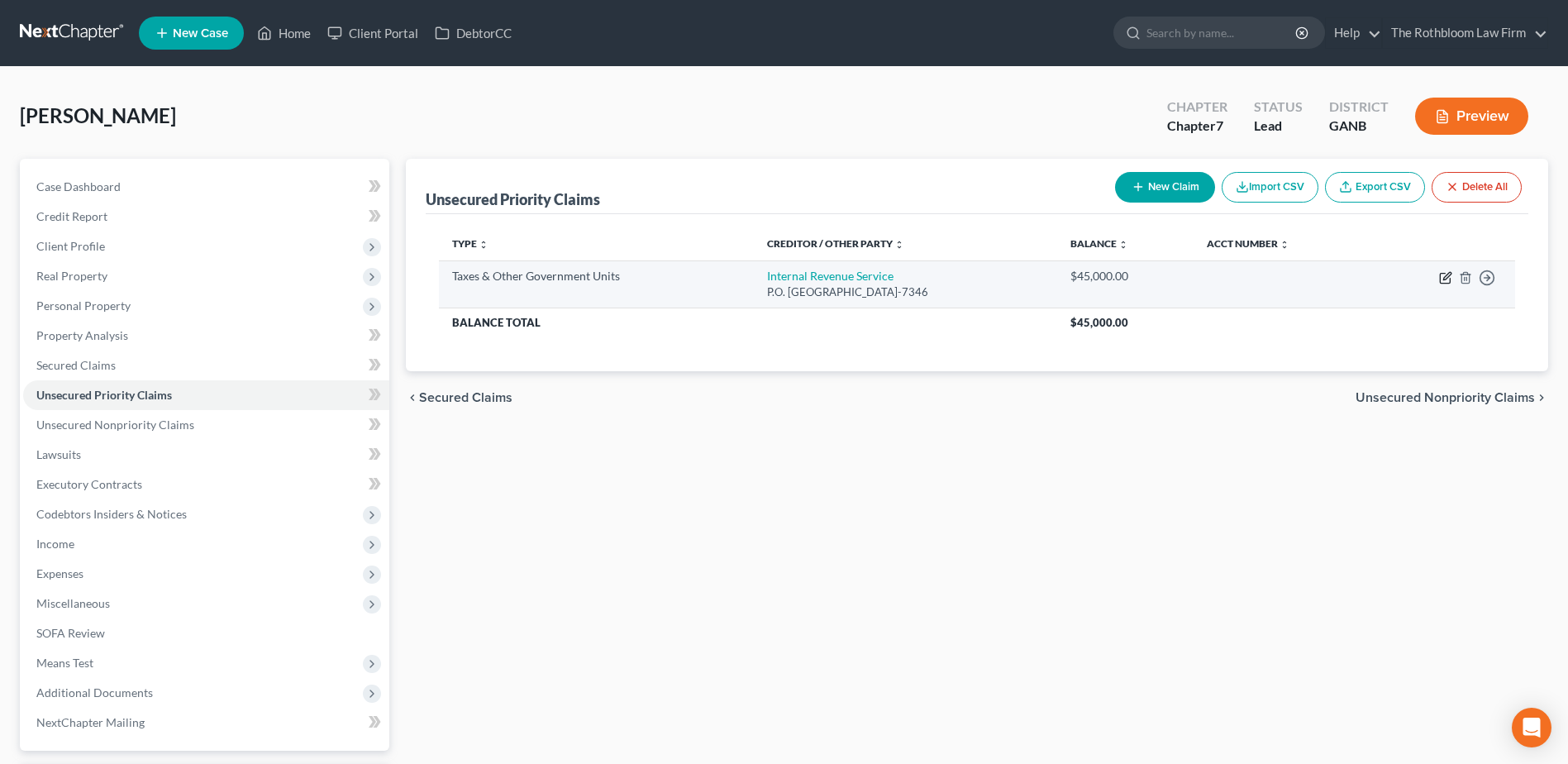
click at [1448, 278] on icon "button" at bounding box center [1445, 277] width 13 height 13
select select "0"
select select "39"
select select "0"
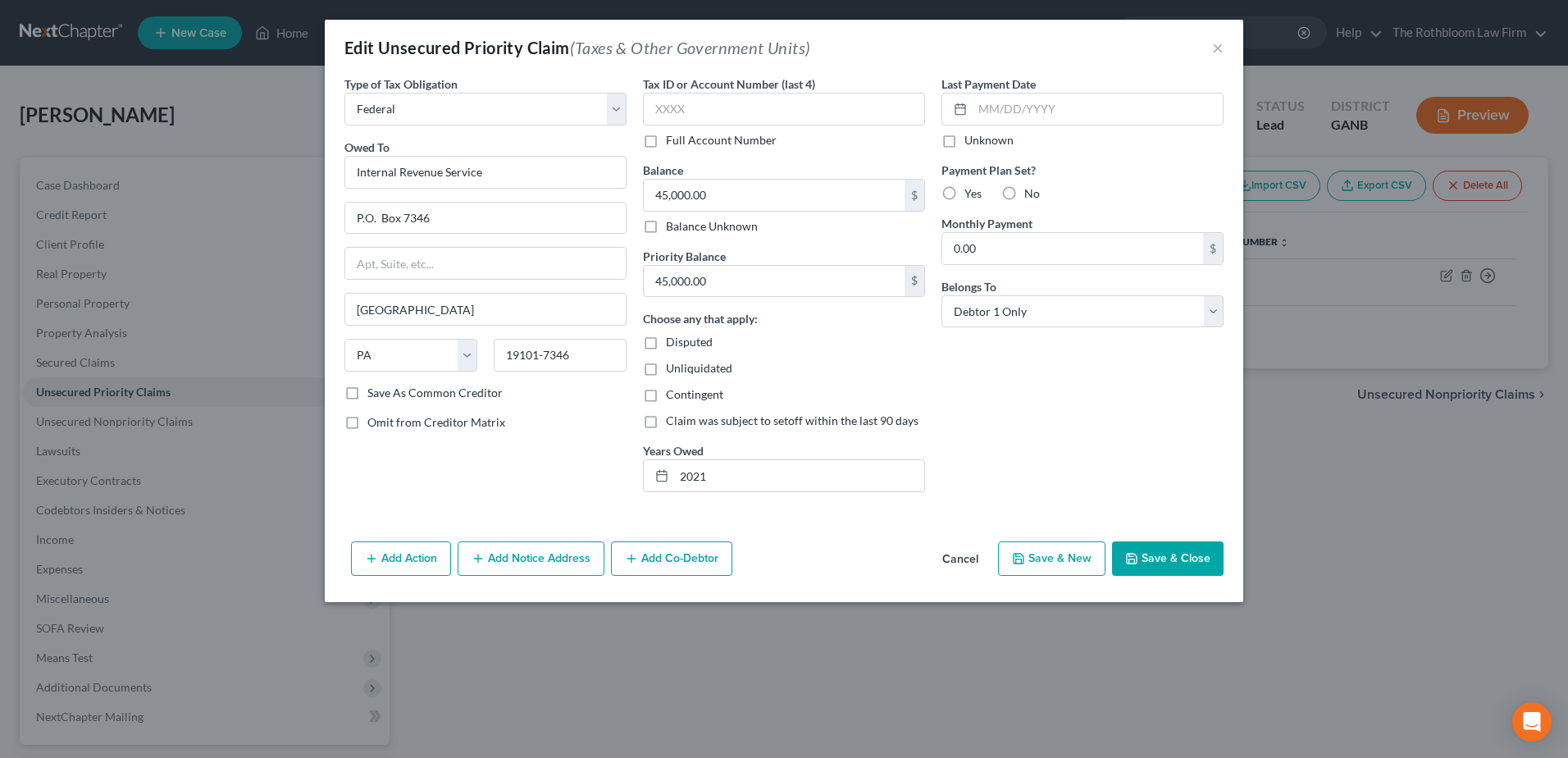
click at [666, 342] on label "Disputed" at bounding box center [689, 342] width 46 height 16
click at [672, 342] on input "Disputed" at bounding box center [678, 339] width 11 height 11
checkbox input "true"
click at [1165, 561] on button "Save & Close" at bounding box center [1168, 558] width 111 height 35
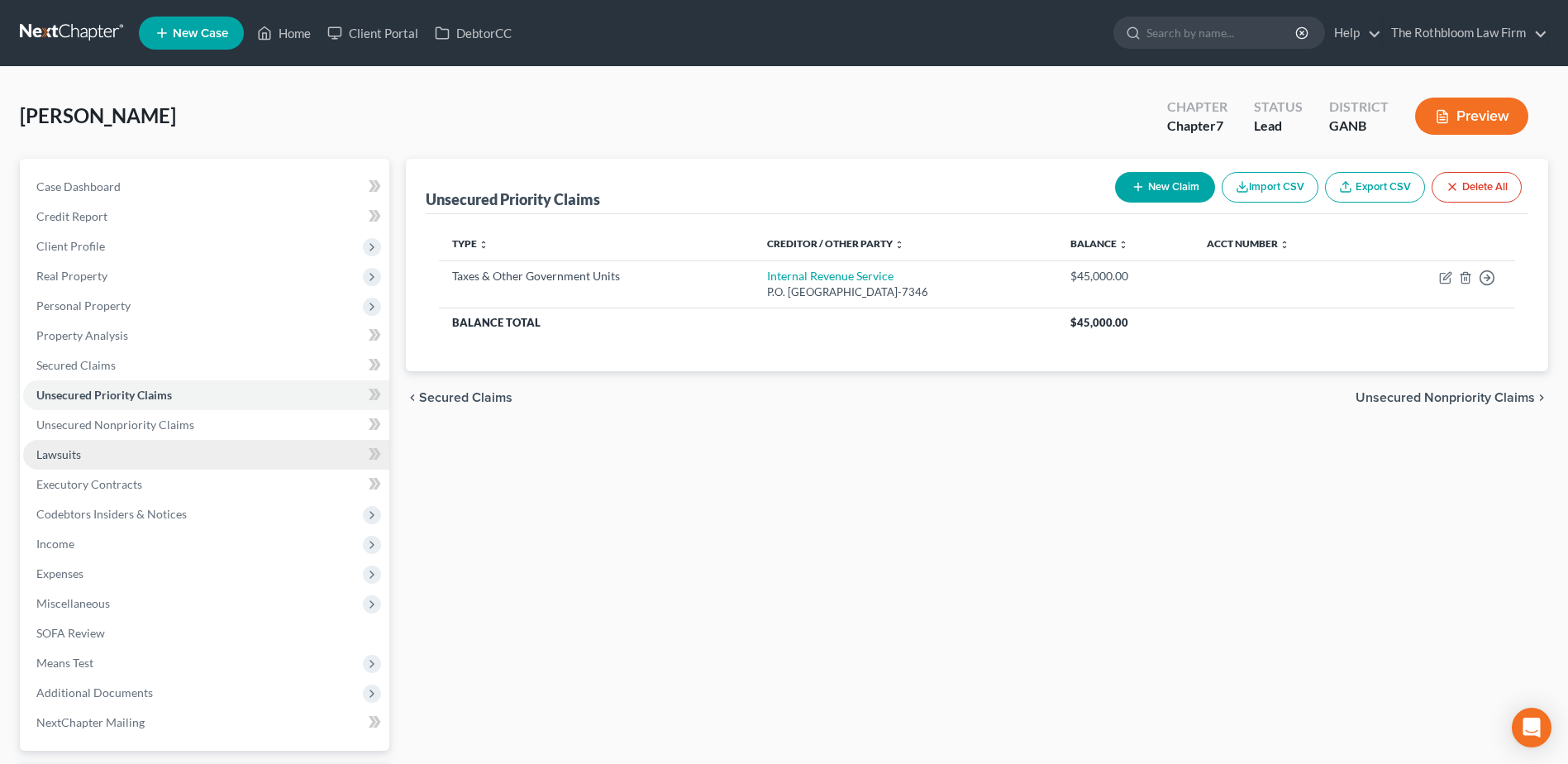
click at [104, 452] on link "Lawsuits" at bounding box center [206, 455] width 366 height 29
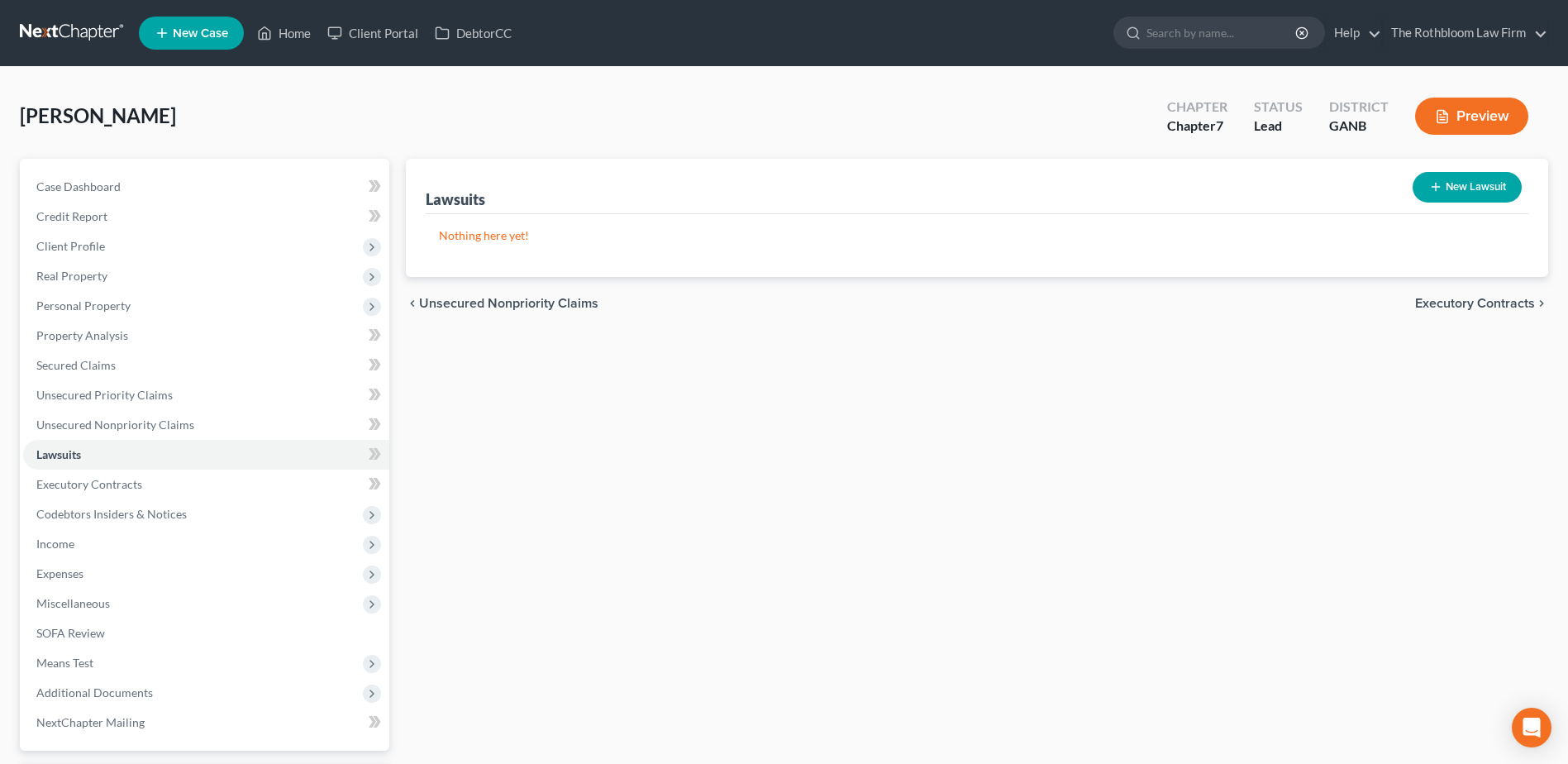
click at [1494, 173] on button "New Lawsuit" at bounding box center [1466, 186] width 109 height 30
select select "0"
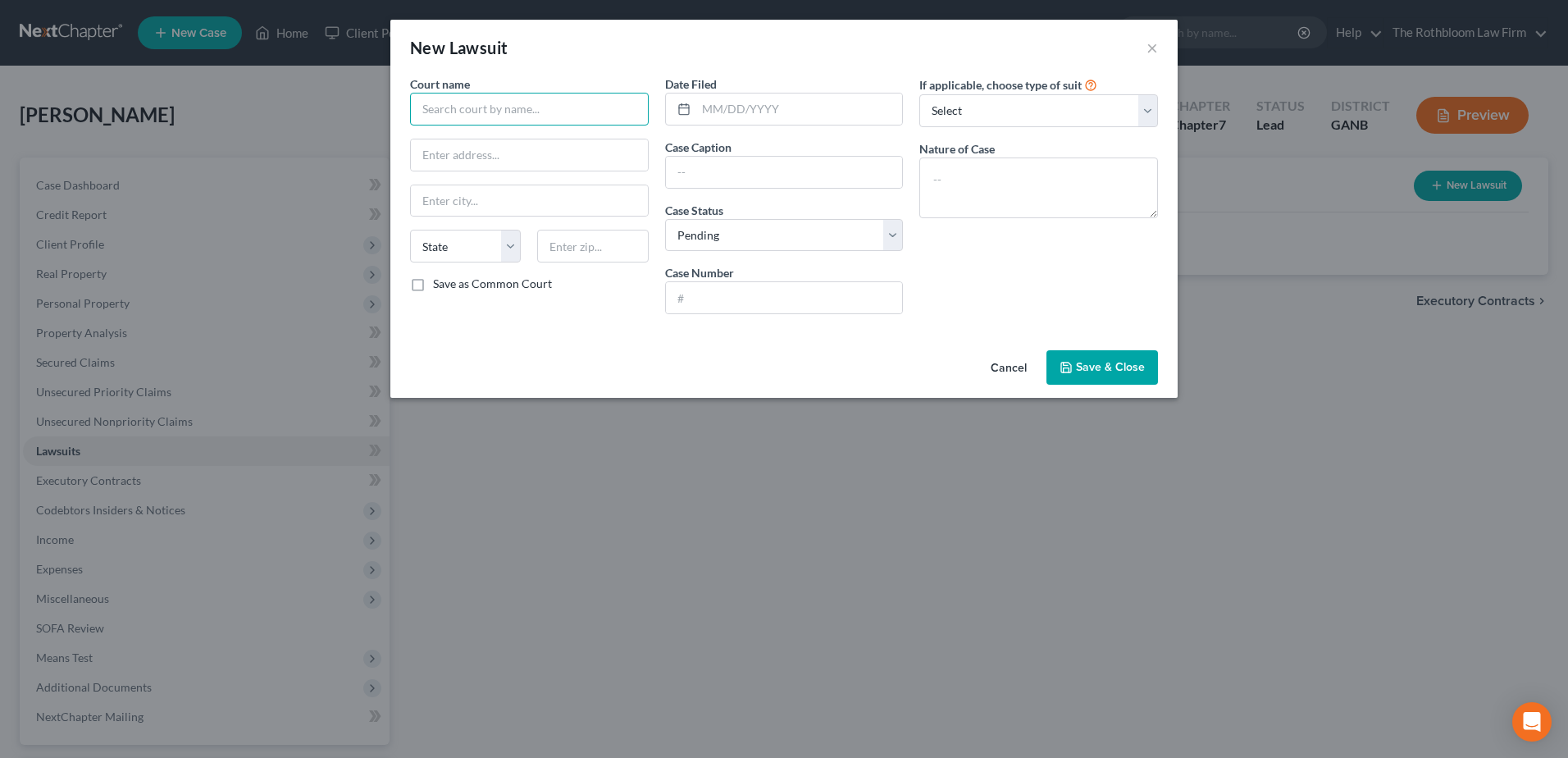
click at [454, 99] on input "text" at bounding box center [529, 109] width 239 height 33
type input "State Court of [GEOGRAPHIC_DATA]"
click at [701, 174] on input "text" at bounding box center [784, 172] width 237 height 31
type input "American Express National Bank v. Pastaholics, LLC and [PERSON_NAME]"
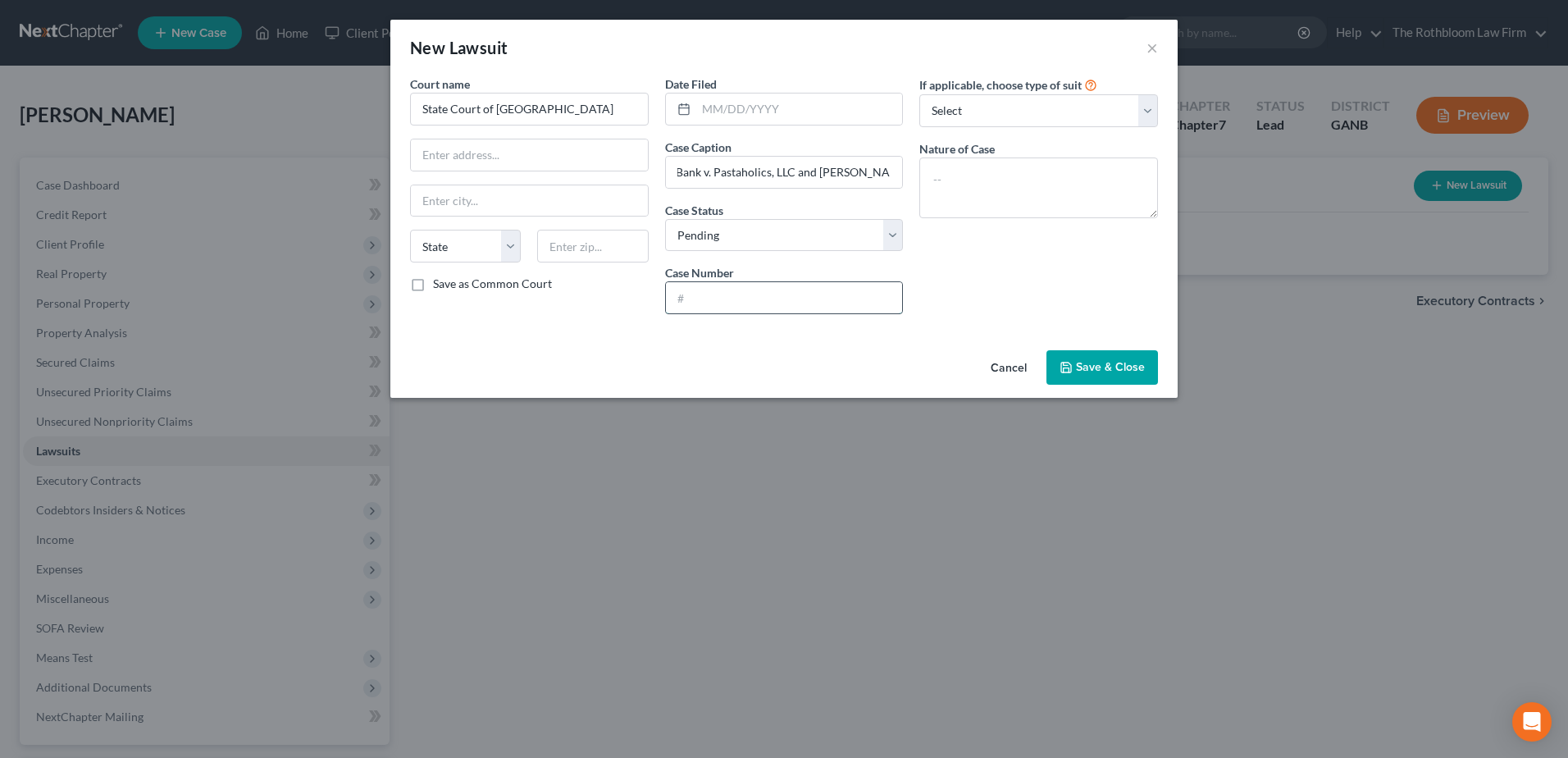
scroll to position [0, 0]
click at [704, 300] on input "text" at bounding box center [784, 298] width 237 height 31
type input "25-A-3791"
click at [968, 159] on textarea at bounding box center [1039, 188] width 239 height 61
type textarea "Complaint"
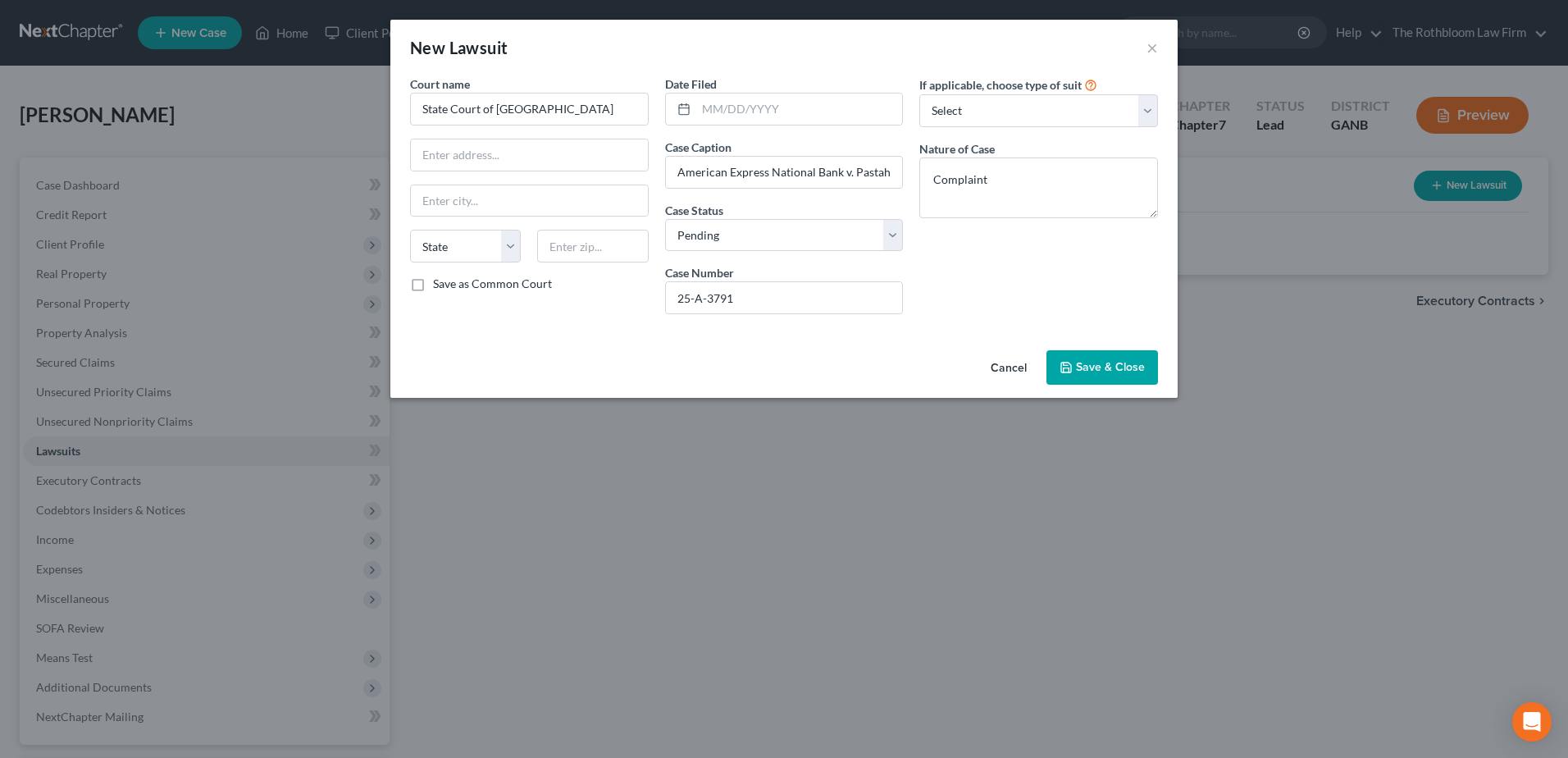
click at [1112, 363] on span "Save & Close" at bounding box center [1111, 366] width 69 height 14
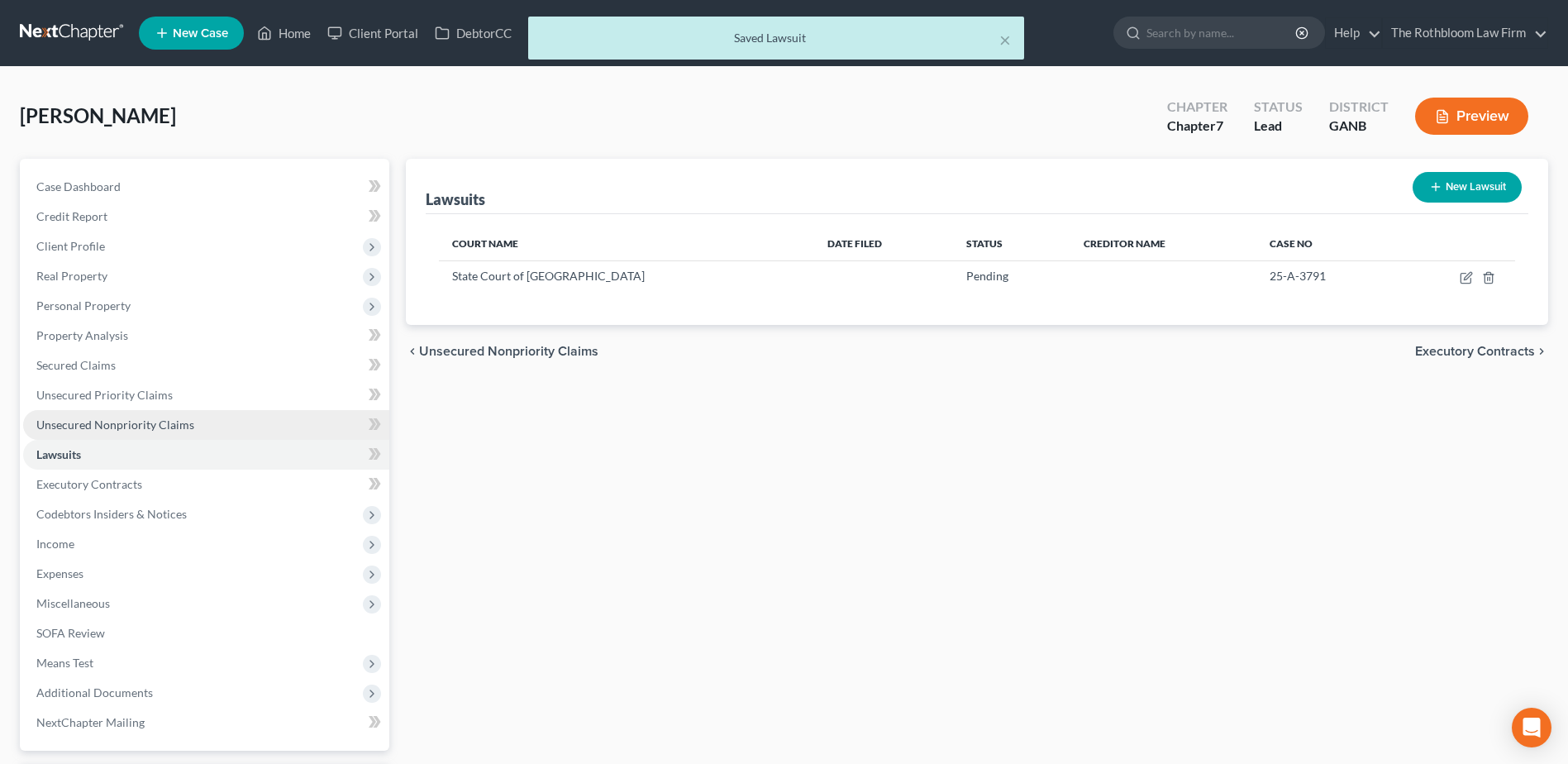
click at [76, 426] on span "Unsecured Nonpriority Claims" at bounding box center [116, 424] width 158 height 14
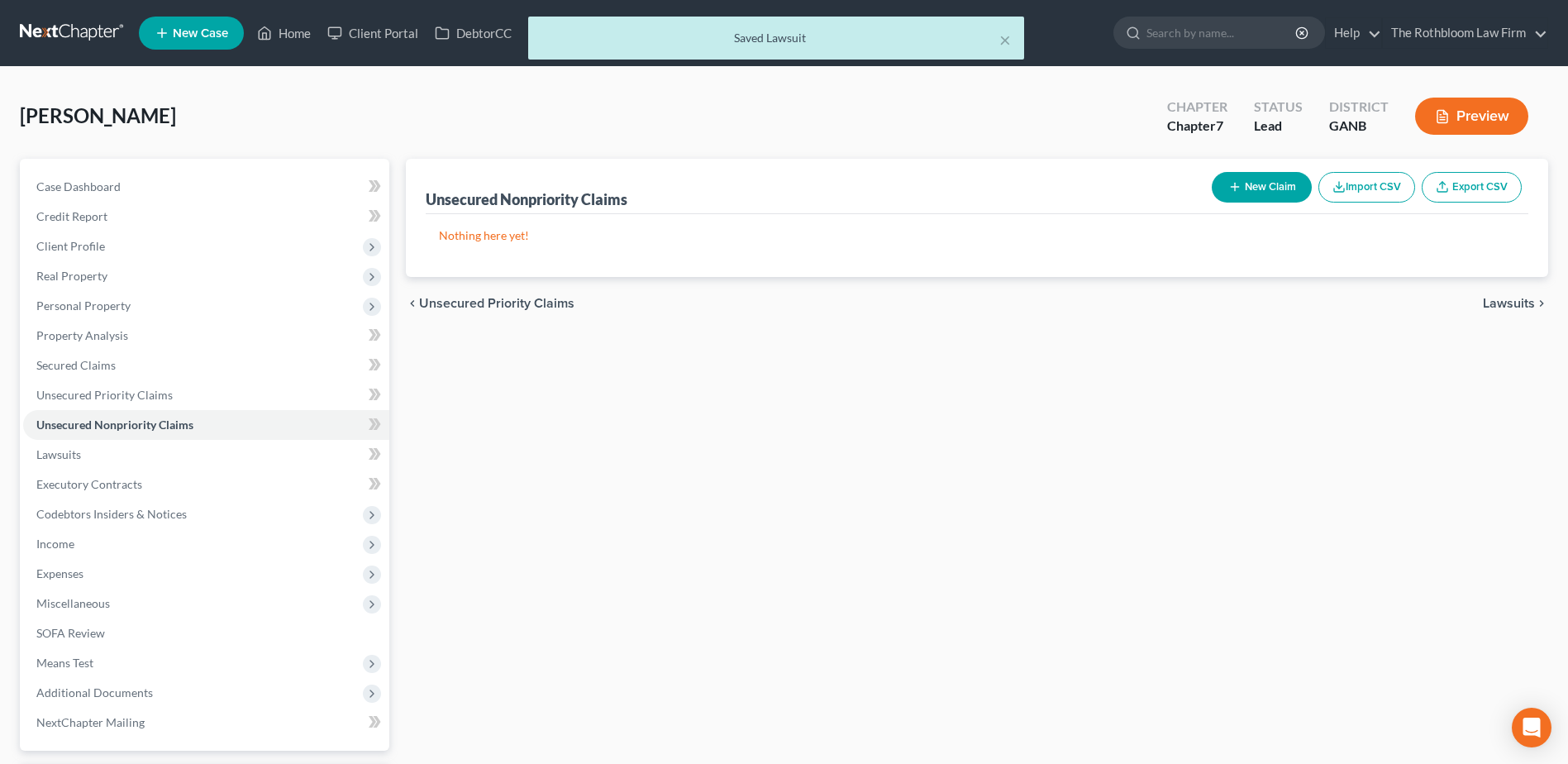
click at [1274, 179] on button "New Claim" at bounding box center [1261, 186] width 100 height 30
select select "0"
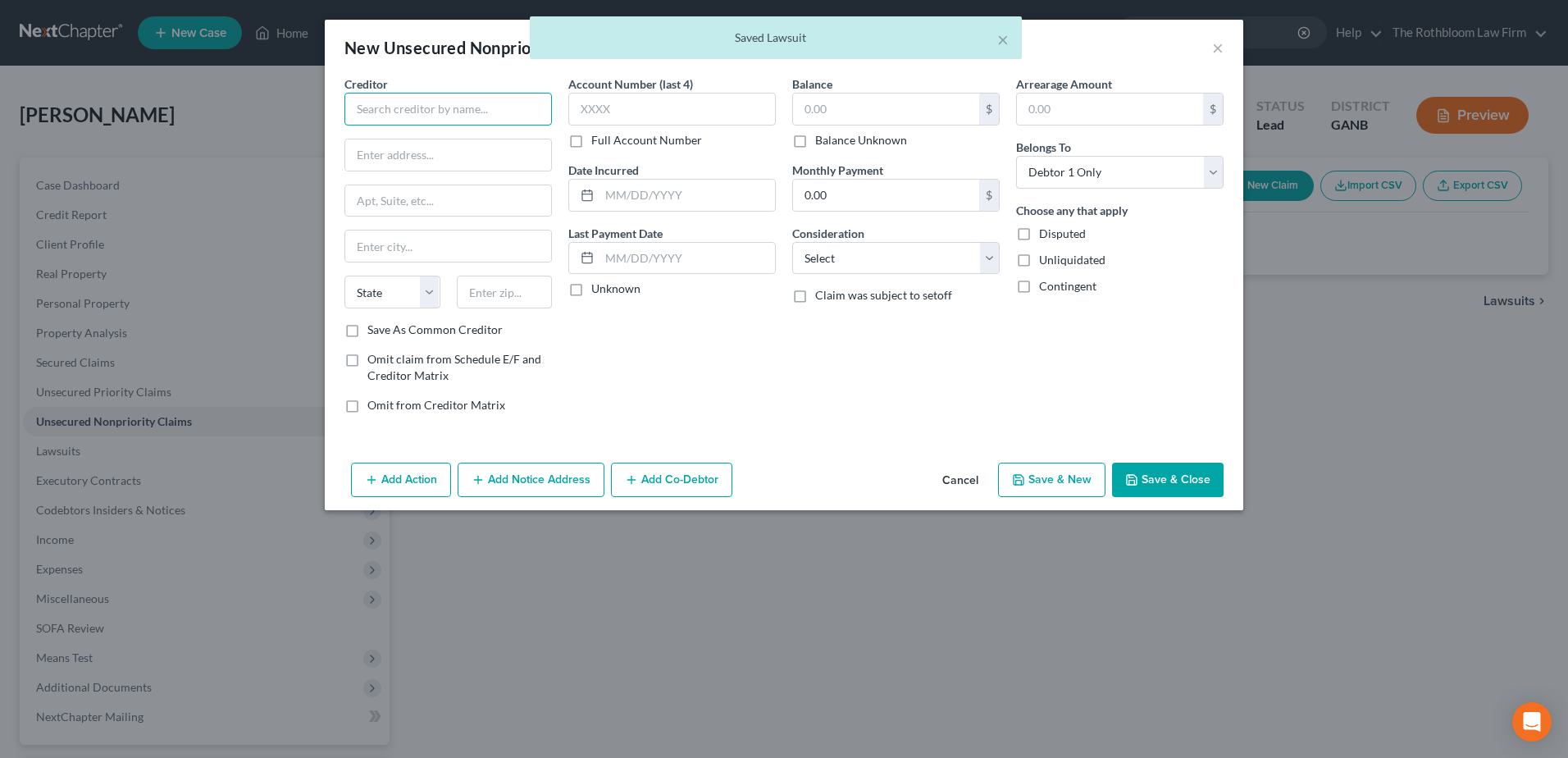
click at [430, 103] on input "text" at bounding box center [448, 109] width 208 height 33
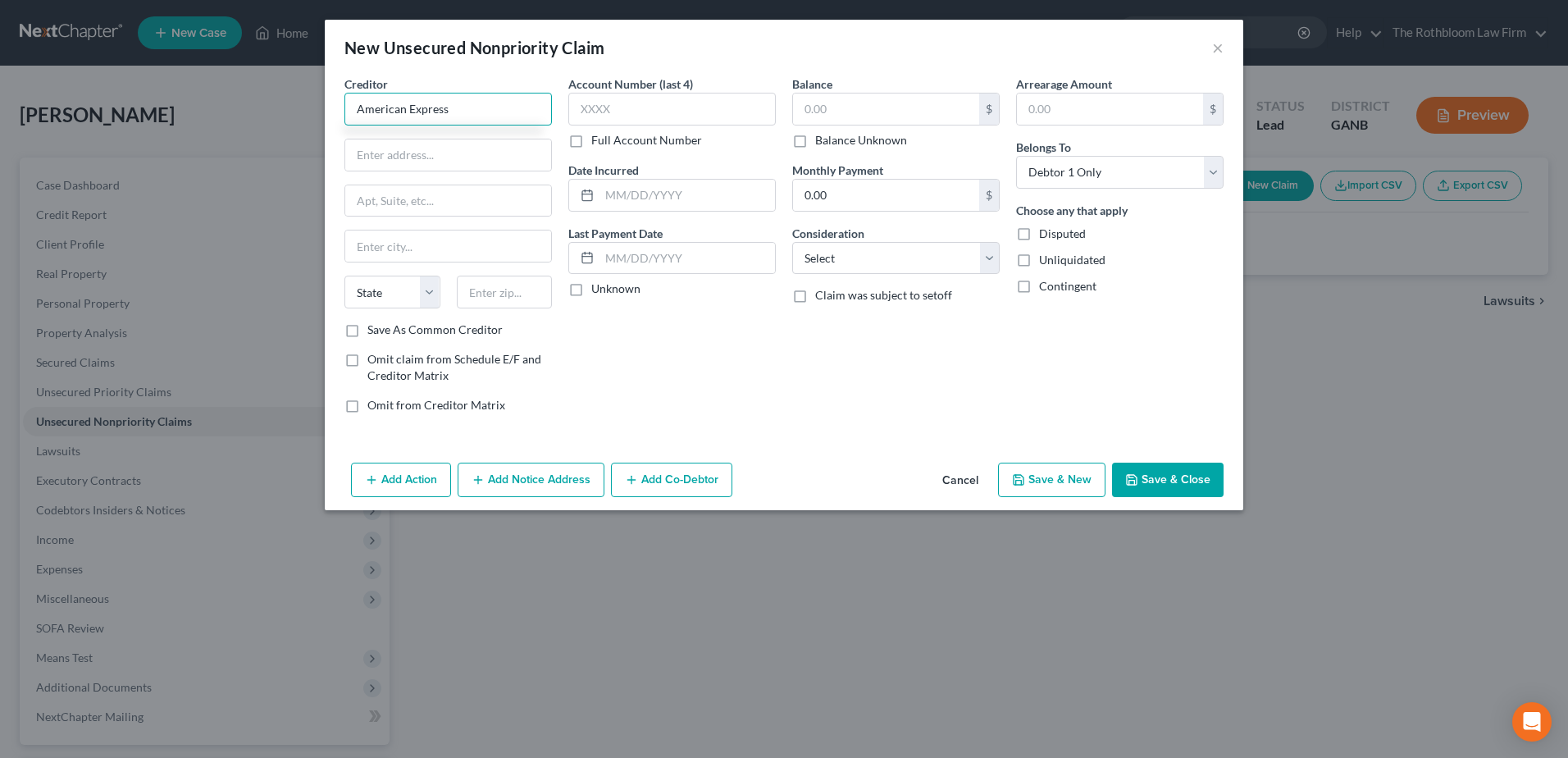
type input "American Express"
click at [538, 485] on button "Add Notice Address" at bounding box center [530, 480] width 147 height 35
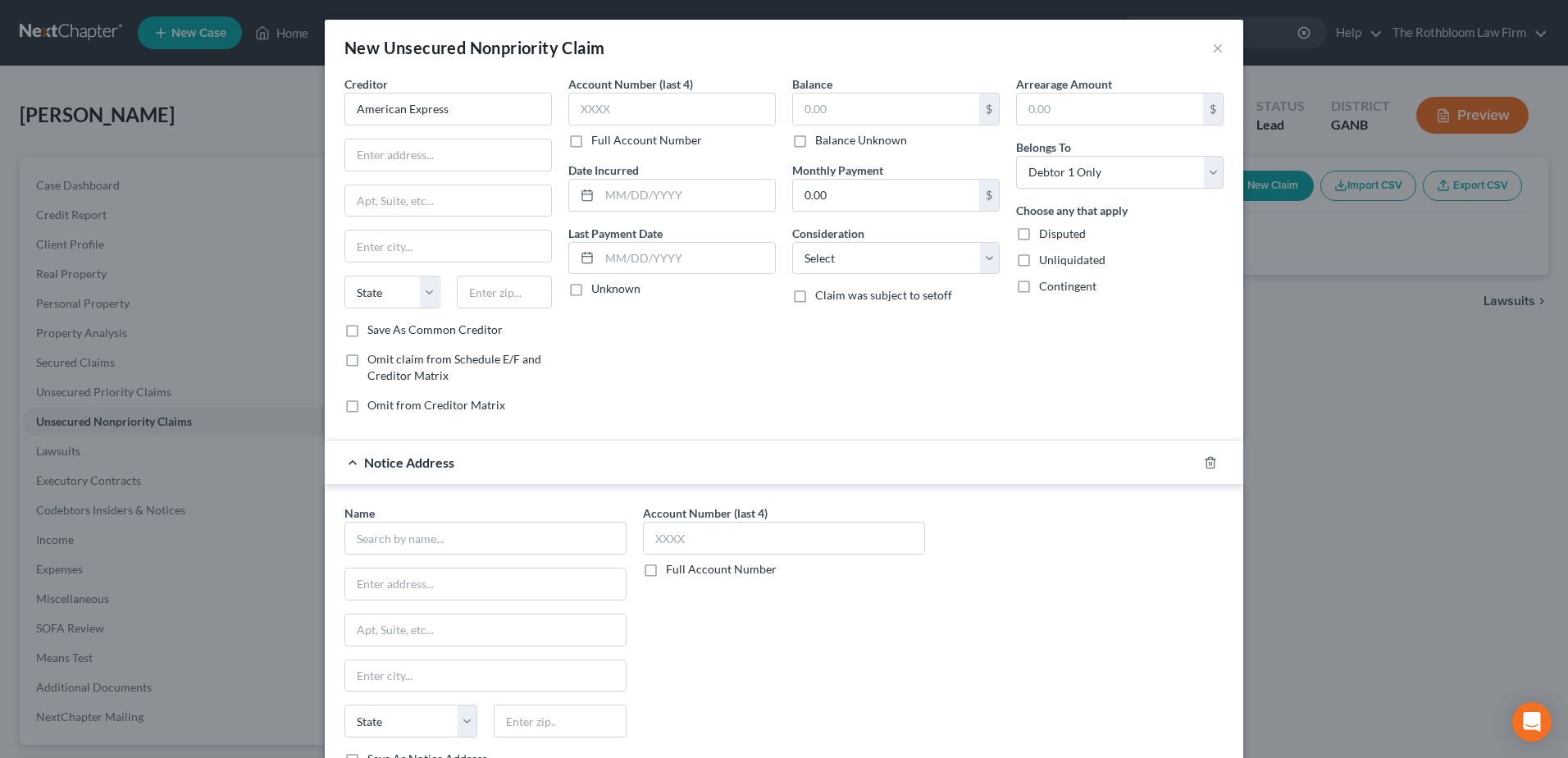
click at [384, 556] on div "Name * State [US_STATE] AK AR AZ CA CO CT DE DC [GEOGRAPHIC_DATA] [GEOGRAPHIC_D…" at bounding box center [486, 636] width 282 height 262
click at [385, 538] on input "text" at bounding box center [486, 538] width 282 height 33
type input "[PERSON_NAME]"
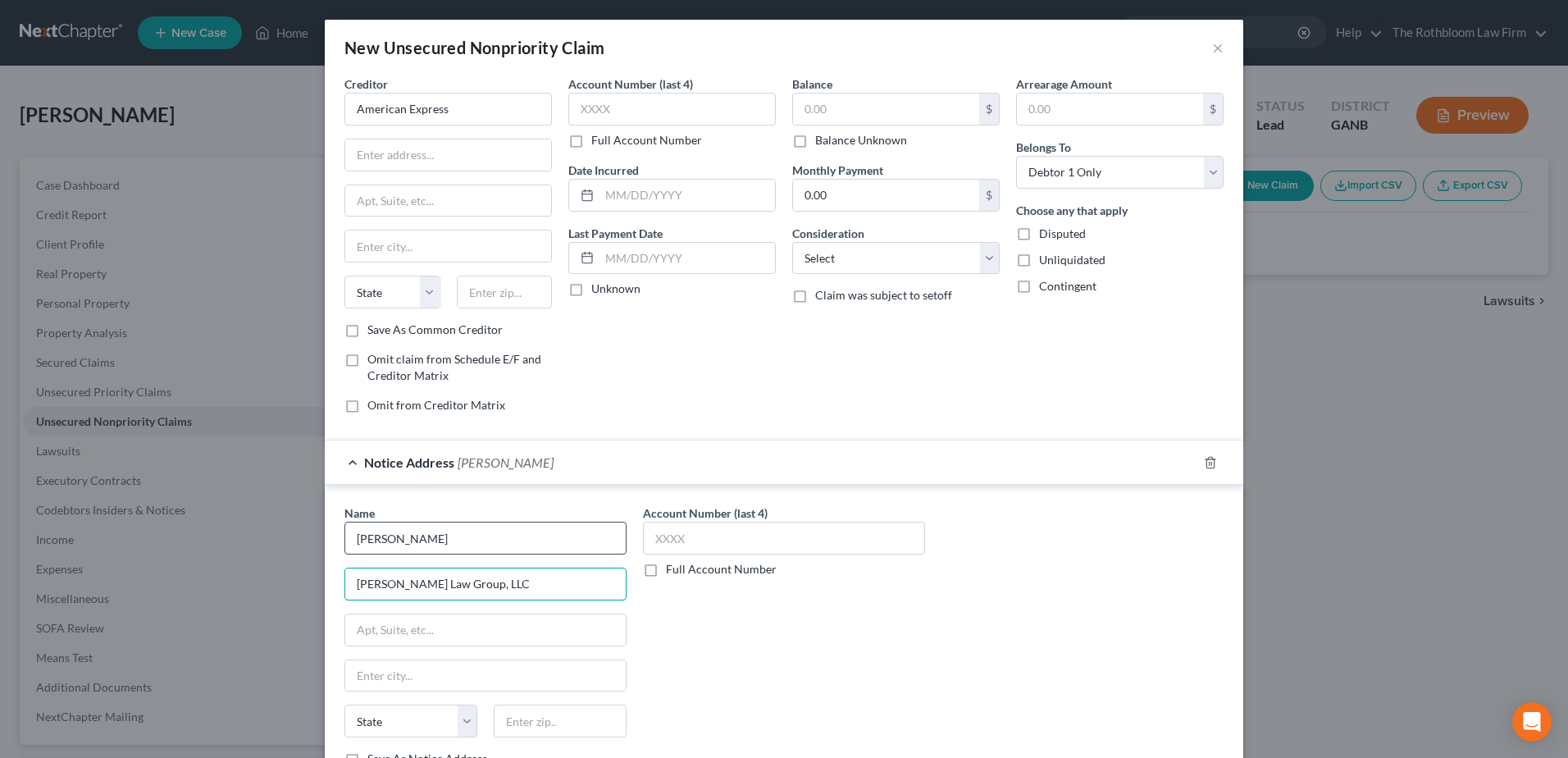
type input "[PERSON_NAME] Law Group, LLC"
type input "P.O. Box 2189"
type input "36102"
type input "[PERSON_NAME]"
select select "0"
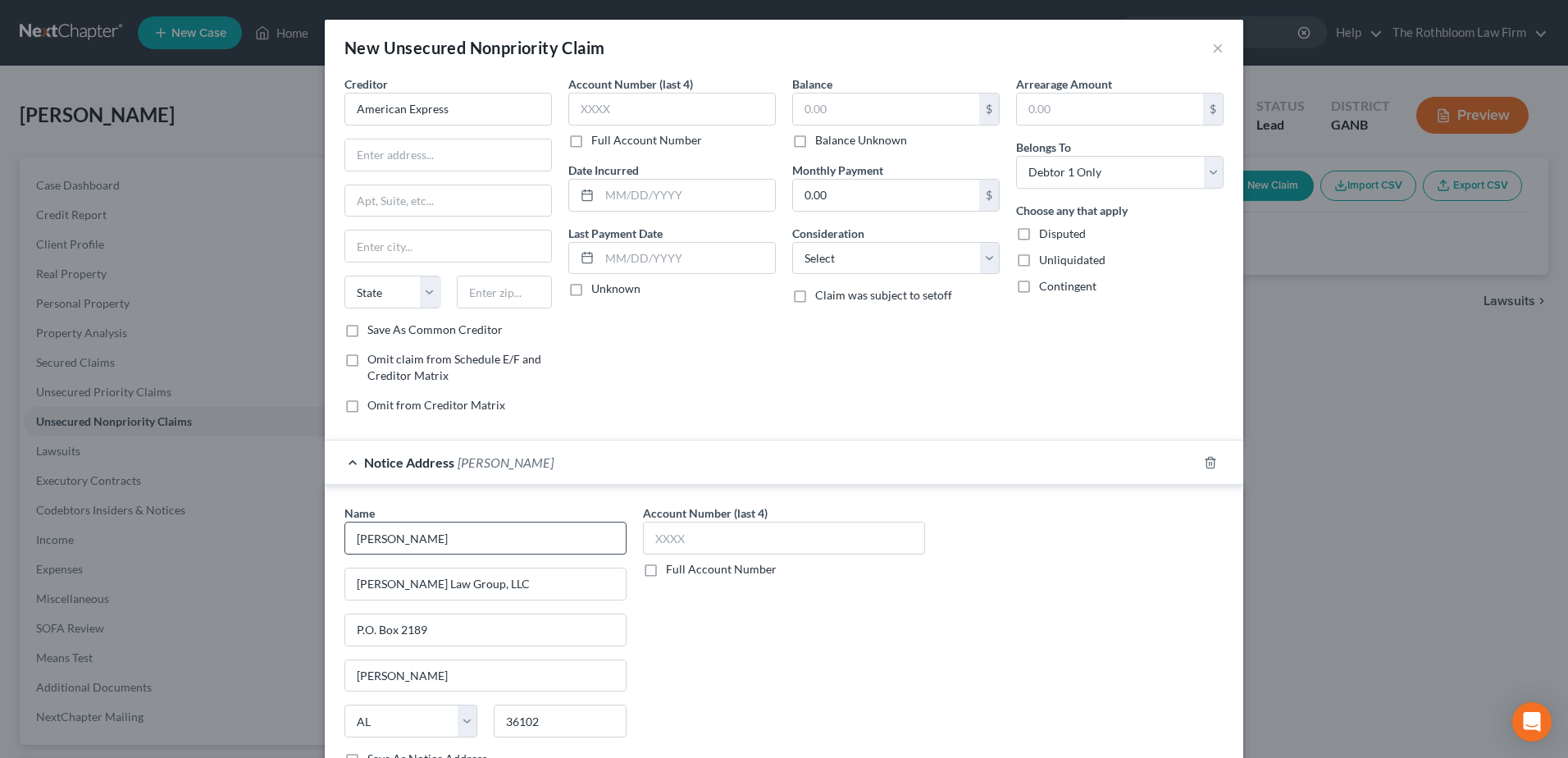
scroll to position [4, 0]
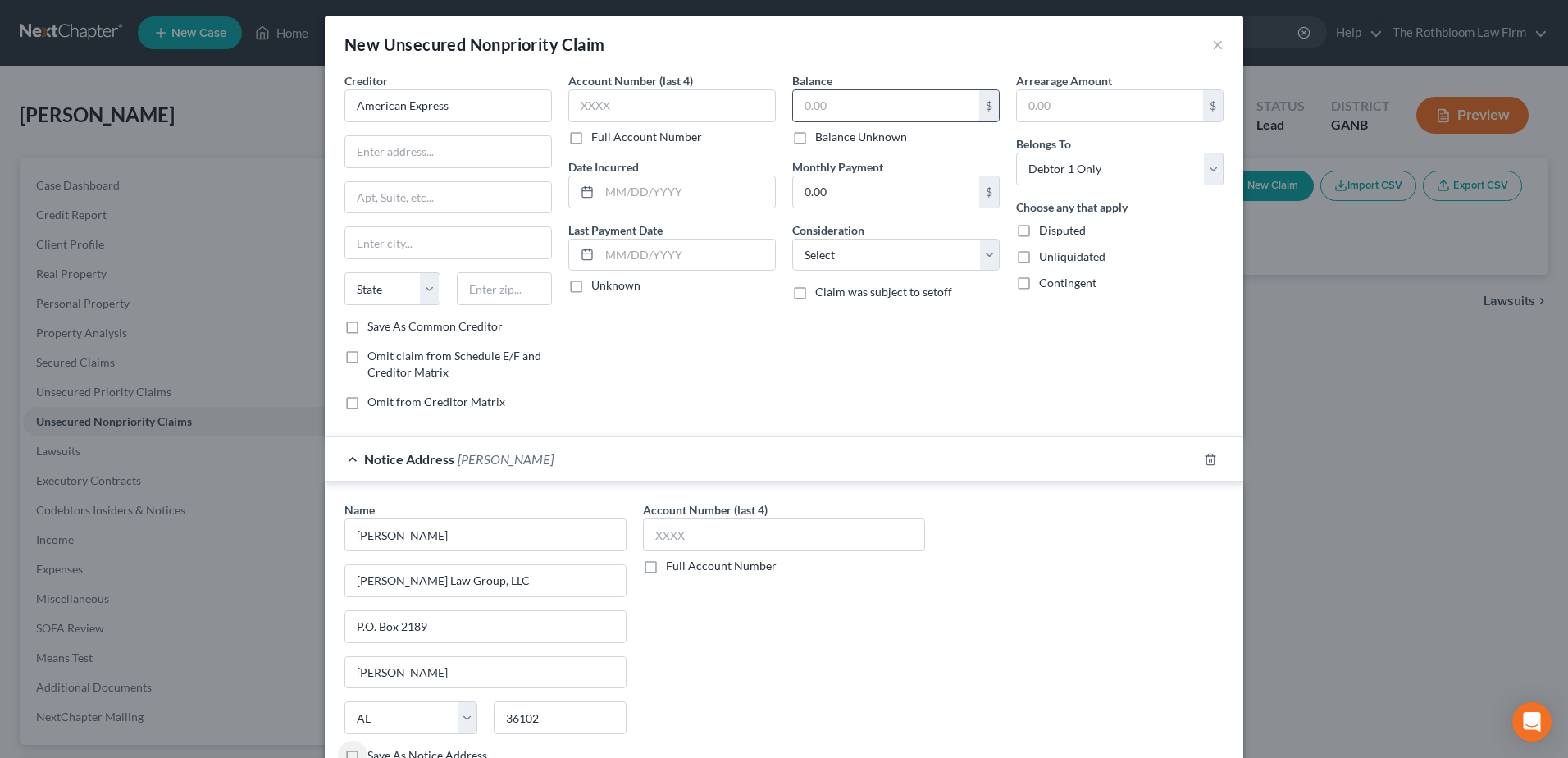
click at [841, 108] on input "text" at bounding box center [886, 106] width 186 height 31
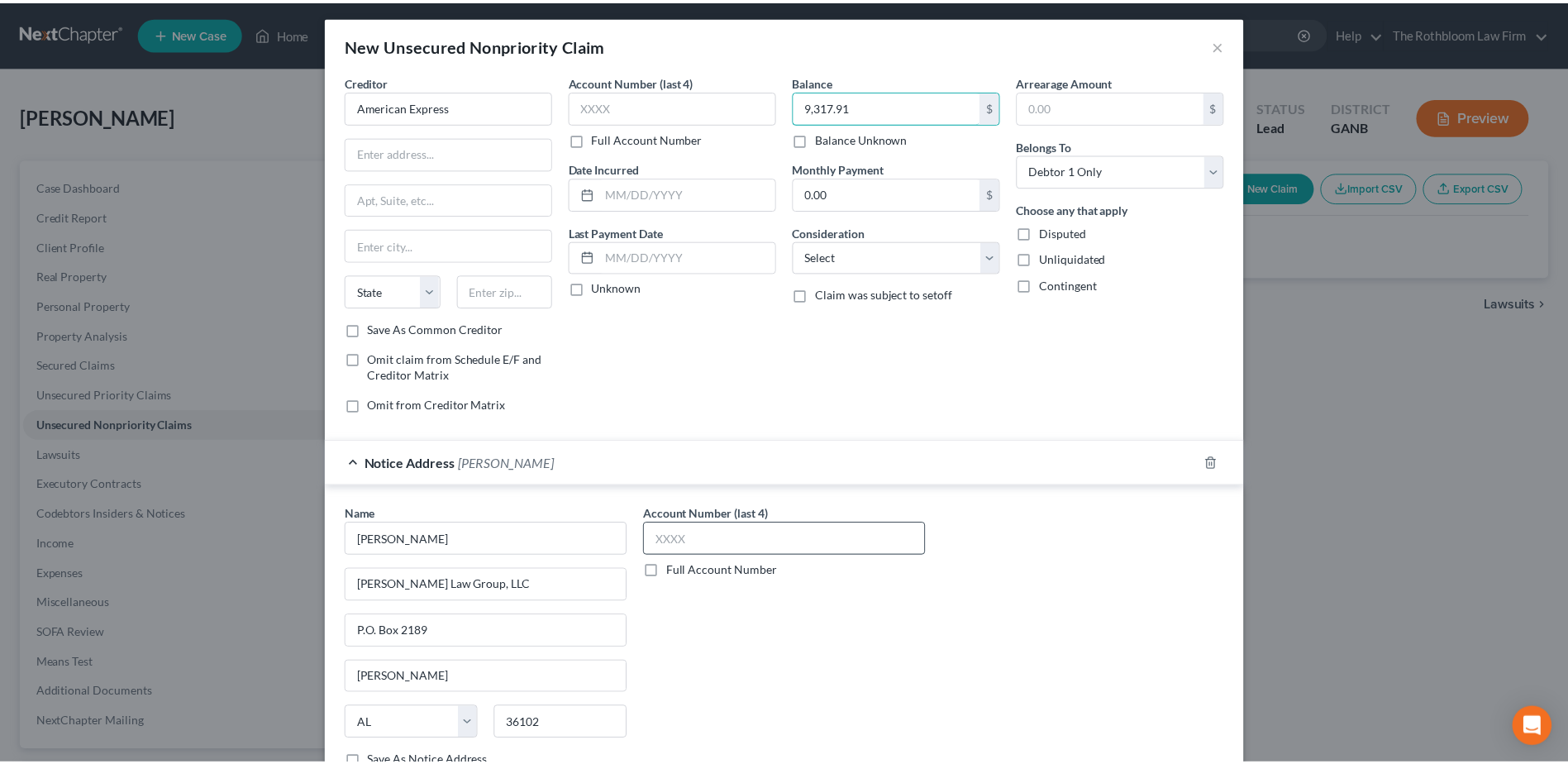
scroll to position [127, 0]
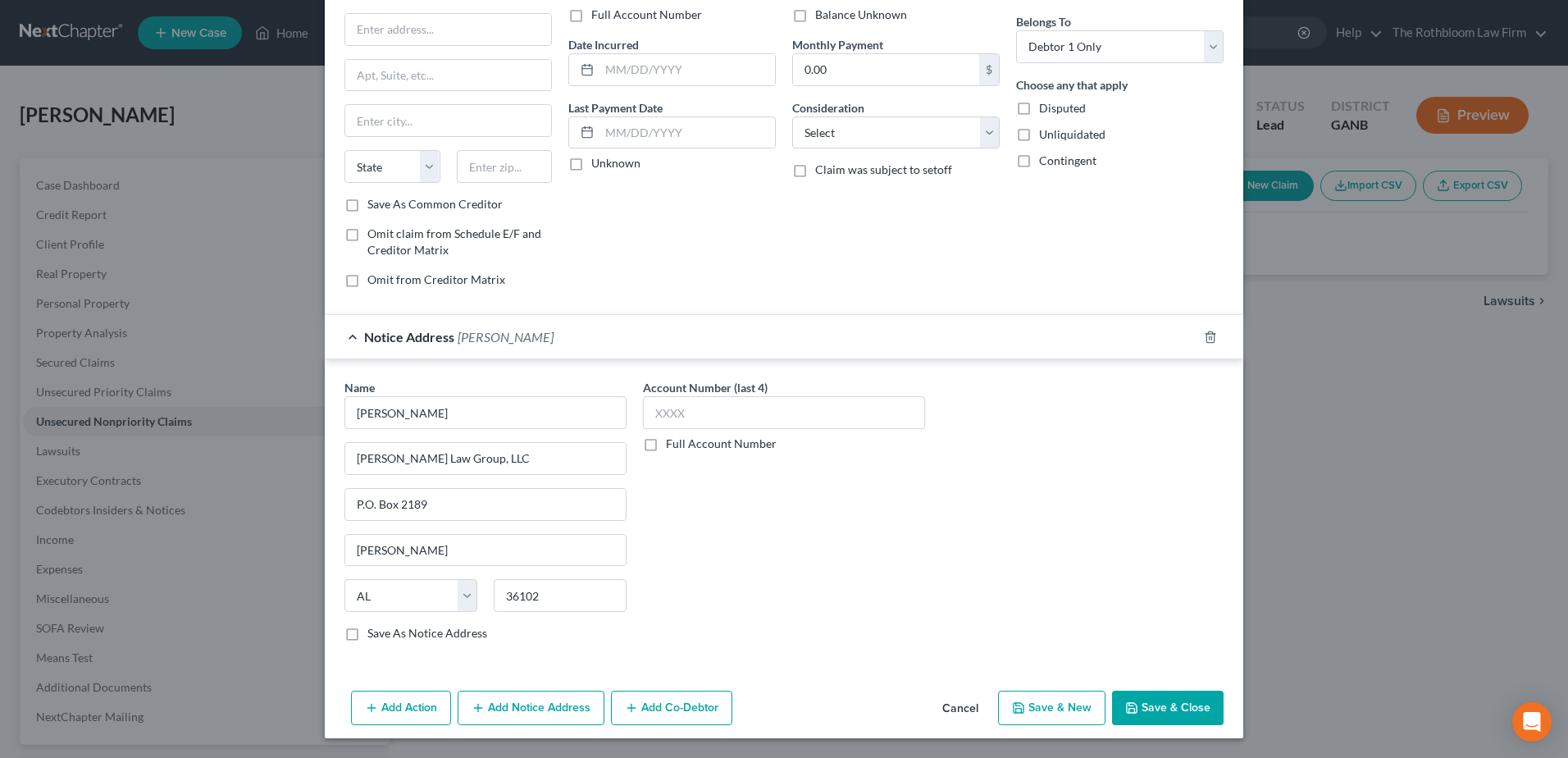
type input "9,317.91"
click at [1180, 712] on button "Save & Close" at bounding box center [1168, 708] width 111 height 35
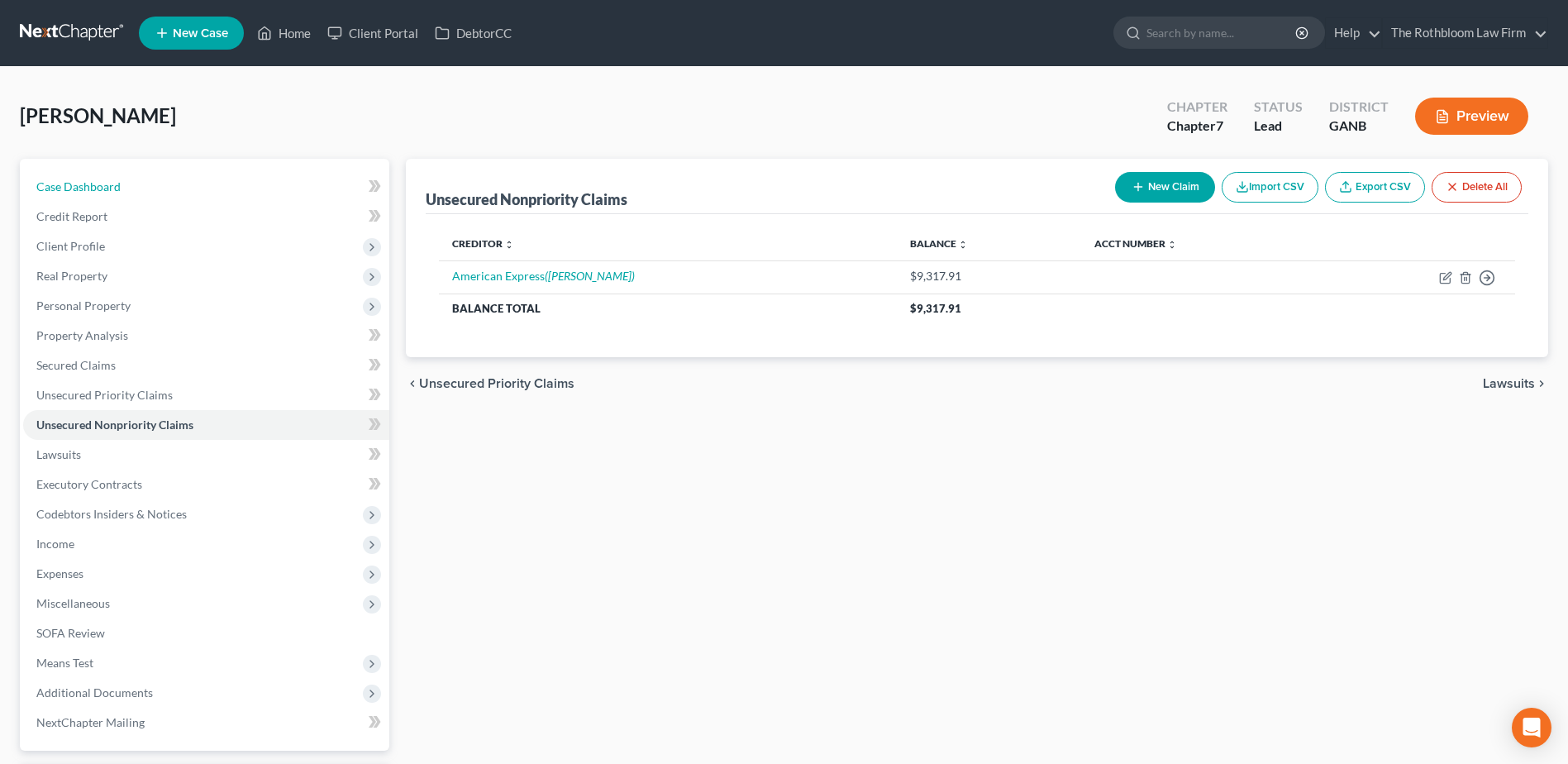
drag, startPoint x: 95, startPoint y: 175, endPoint x: 17, endPoint y: 179, distance: 78.1
click at [95, 175] on link "Case Dashboard" at bounding box center [206, 186] width 366 height 29
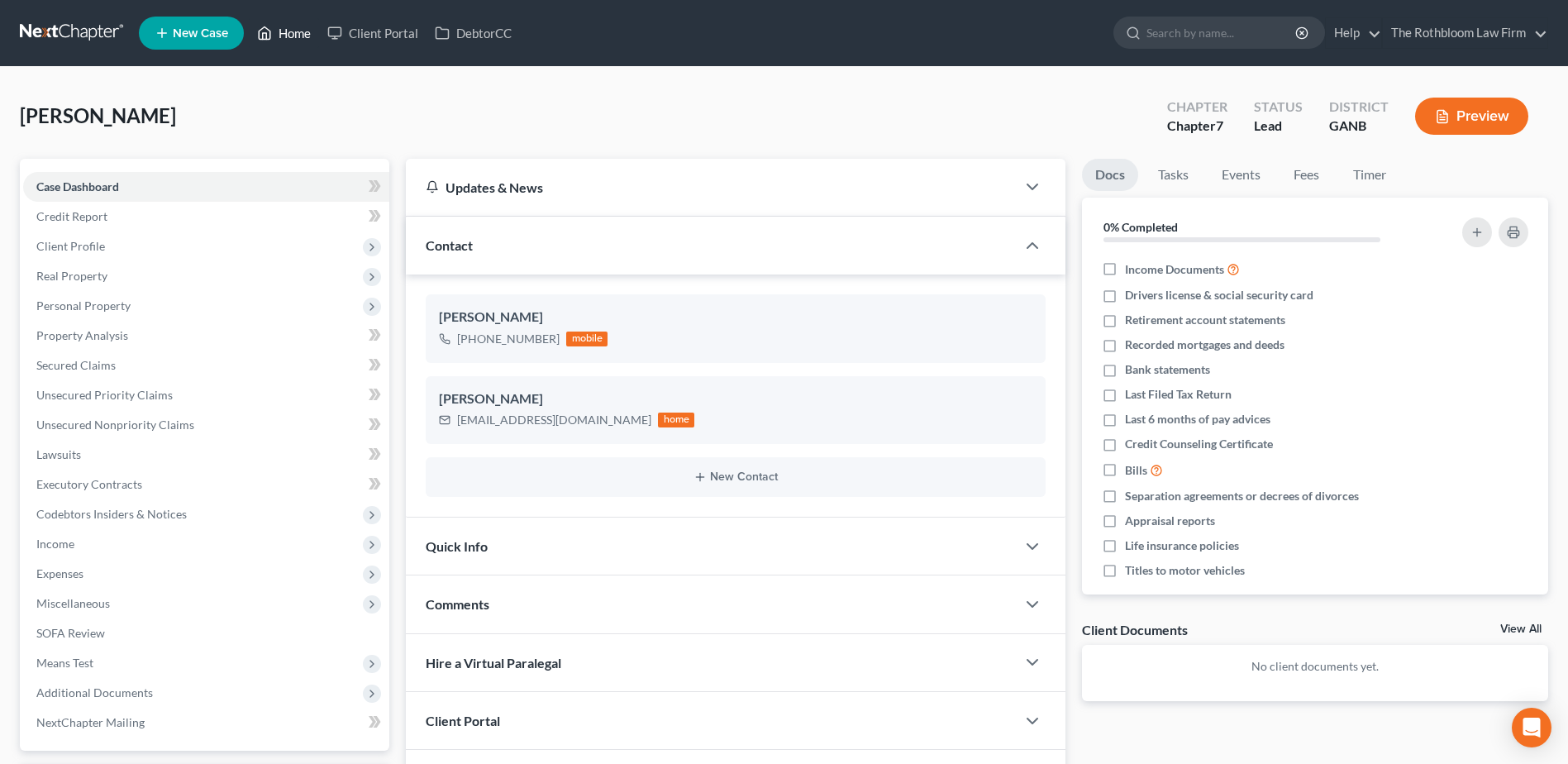
click at [306, 32] on link "Home" at bounding box center [284, 33] width 71 height 29
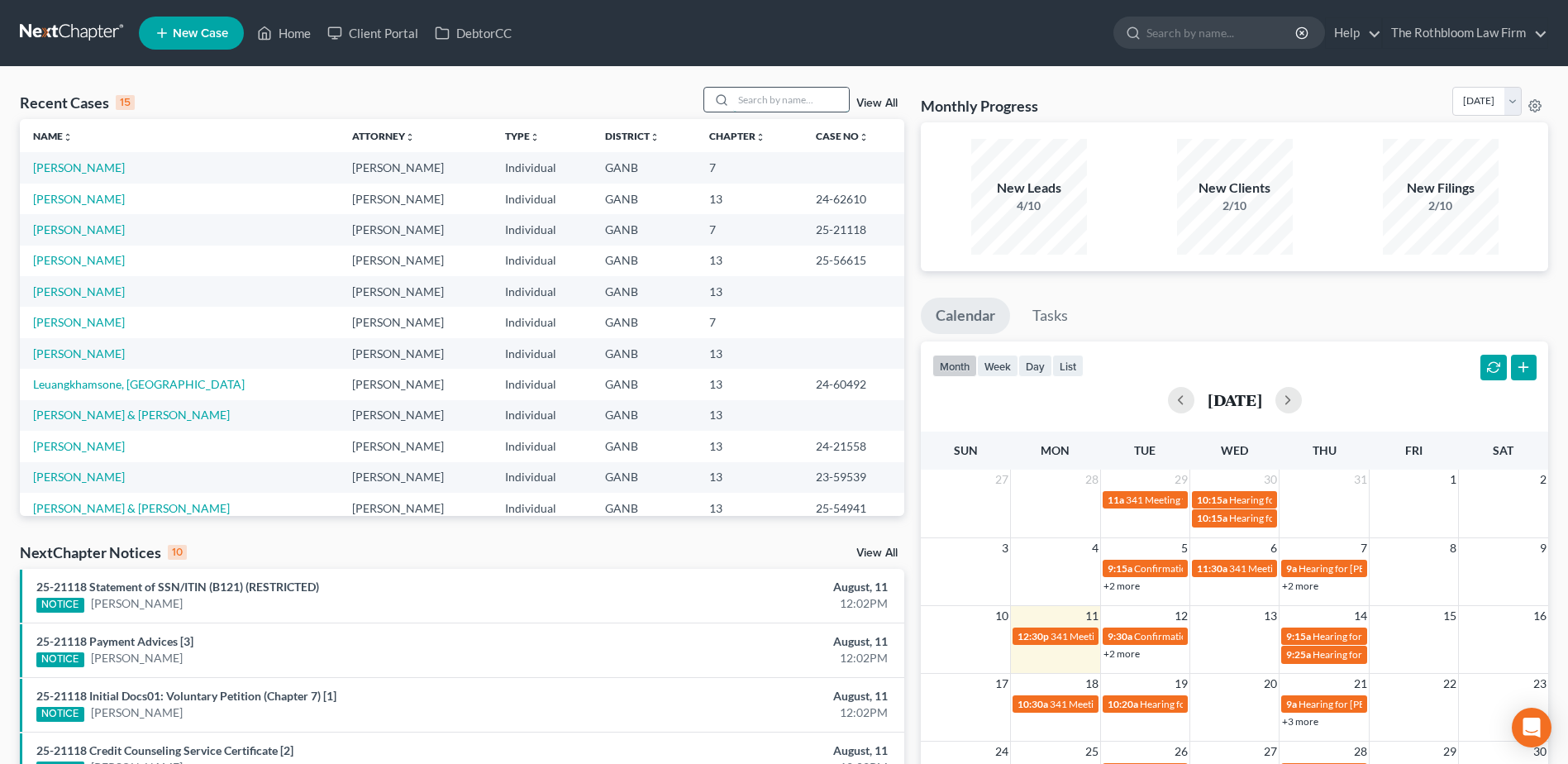
click at [755, 110] on input "search" at bounding box center [790, 99] width 116 height 24
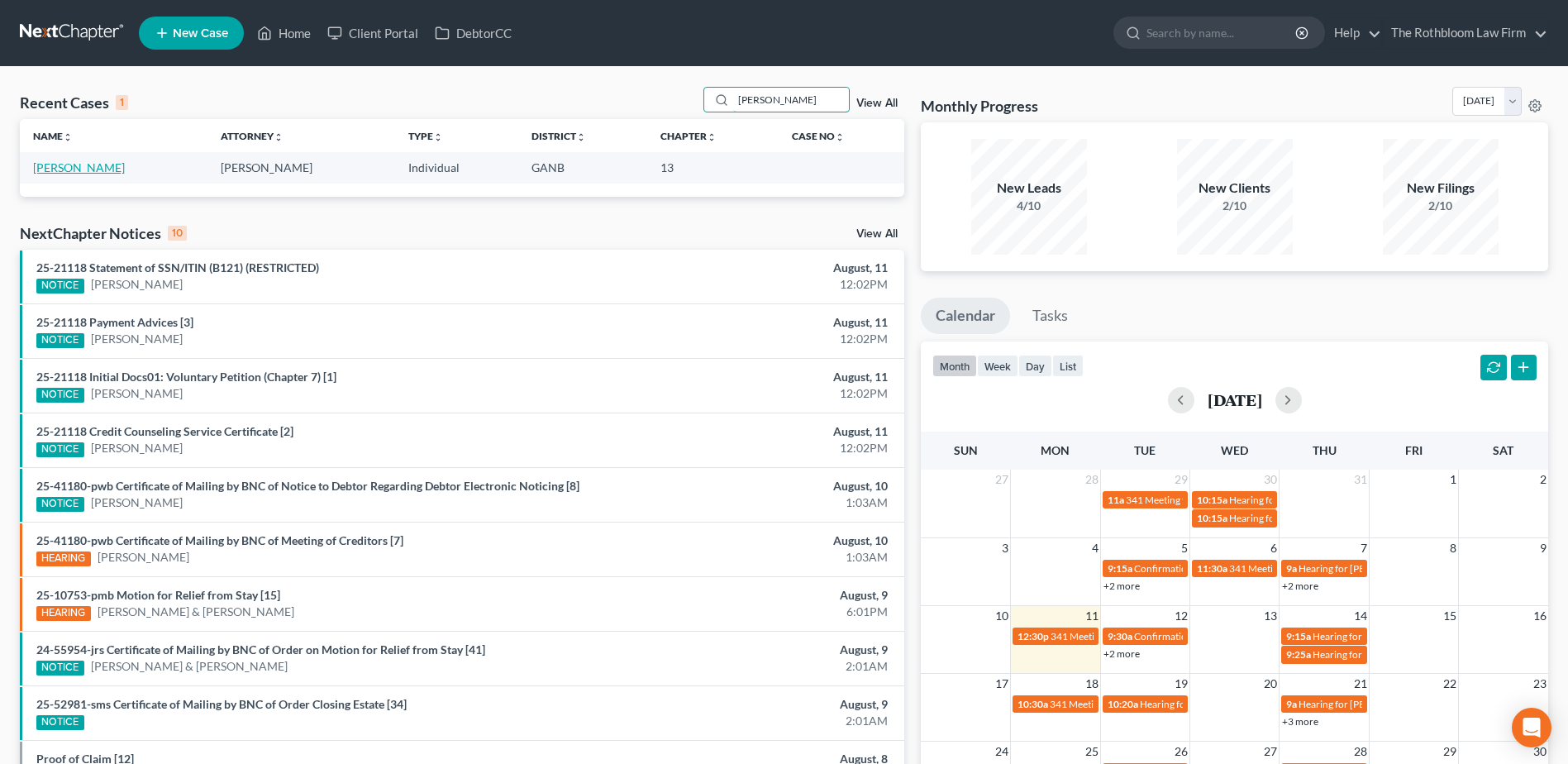
type input "[PERSON_NAME]"
click at [62, 168] on link "[PERSON_NAME]" at bounding box center [79, 167] width 92 height 14
